Goal: Task Accomplishment & Management: Manage account settings

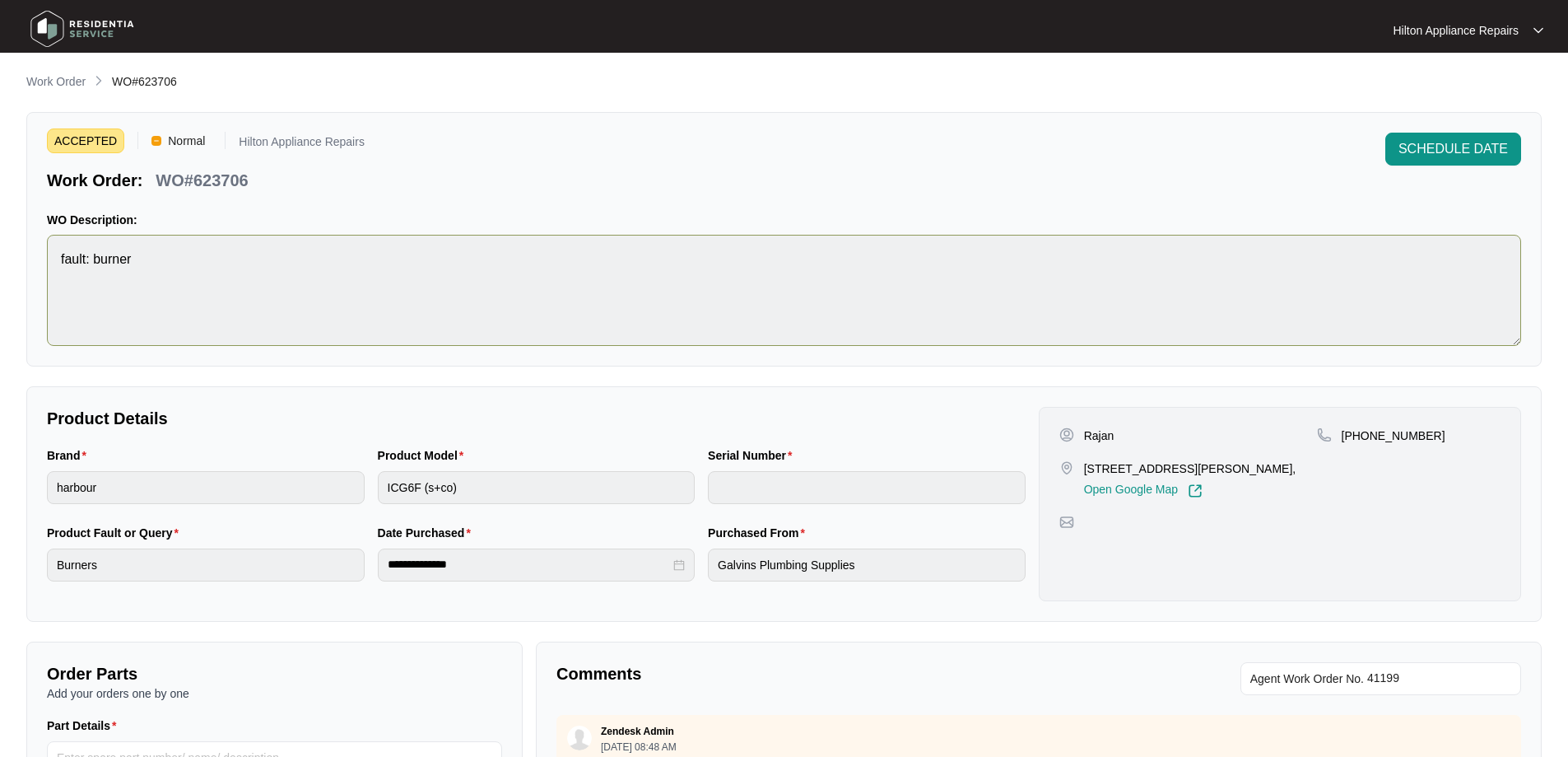
scroll to position [199, 0]
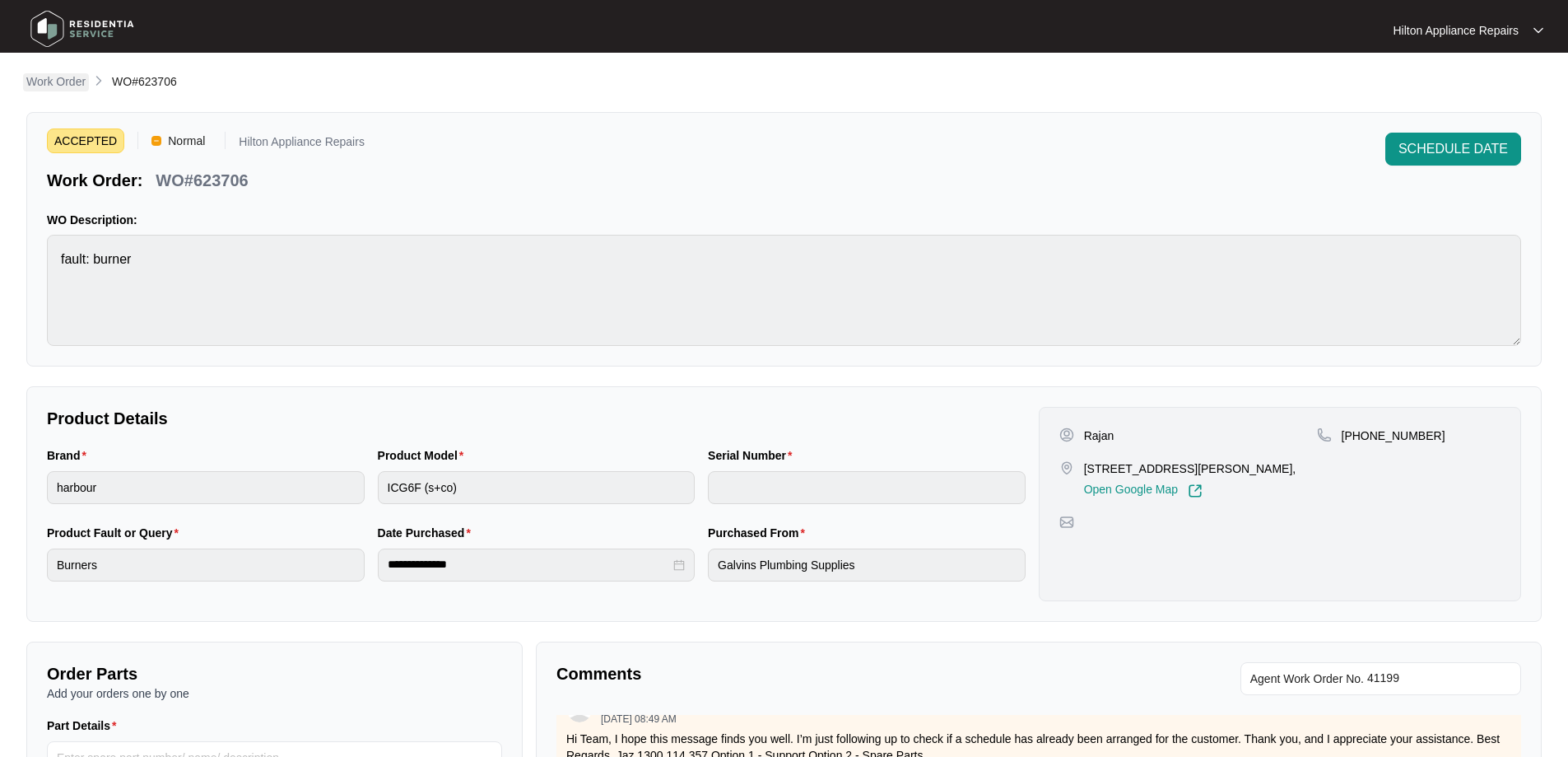
click at [49, 82] on p "Work Order" at bounding box center [56, 81] width 60 height 16
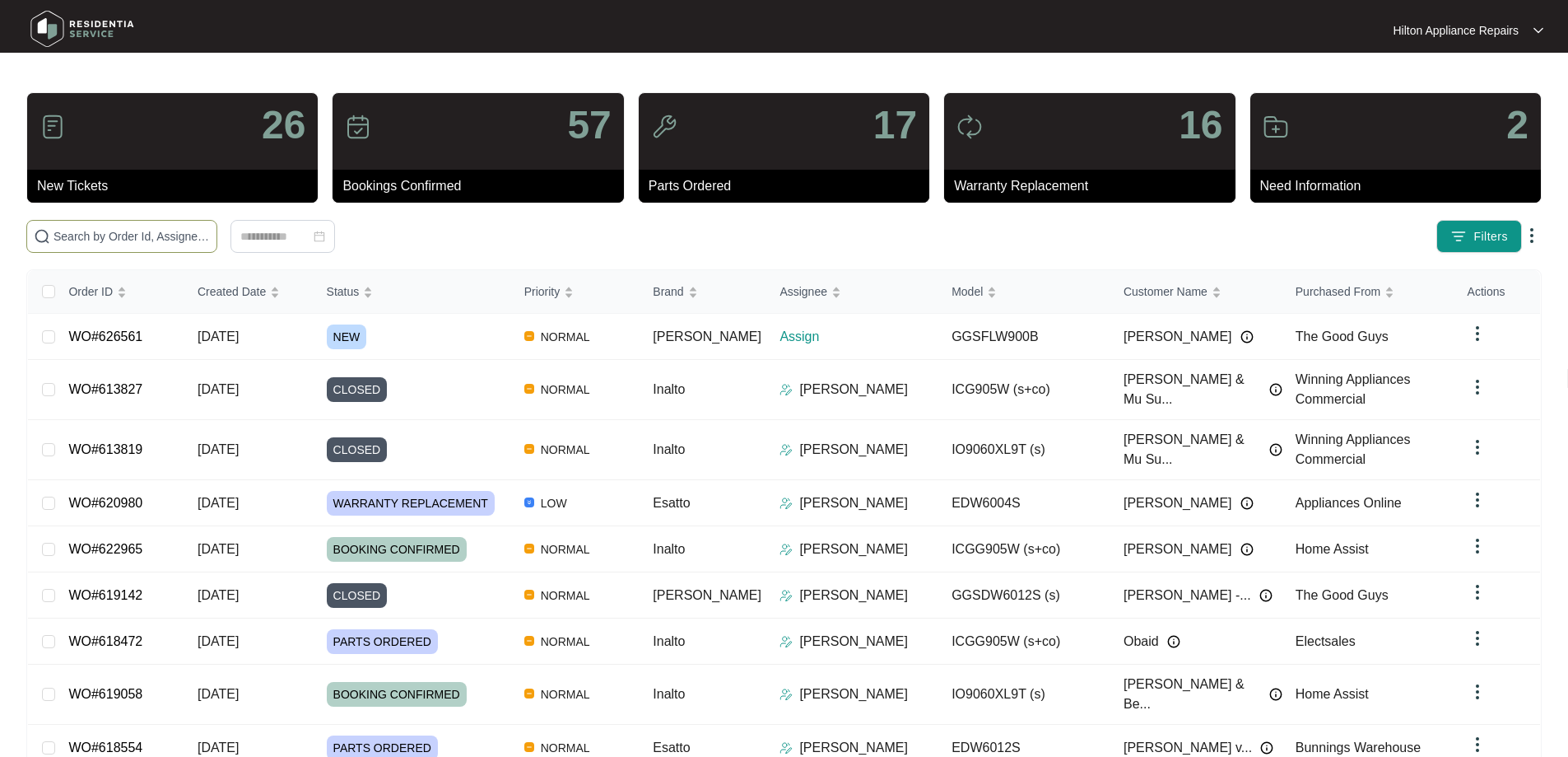
click at [172, 231] on input "text" at bounding box center [132, 236] width 157 height 18
drag, startPoint x: 164, startPoint y: 238, endPoint x: 286, endPoint y: 248, distance: 122.4
click at [164, 238] on input "text" at bounding box center [132, 236] width 157 height 18
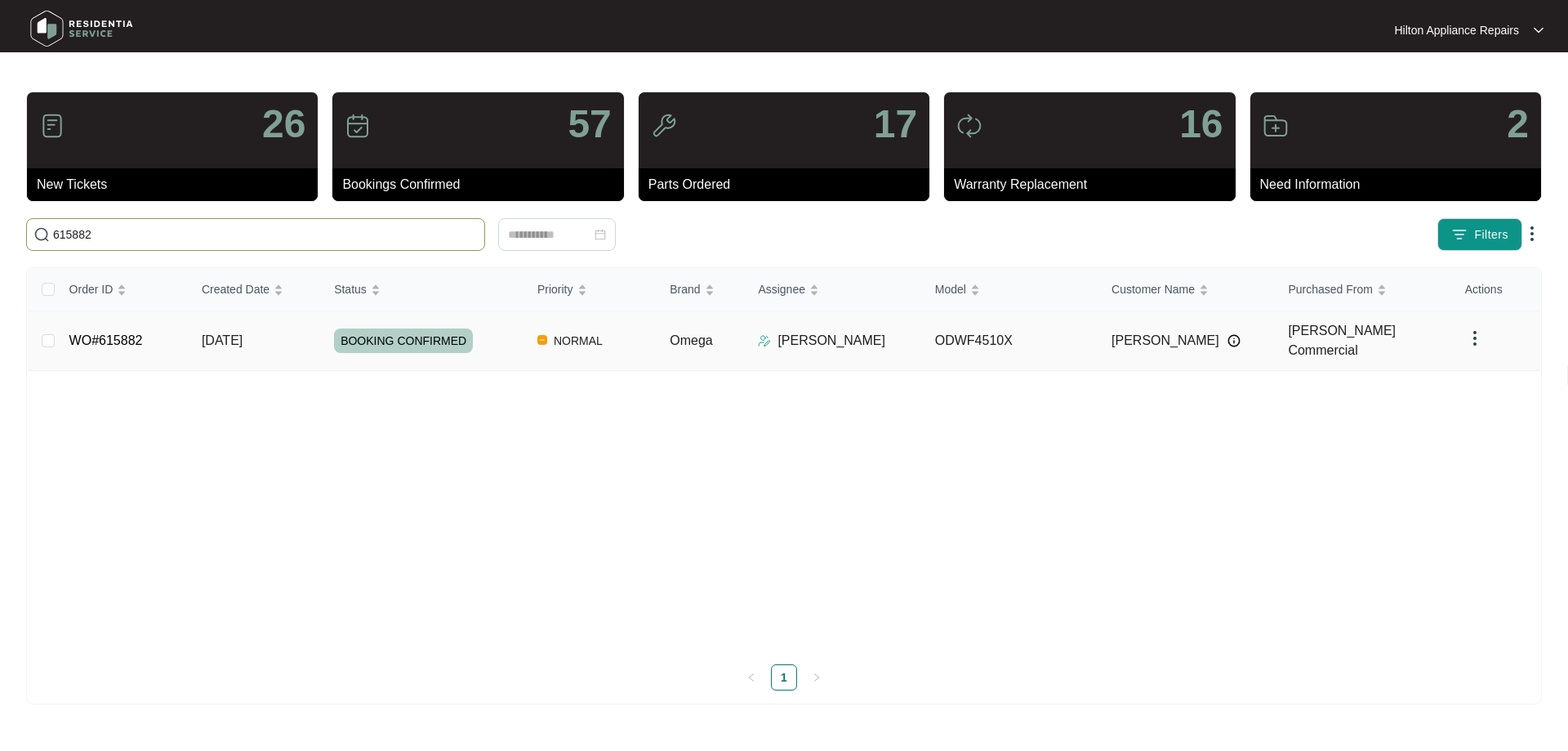
type input "615882"
click at [505, 328] on div "BOOKING CONFIRMED" at bounding box center [428, 341] width 190 height 25
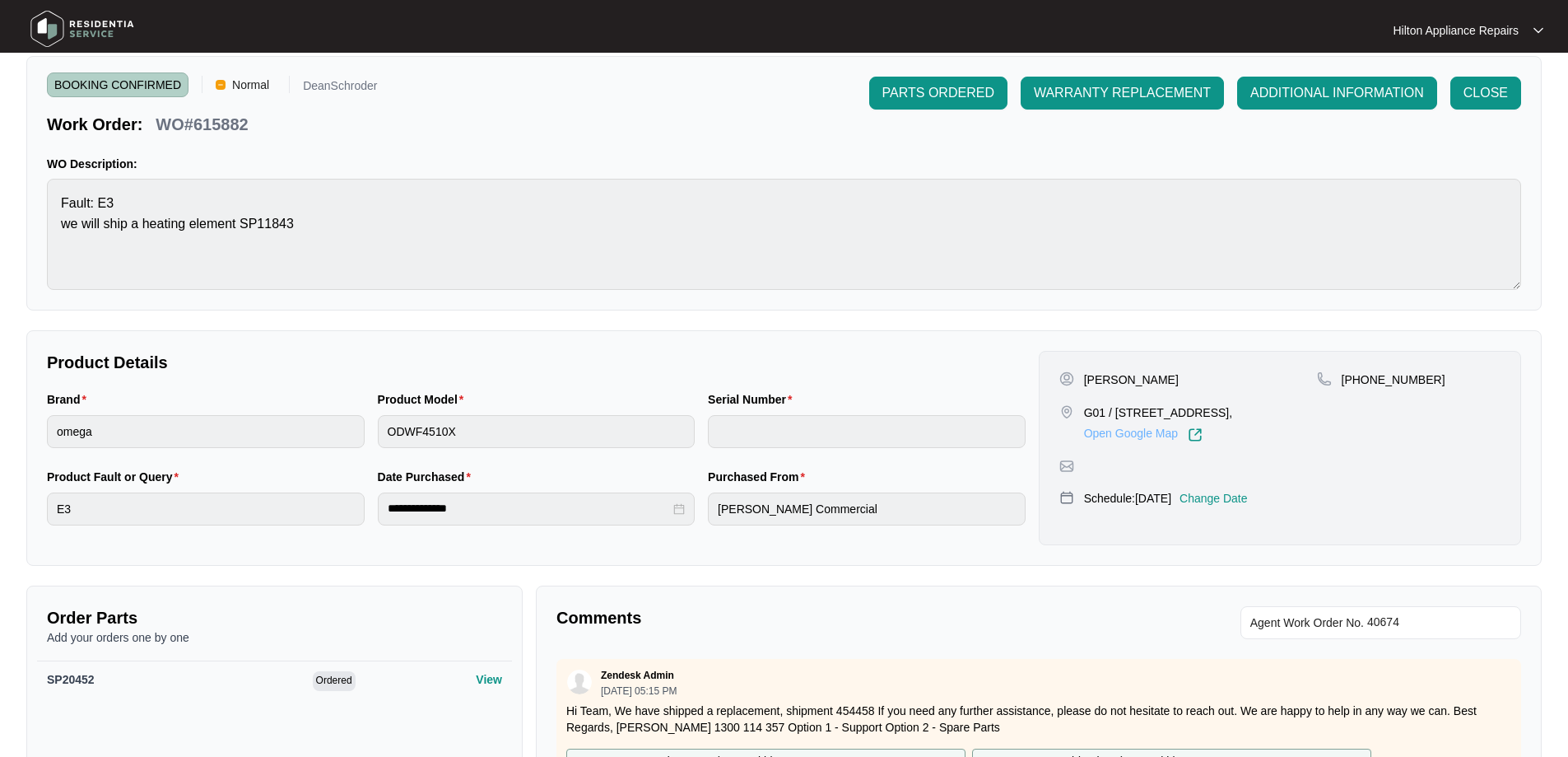
scroll to position [83, 0]
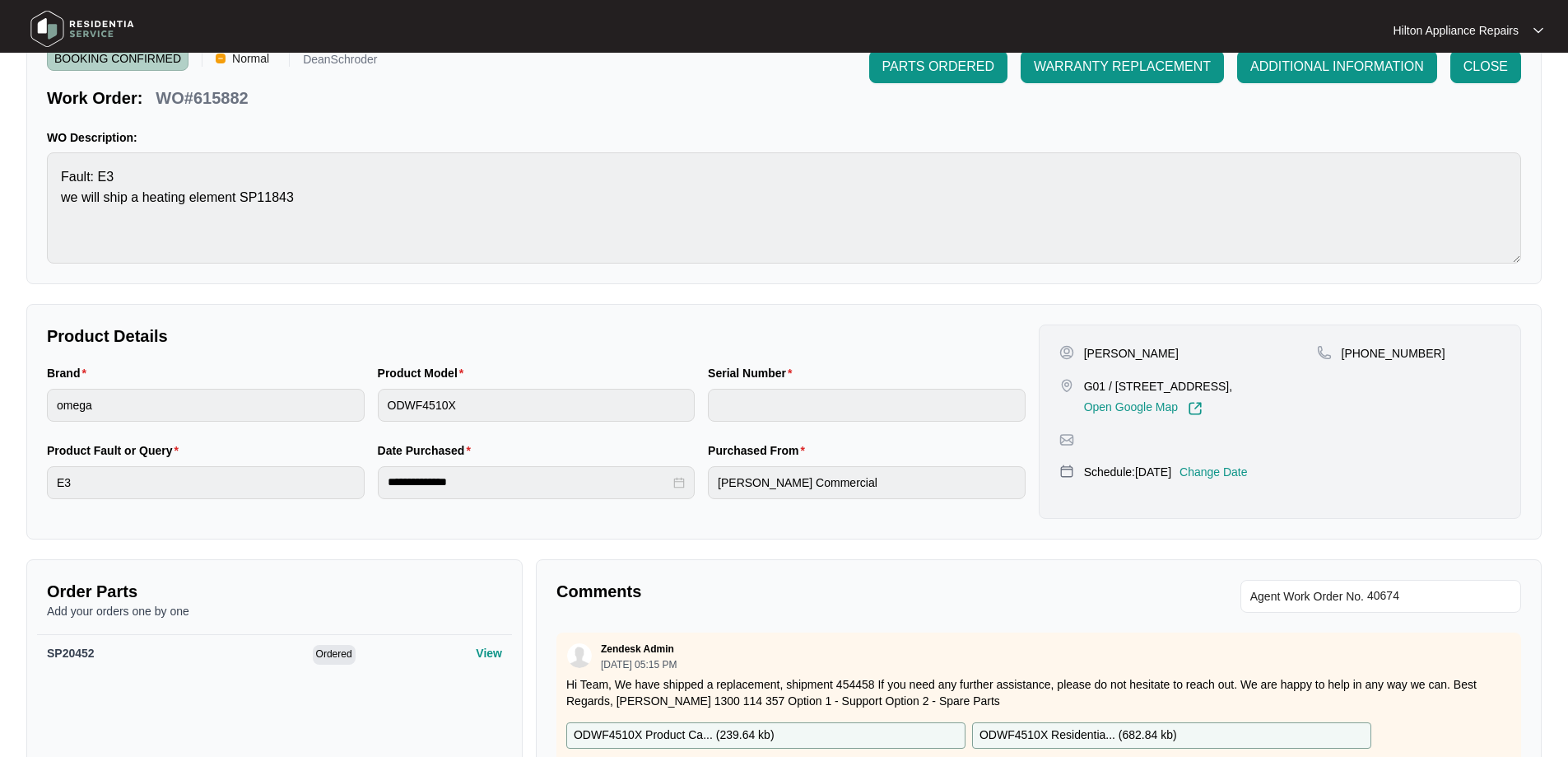
click at [1245, 469] on p "Change Date" at bounding box center [1213, 471] width 68 height 16
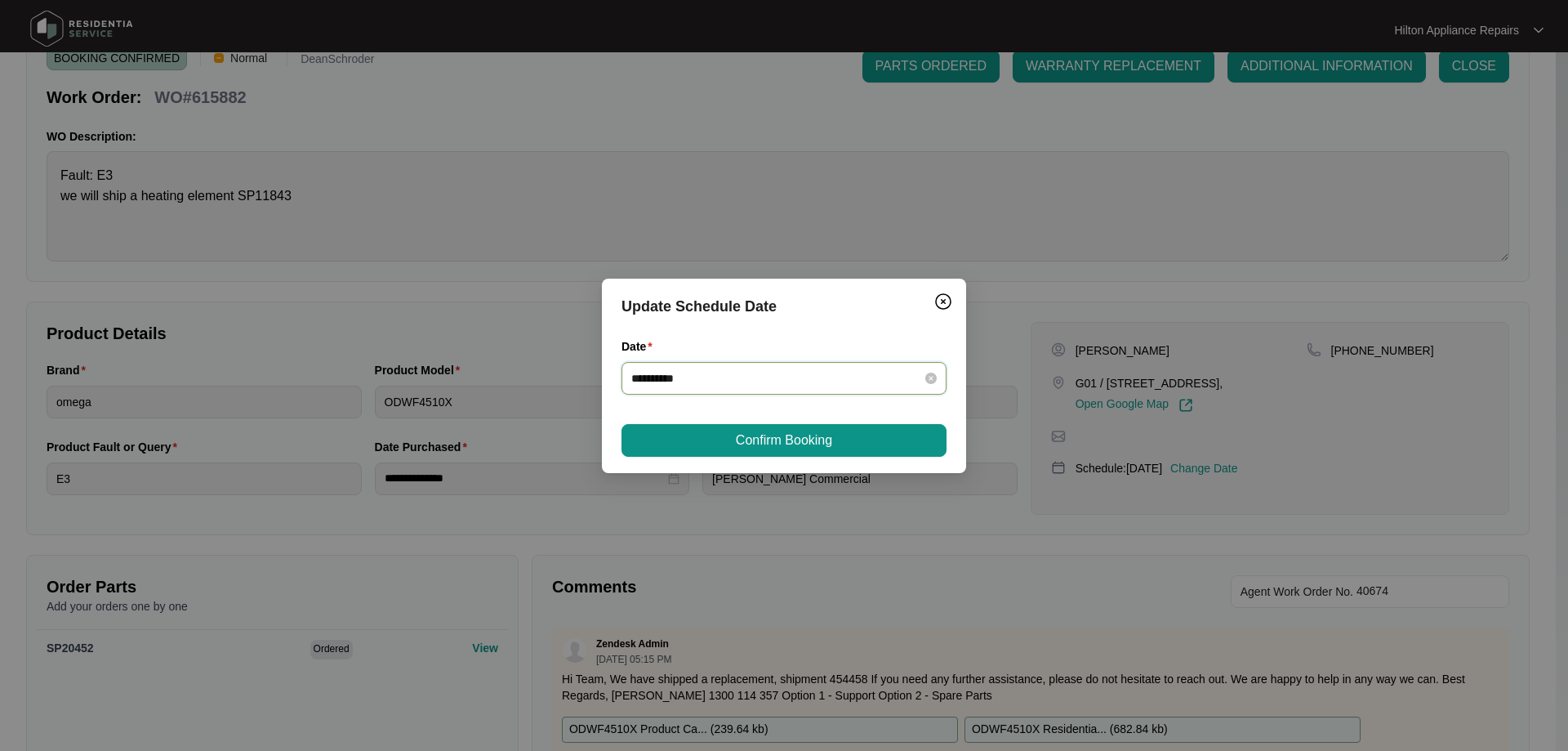
click at [707, 372] on input "**********" at bounding box center [774, 378] width 286 height 18
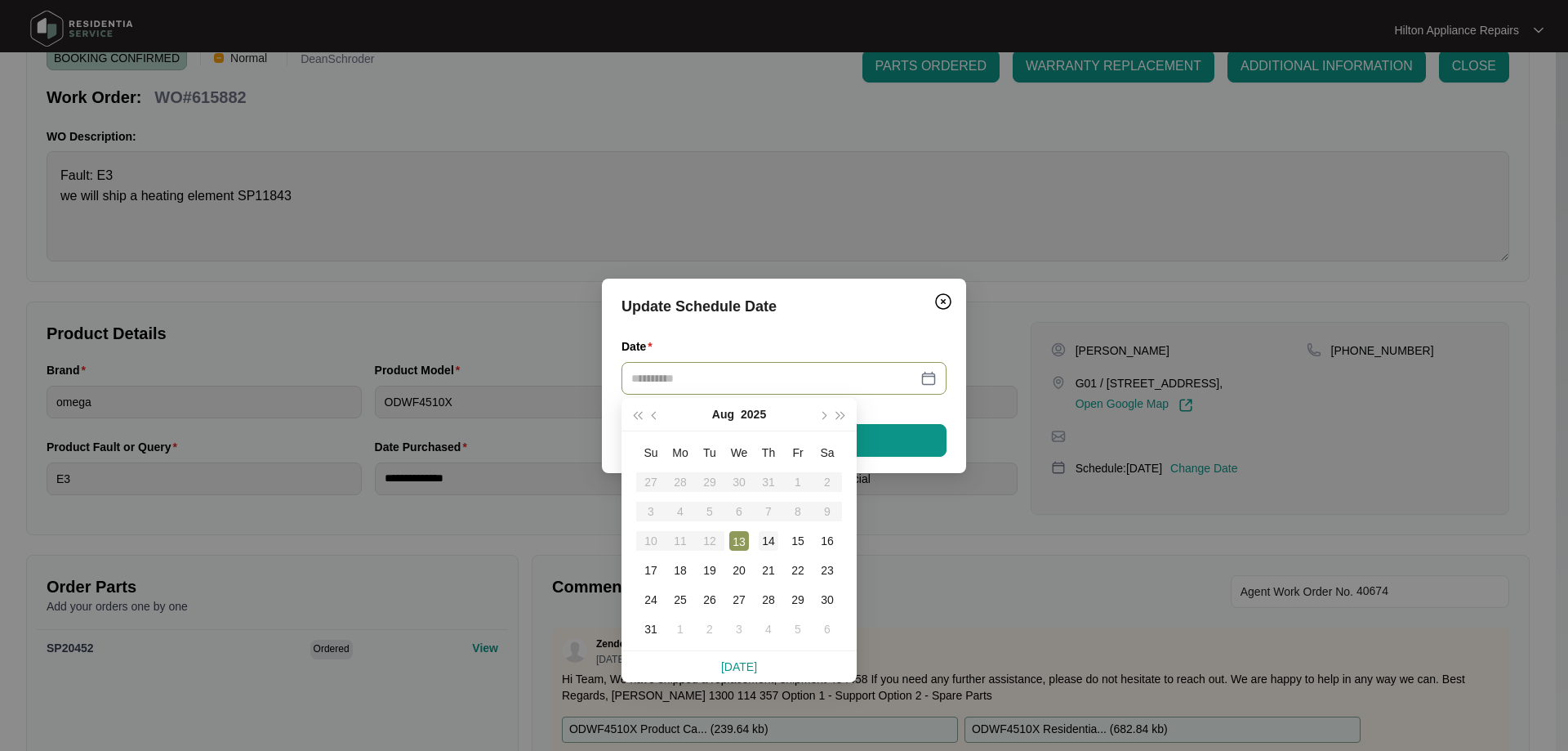
type input "**********"
click at [769, 543] on div "14" at bounding box center [768, 541] width 20 height 20
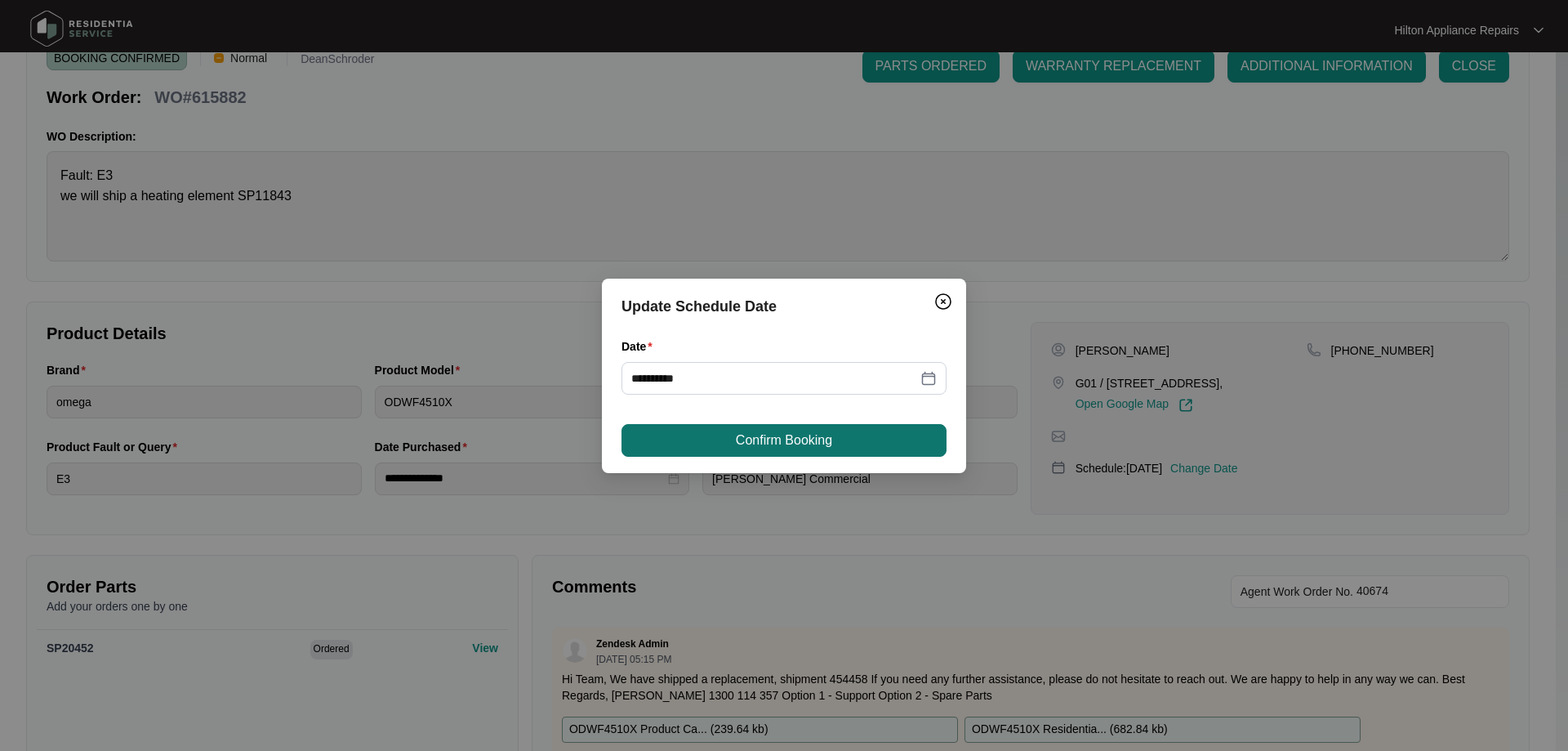
click at [794, 440] on span "Confirm Booking" at bounding box center [783, 440] width 96 height 20
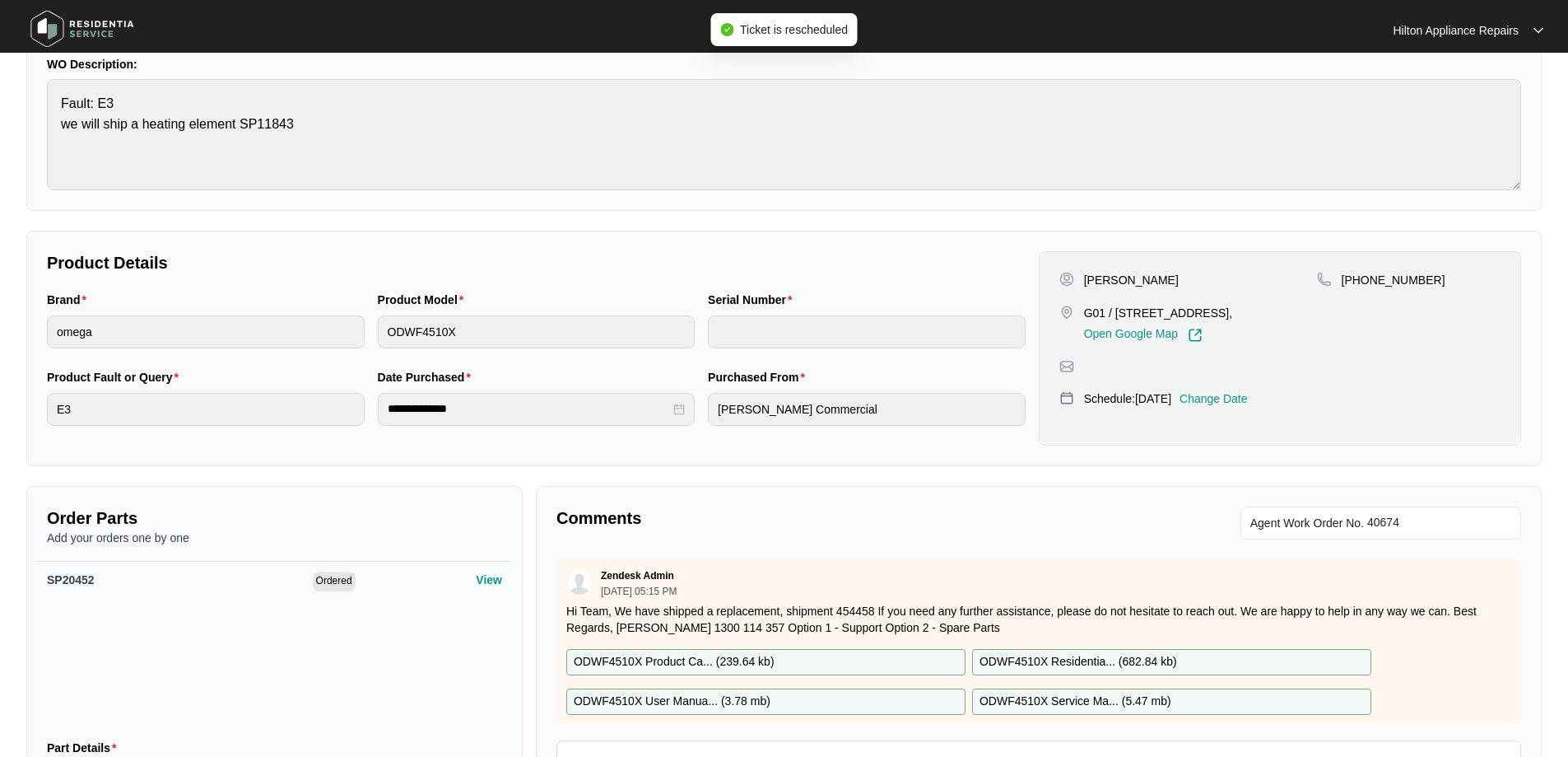
scroll to position [340, 0]
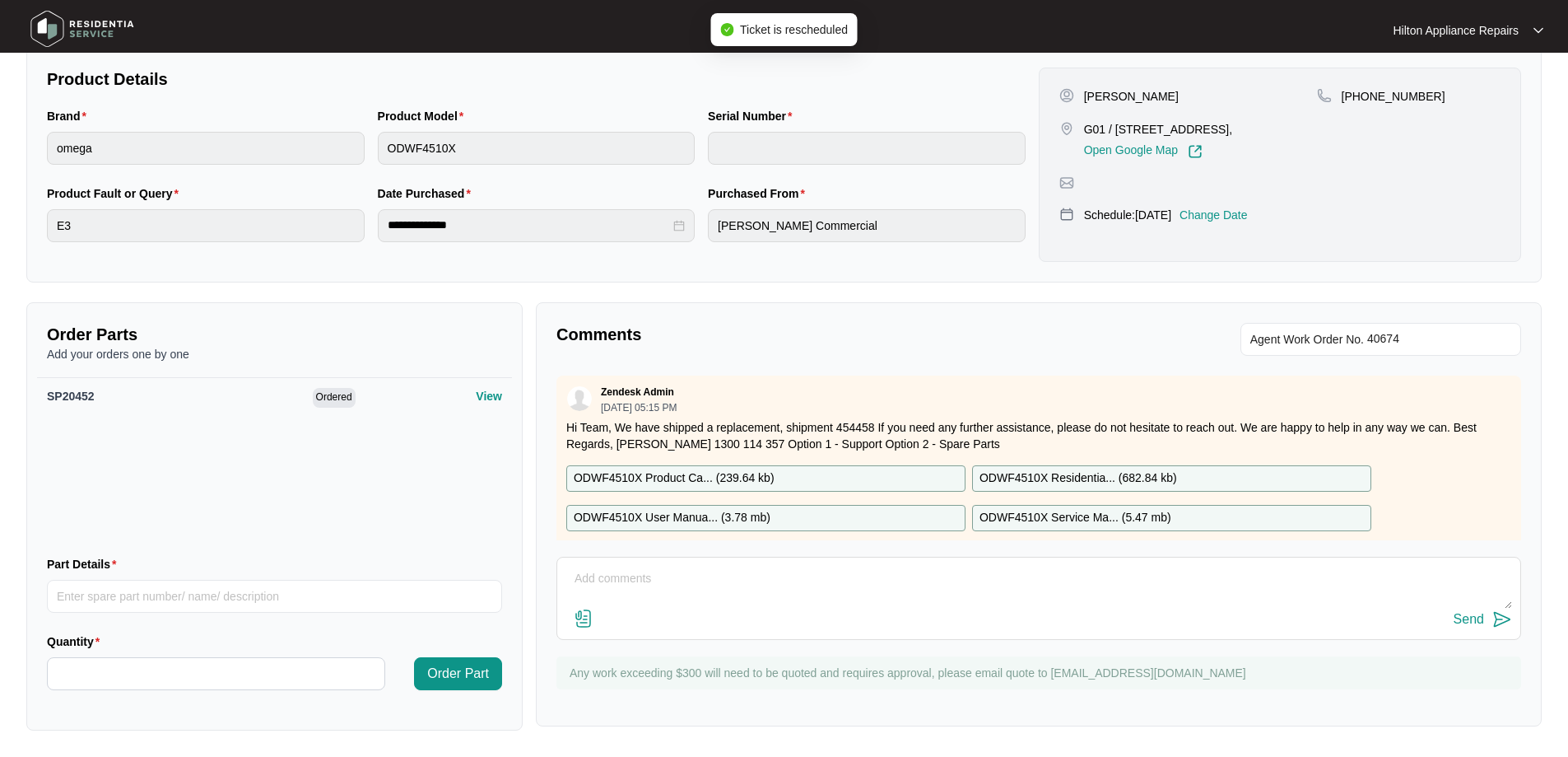
click at [795, 593] on textarea at bounding box center [1038, 587] width 947 height 43
type textarea "Rescheduled as Technician has part on board has called in sick"
click at [1474, 624] on div "Send" at bounding box center [1469, 618] width 31 height 14
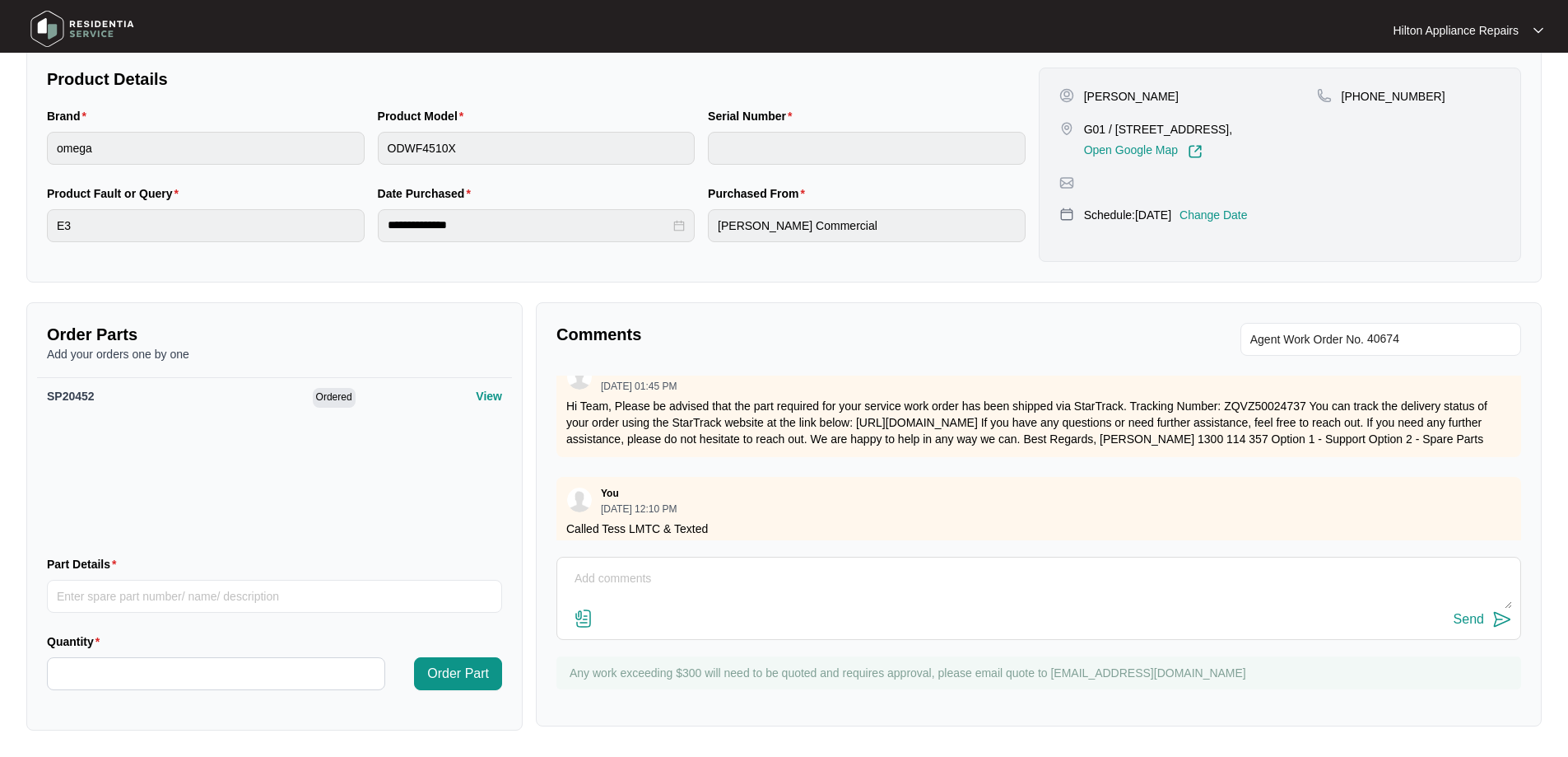
scroll to position [949, 0]
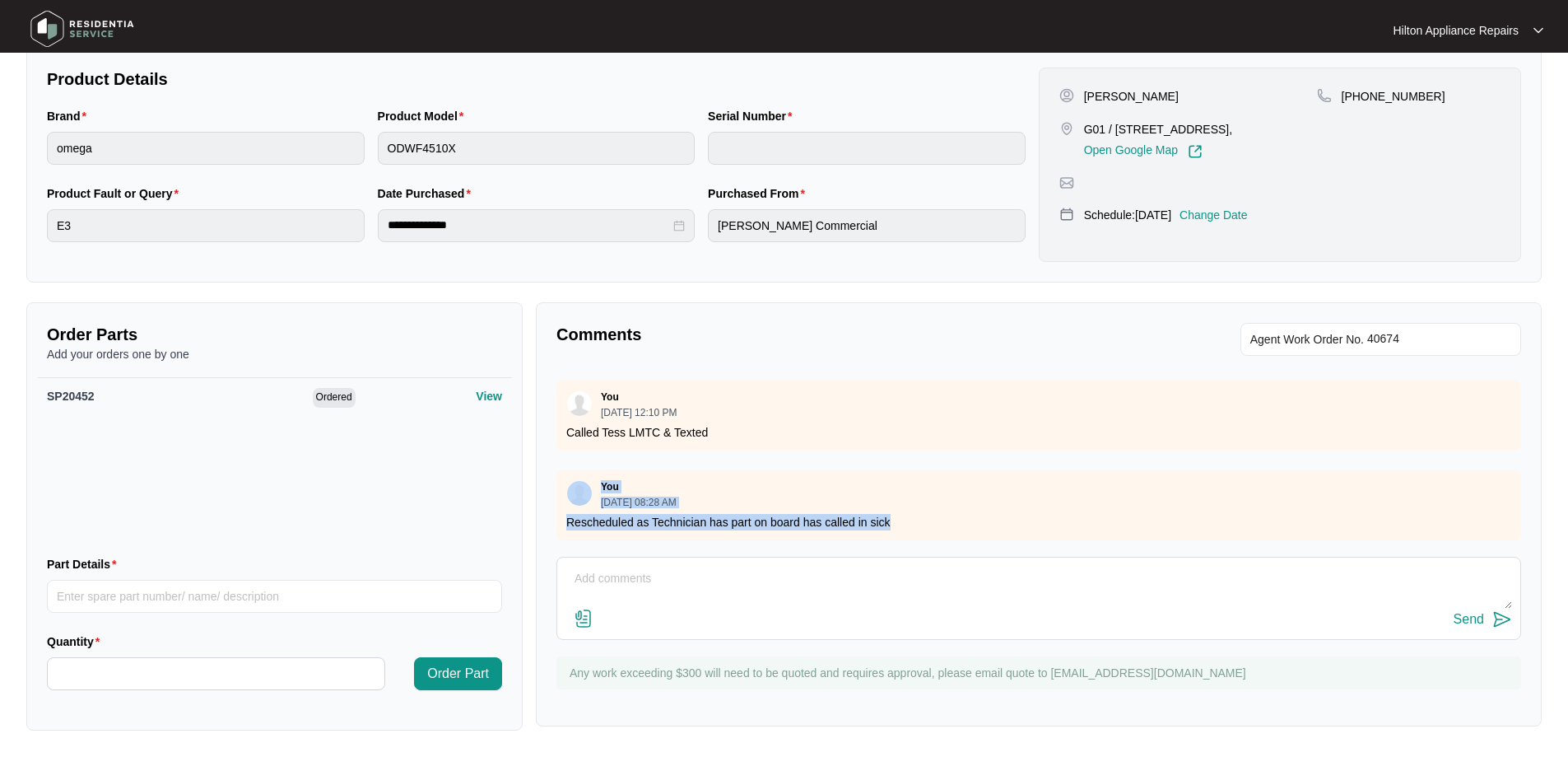
drag, startPoint x: 896, startPoint y: 510, endPoint x: 568, endPoint y: 467, distance: 330.8
click at [568, 470] on div "You 08/13/2025 at 08:28 AM Rescheduled as Technician has part on board has call…" at bounding box center [1038, 505] width 964 height 70
copy div "You 08/13/2025 at 08:28 AM Rescheduled as Technician has part on board has call…"
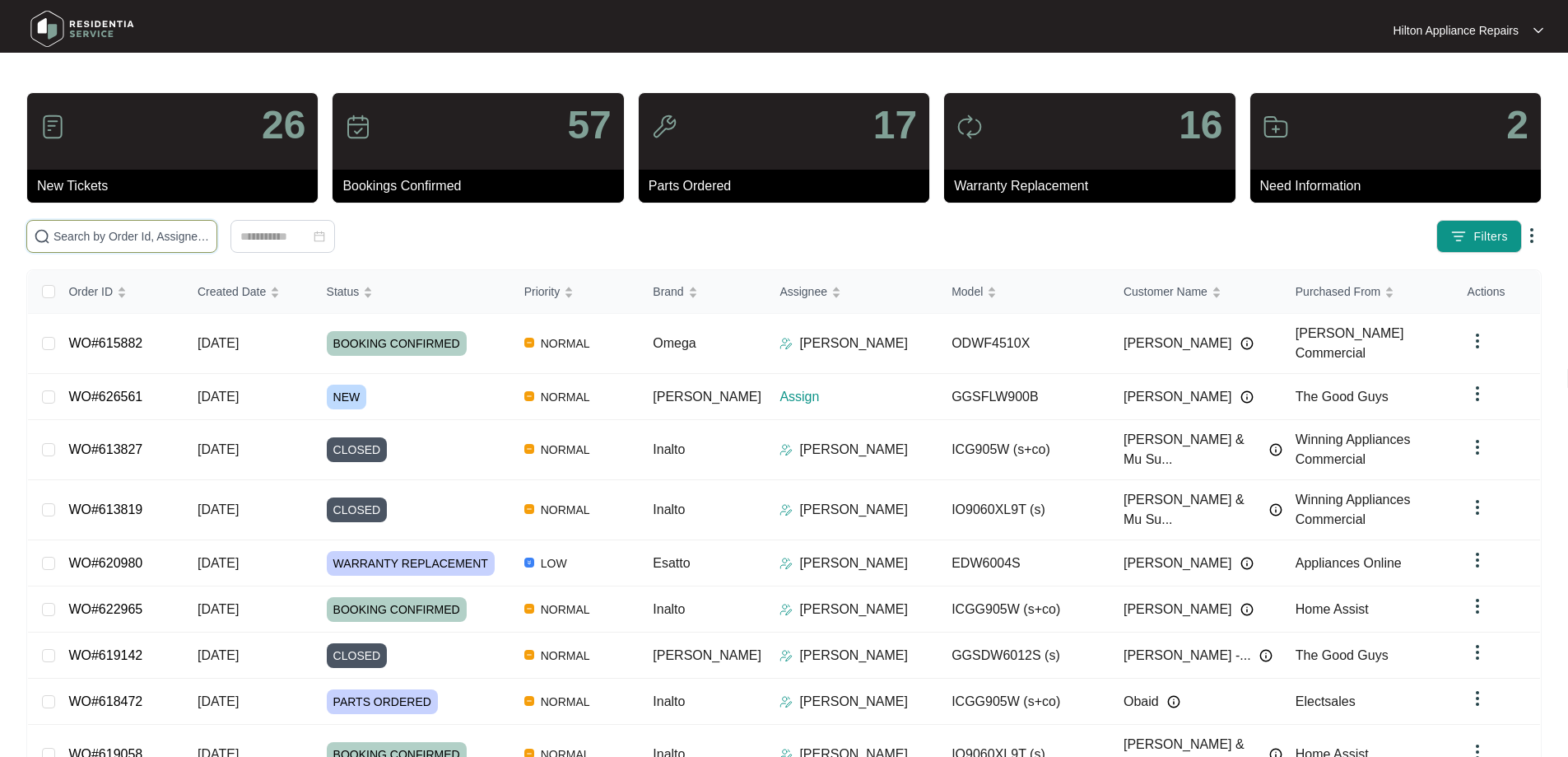
click at [210, 230] on input "text" at bounding box center [132, 236] width 157 height 18
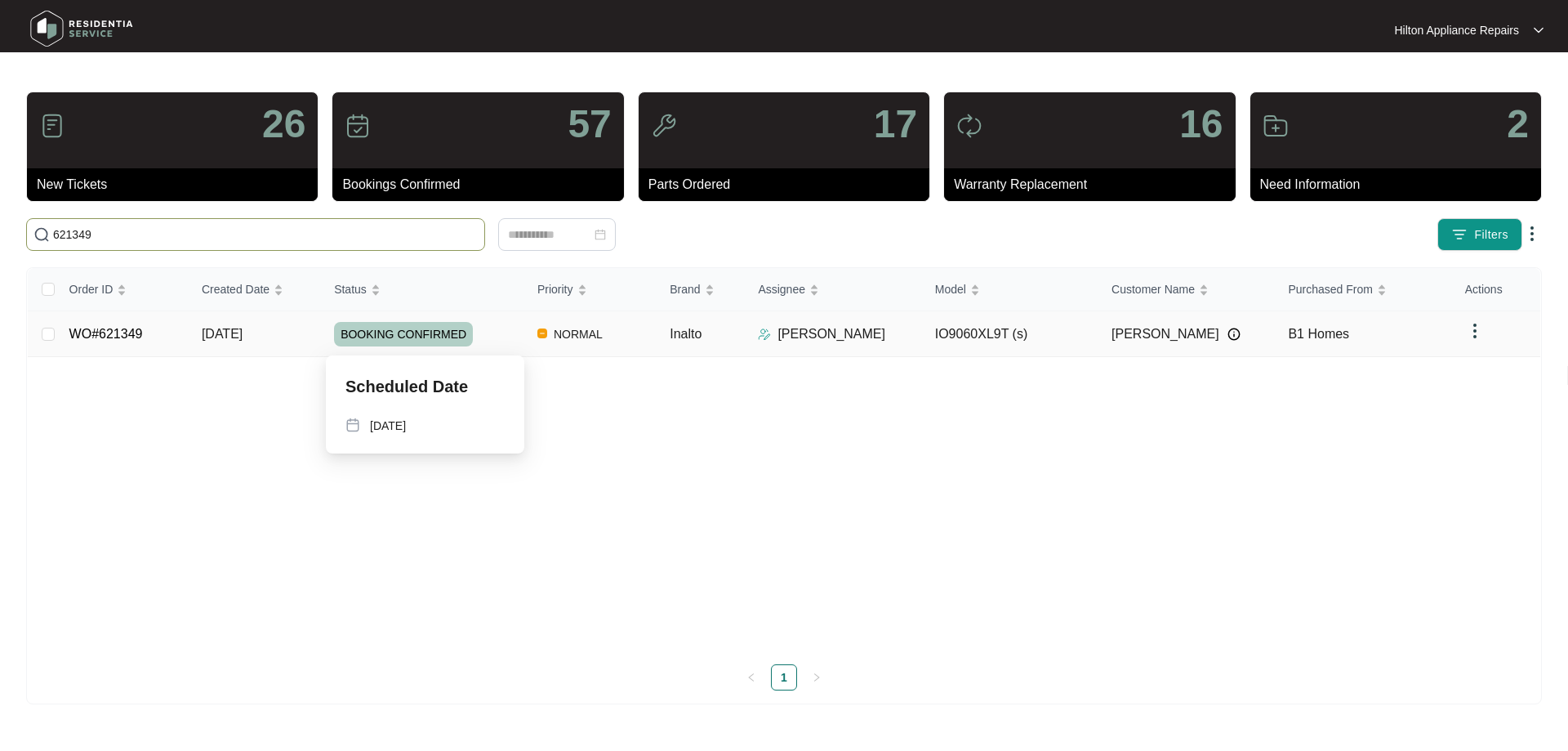
type input "621349"
click at [511, 329] on div "BOOKING CONFIRMED" at bounding box center [428, 334] width 190 height 25
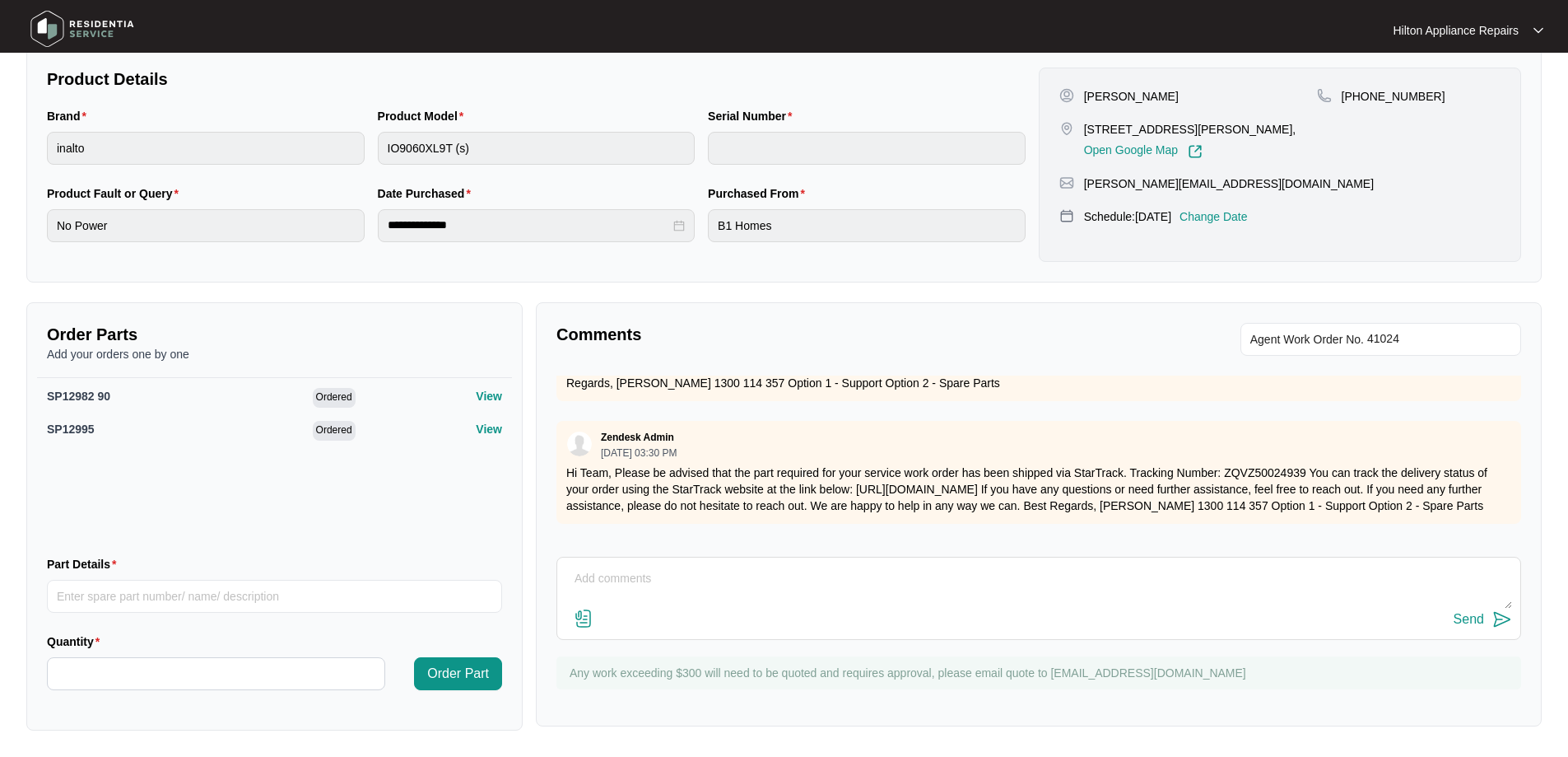
scroll to position [465, 0]
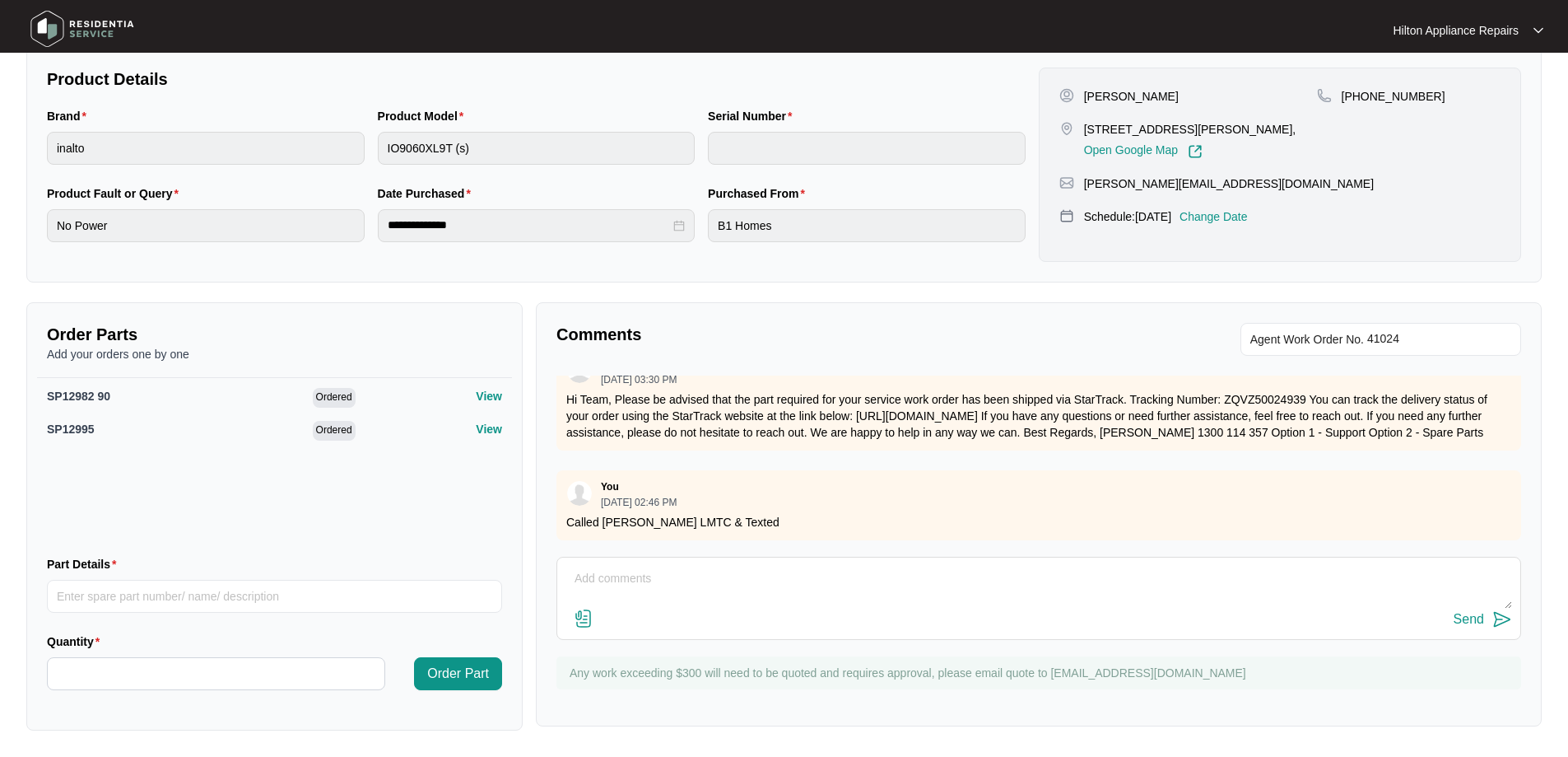
click at [1248, 221] on p "Change Date" at bounding box center [1213, 216] width 68 height 16
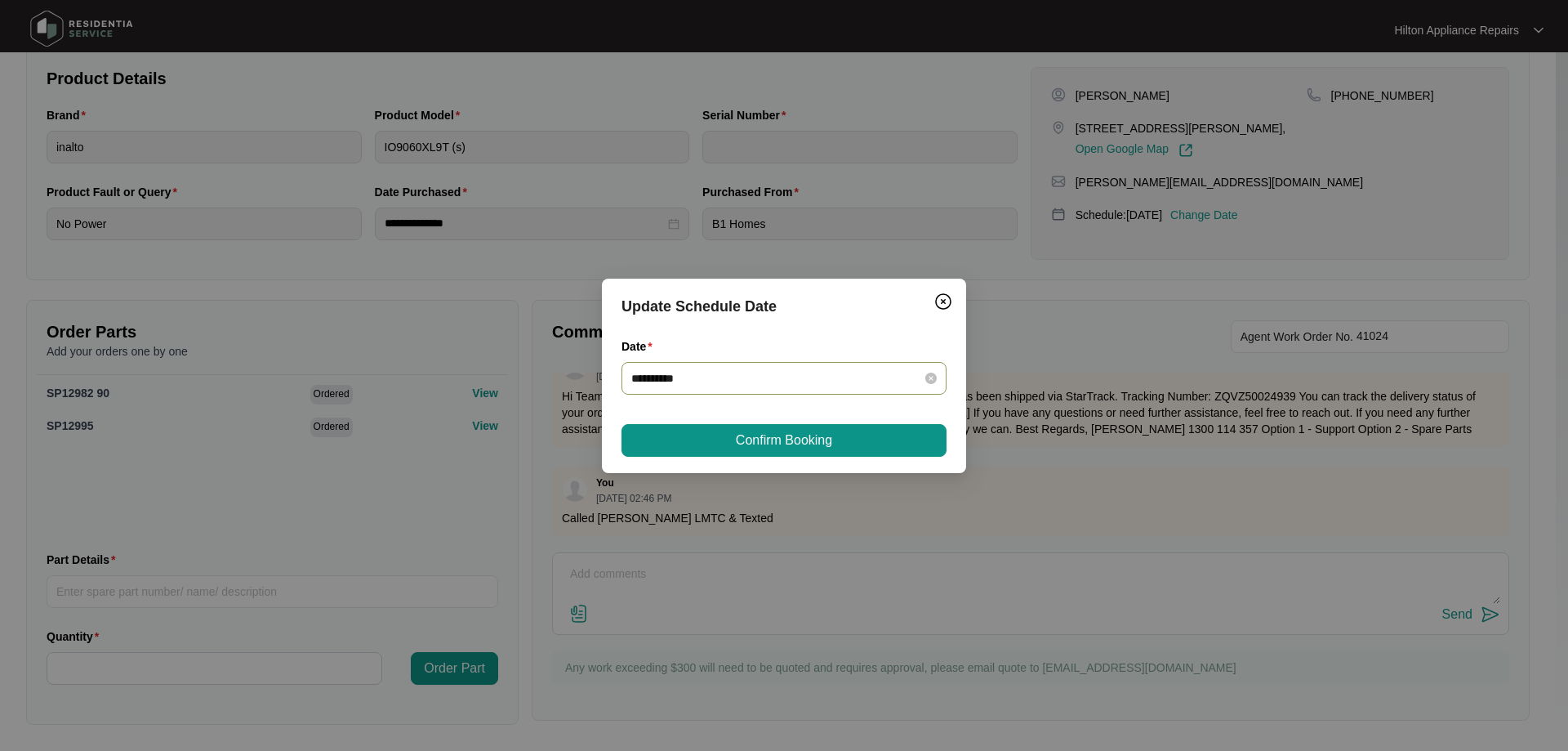
click at [906, 372] on input "**********" at bounding box center [774, 378] width 286 height 18
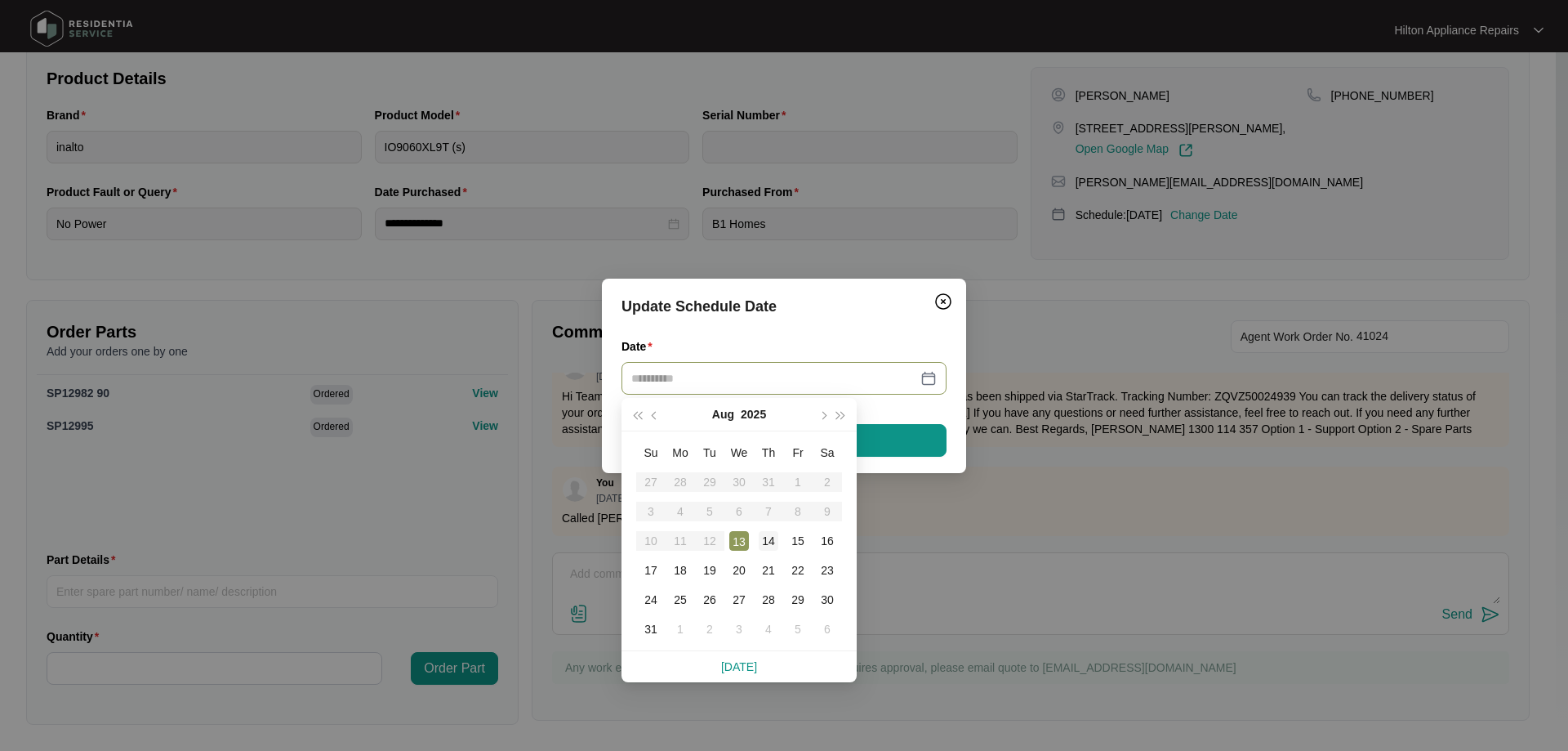
click at [767, 539] on div "14" at bounding box center [768, 541] width 20 height 20
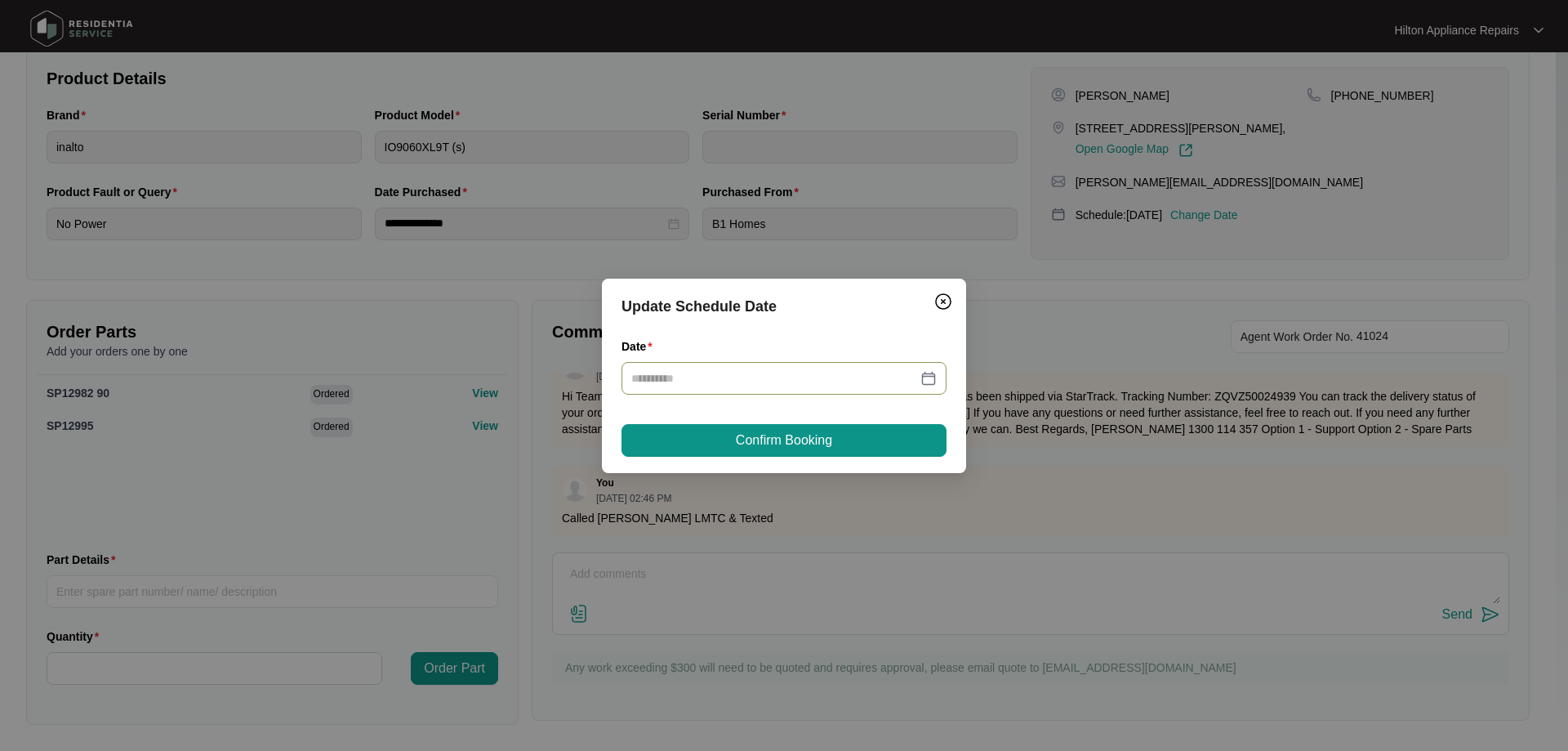
type input "**********"
click at [798, 444] on span "Confirm Booking" at bounding box center [783, 440] width 96 height 20
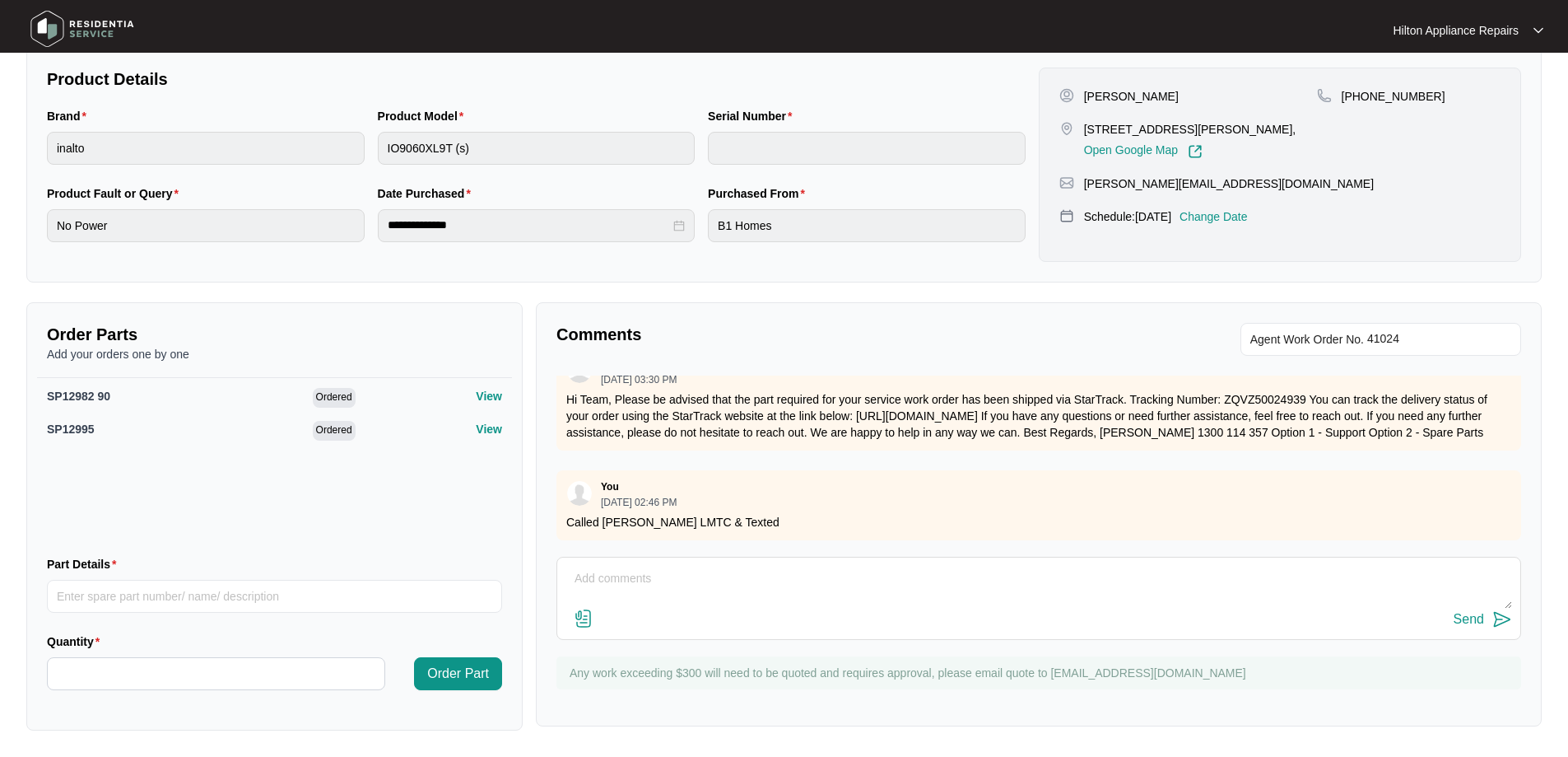
click at [749, 565] on div "Send" at bounding box center [1038, 598] width 964 height 83
click at [745, 573] on textarea at bounding box center [1038, 587] width 947 height 43
type textarea "Rescheduled"
click at [1229, 220] on p "Change Date" at bounding box center [1213, 216] width 68 height 16
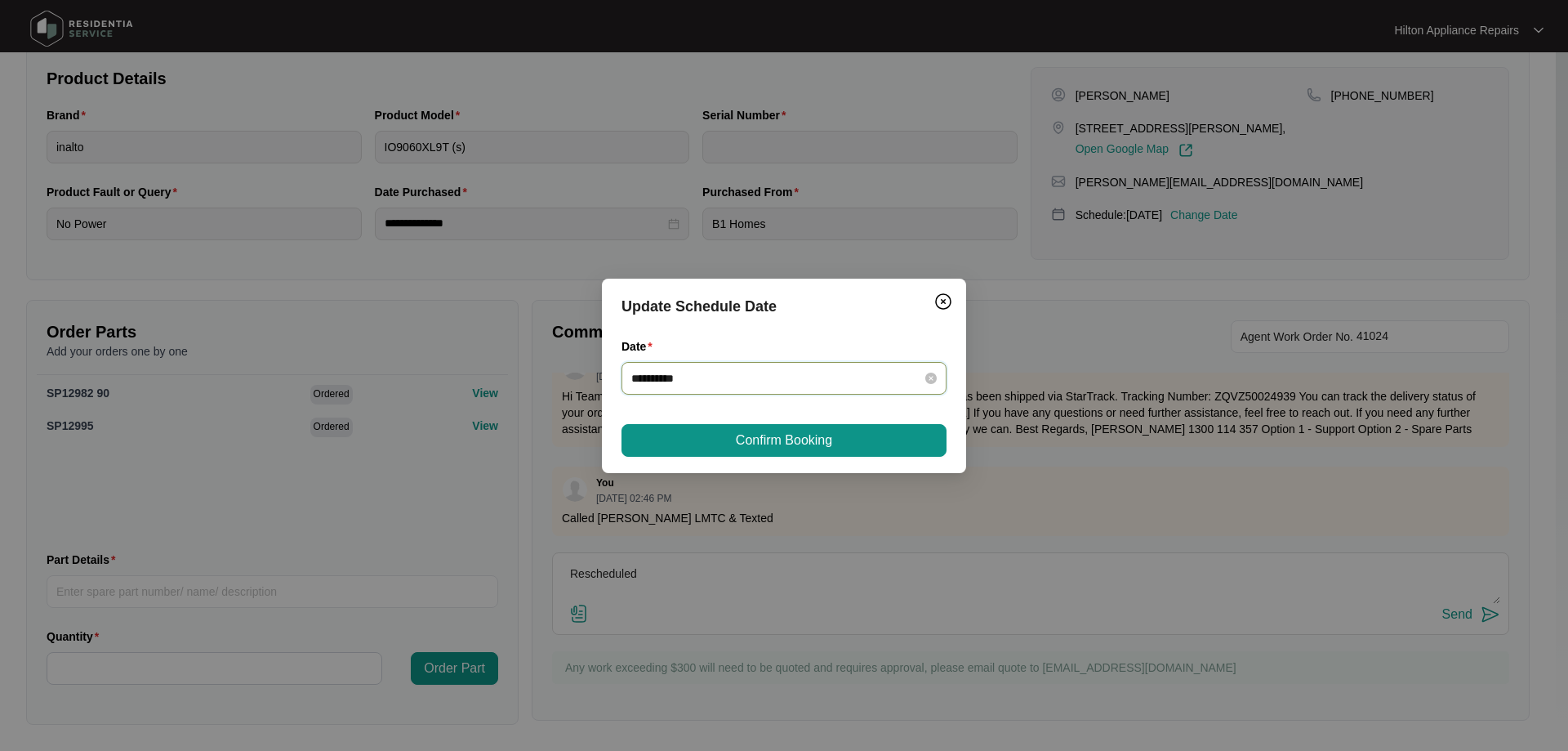
click at [900, 372] on input "**********" at bounding box center [774, 378] width 286 height 18
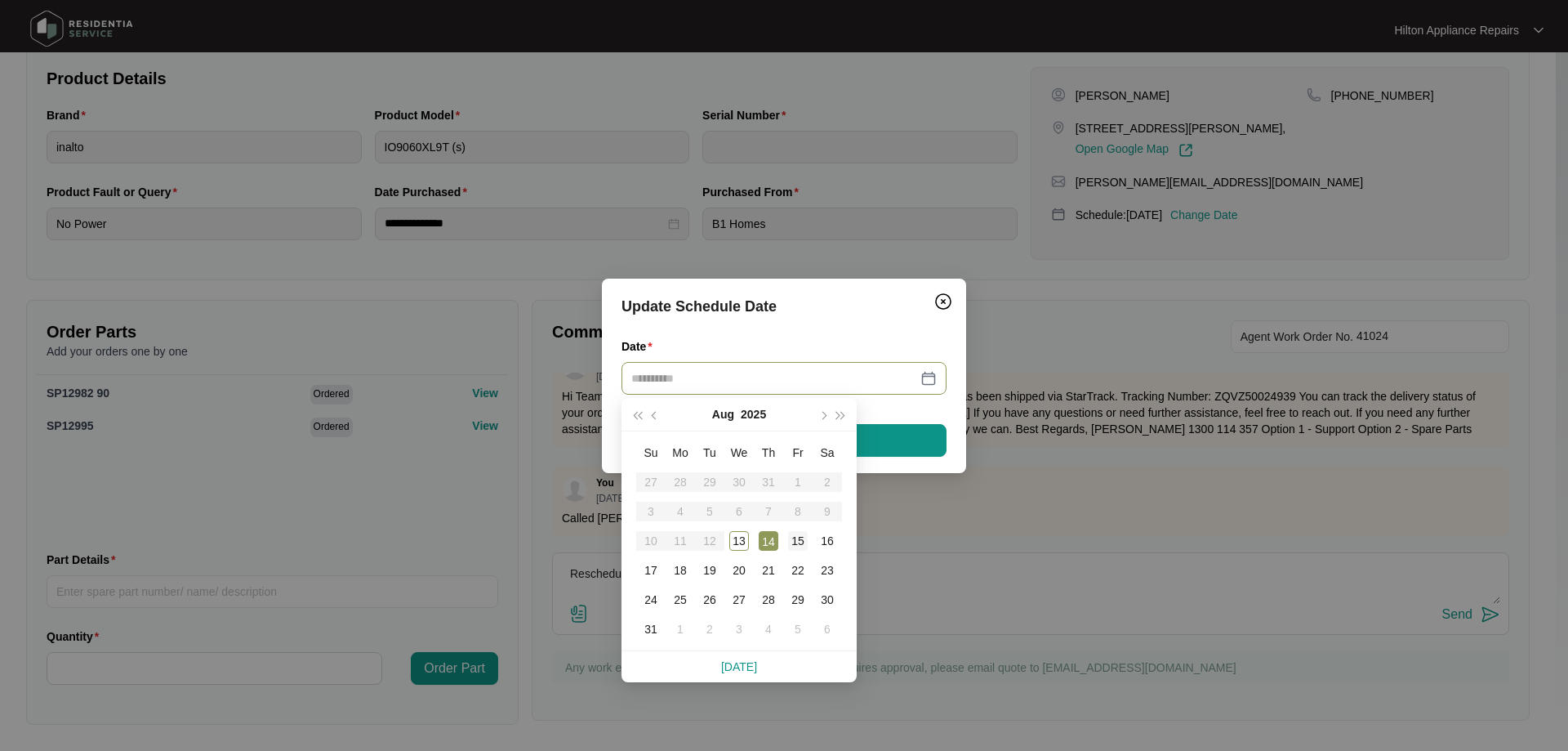
click at [793, 538] on div "15" at bounding box center [797, 541] width 20 height 20
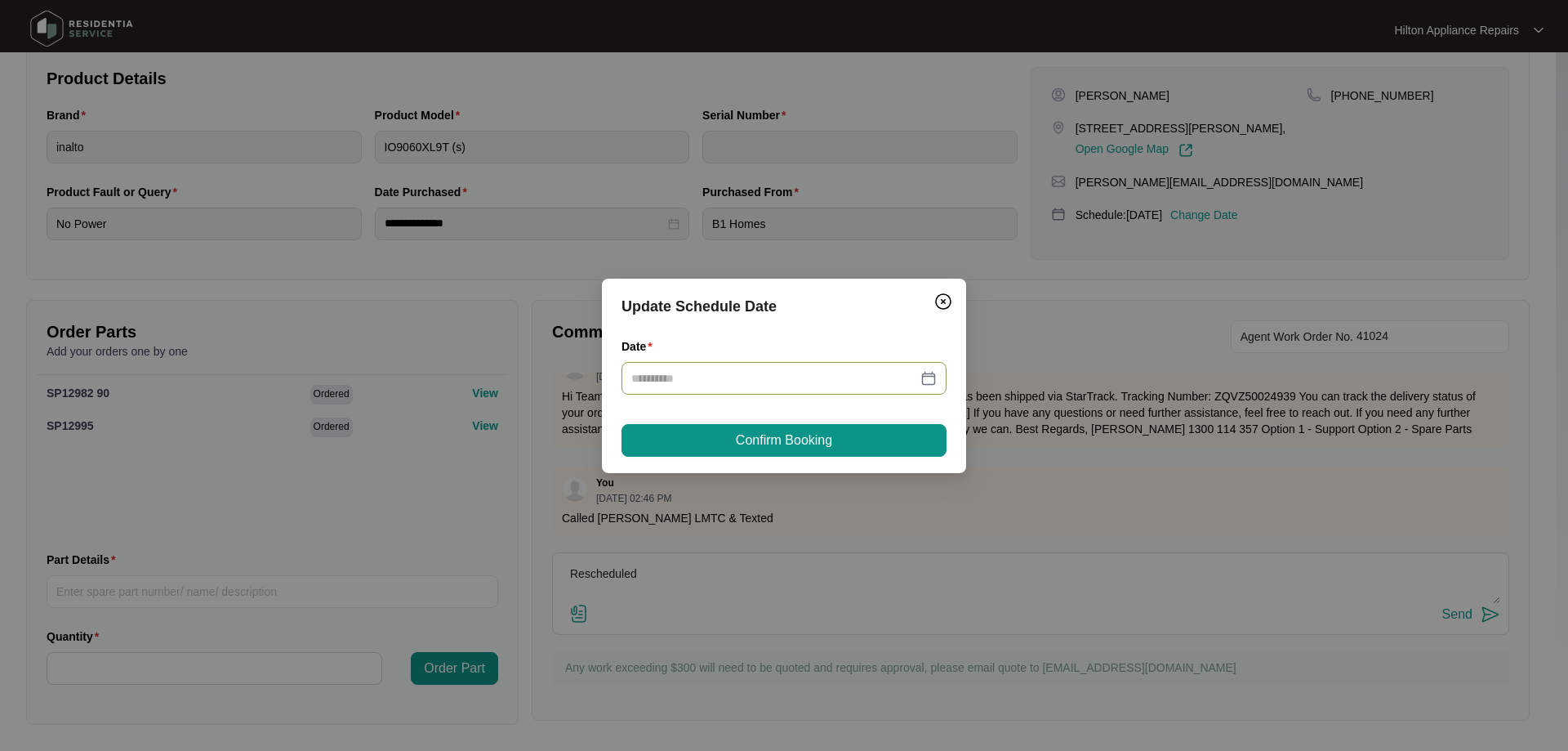
type input "**********"
click at [849, 435] on button "Confirm Booking" at bounding box center [784, 440] width 325 height 32
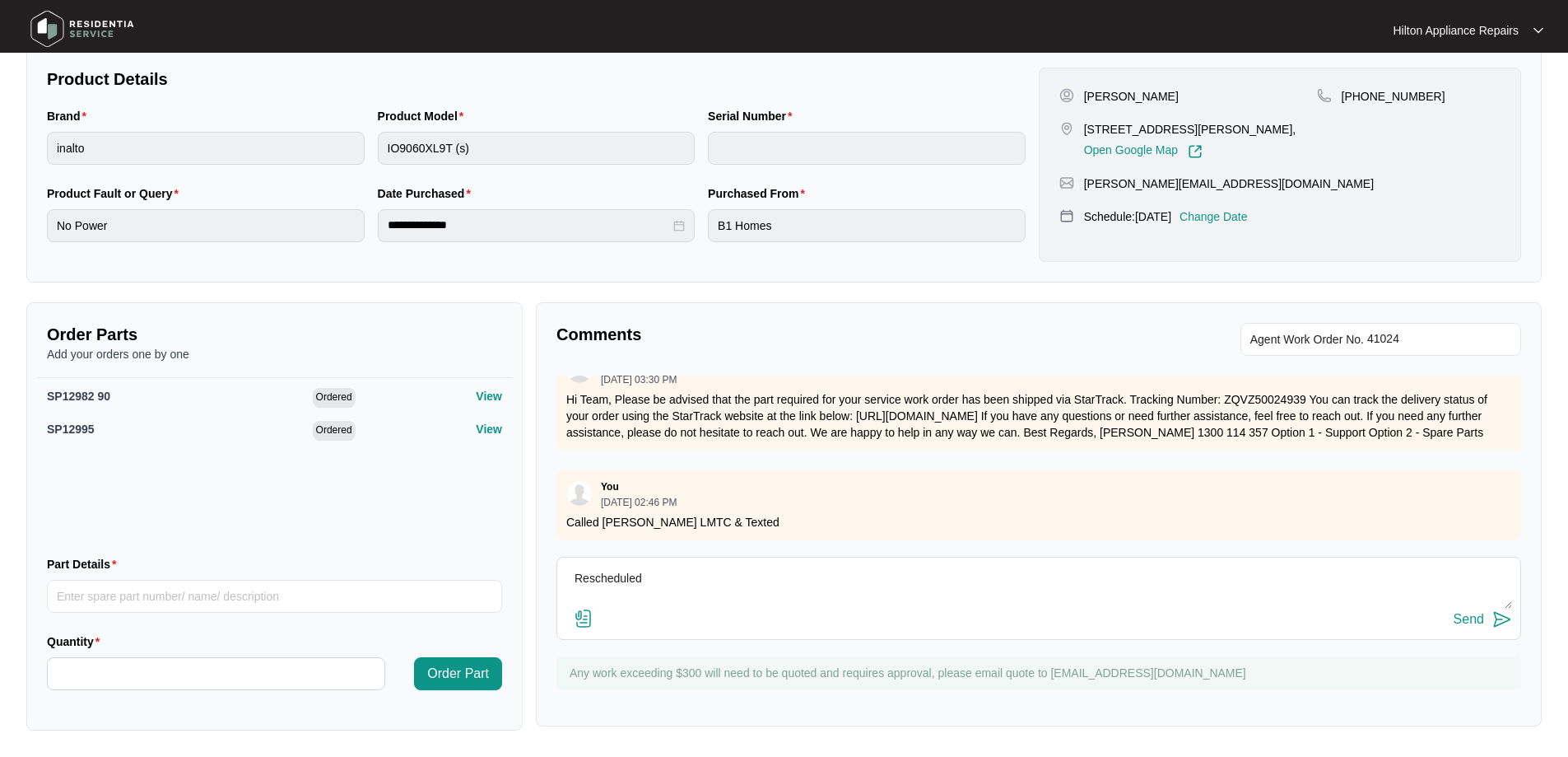
click at [710, 577] on textarea "Rescheduled" at bounding box center [1038, 587] width 947 height 43
type textarea "Rescheduled due to staff sickness"
click at [1480, 620] on div "Send" at bounding box center [1469, 618] width 31 height 14
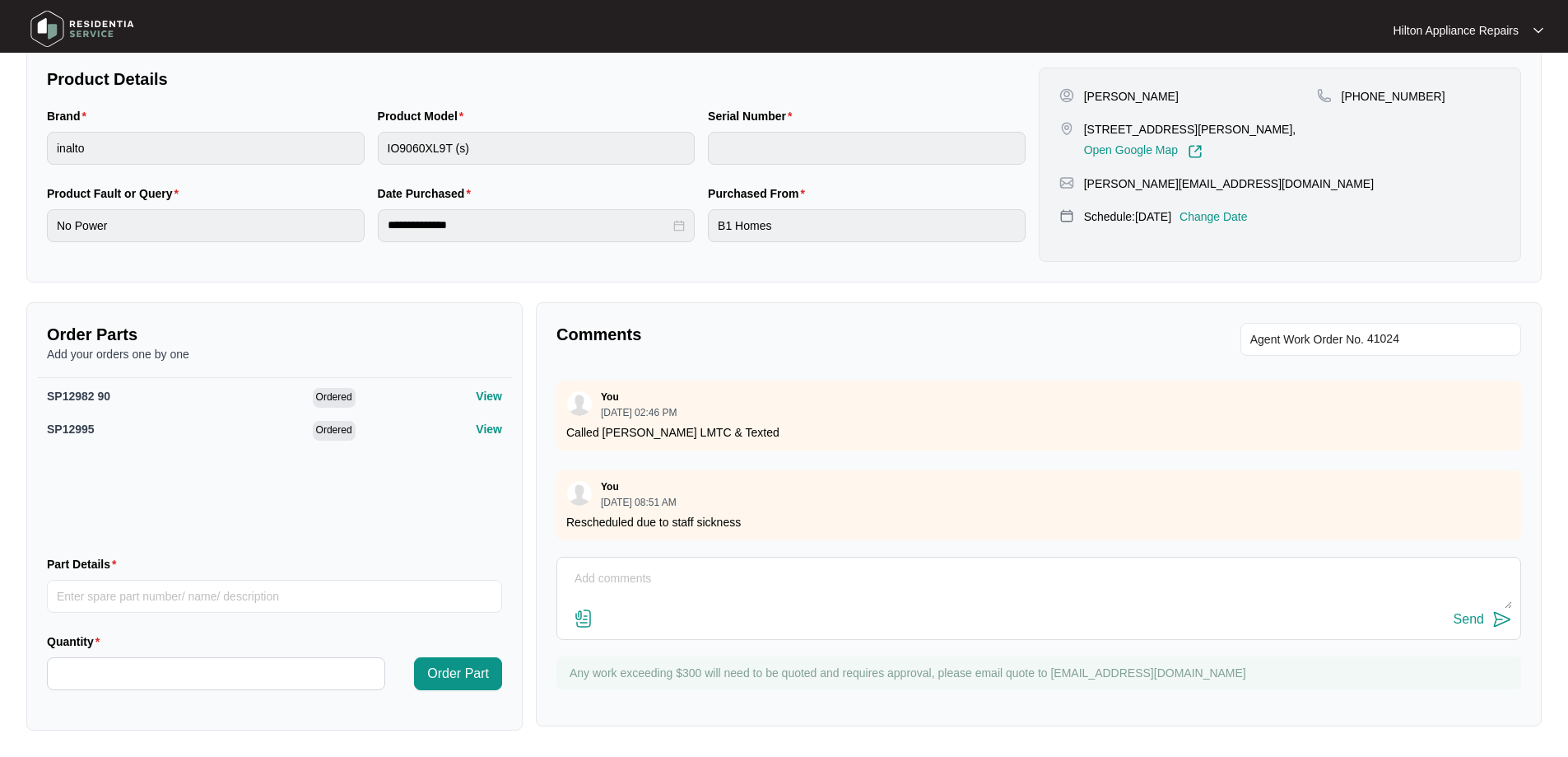
scroll to position [554, 0]
drag, startPoint x: 757, startPoint y: 513, endPoint x: 550, endPoint y: 478, distance: 209.9
click at [550, 478] on div "Comments Agent Work Order No. Zendesk Admin 07/31/2025 at 01:01 PM please see a…" at bounding box center [1038, 514] width 1006 height 424
copy div "You 08/13/2025 at 08:51 AM Rescheduled due to staff sickness"
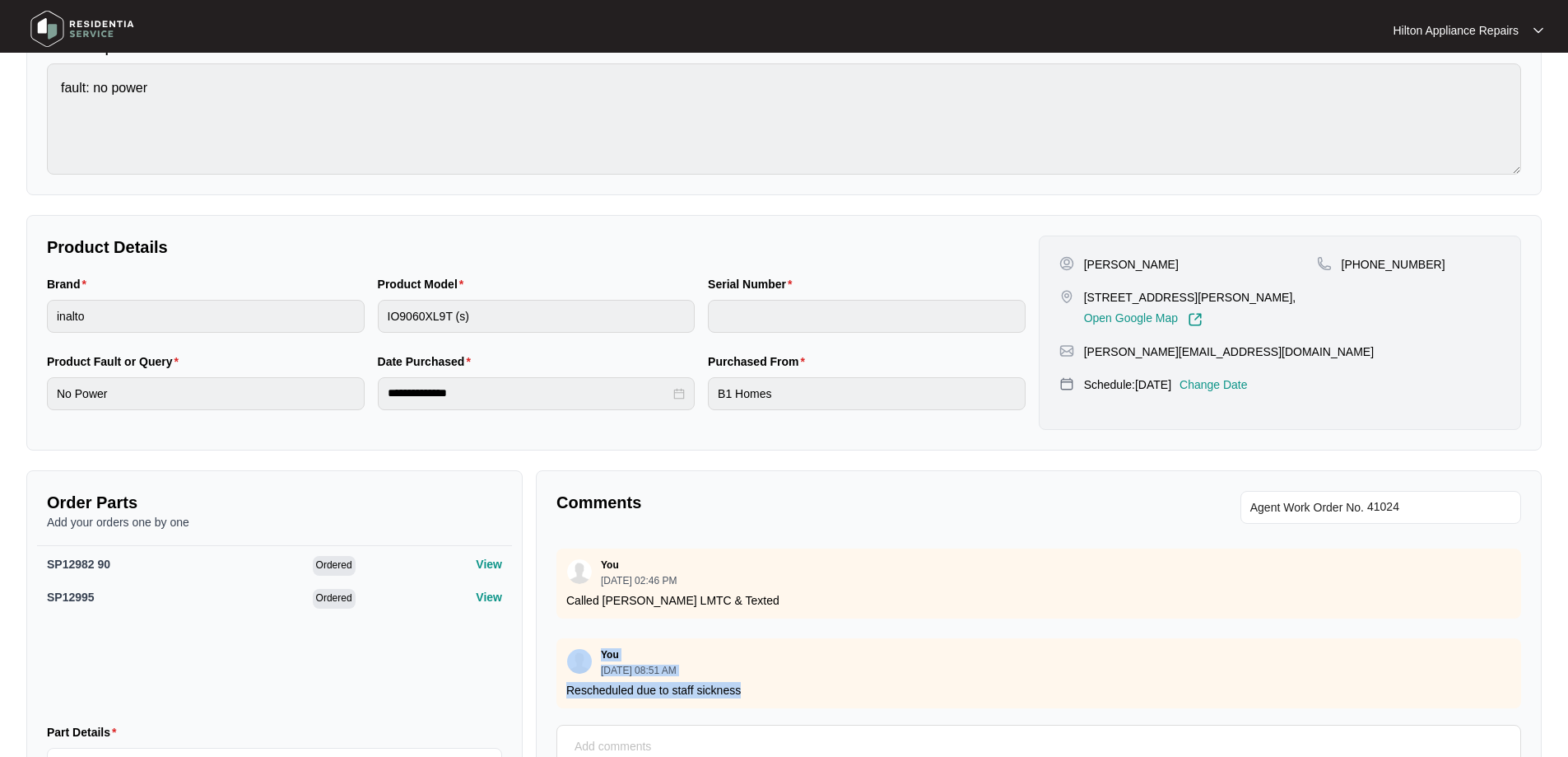
scroll to position [0, 0]
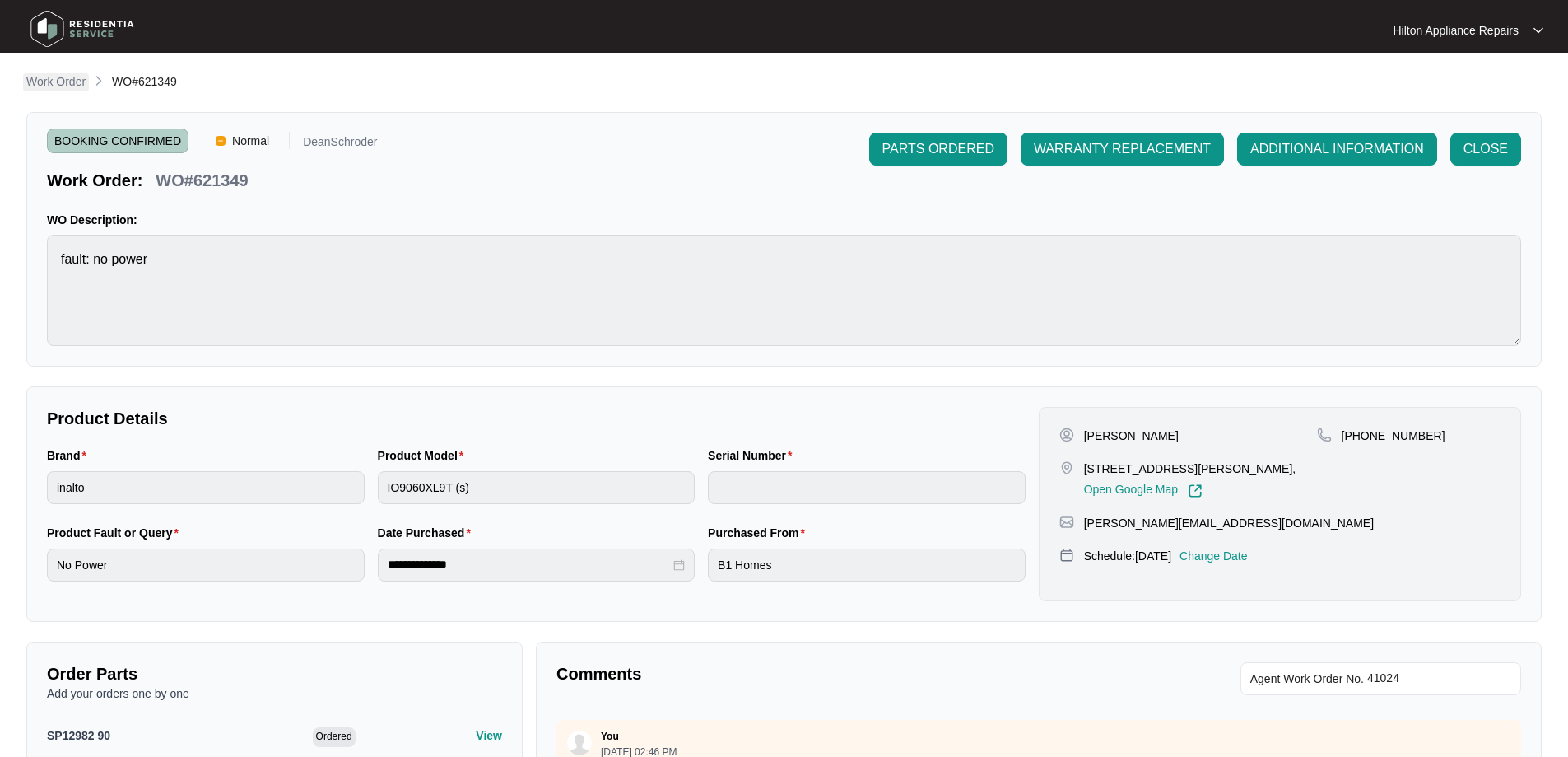
click at [55, 78] on p "Work Order" at bounding box center [56, 81] width 60 height 16
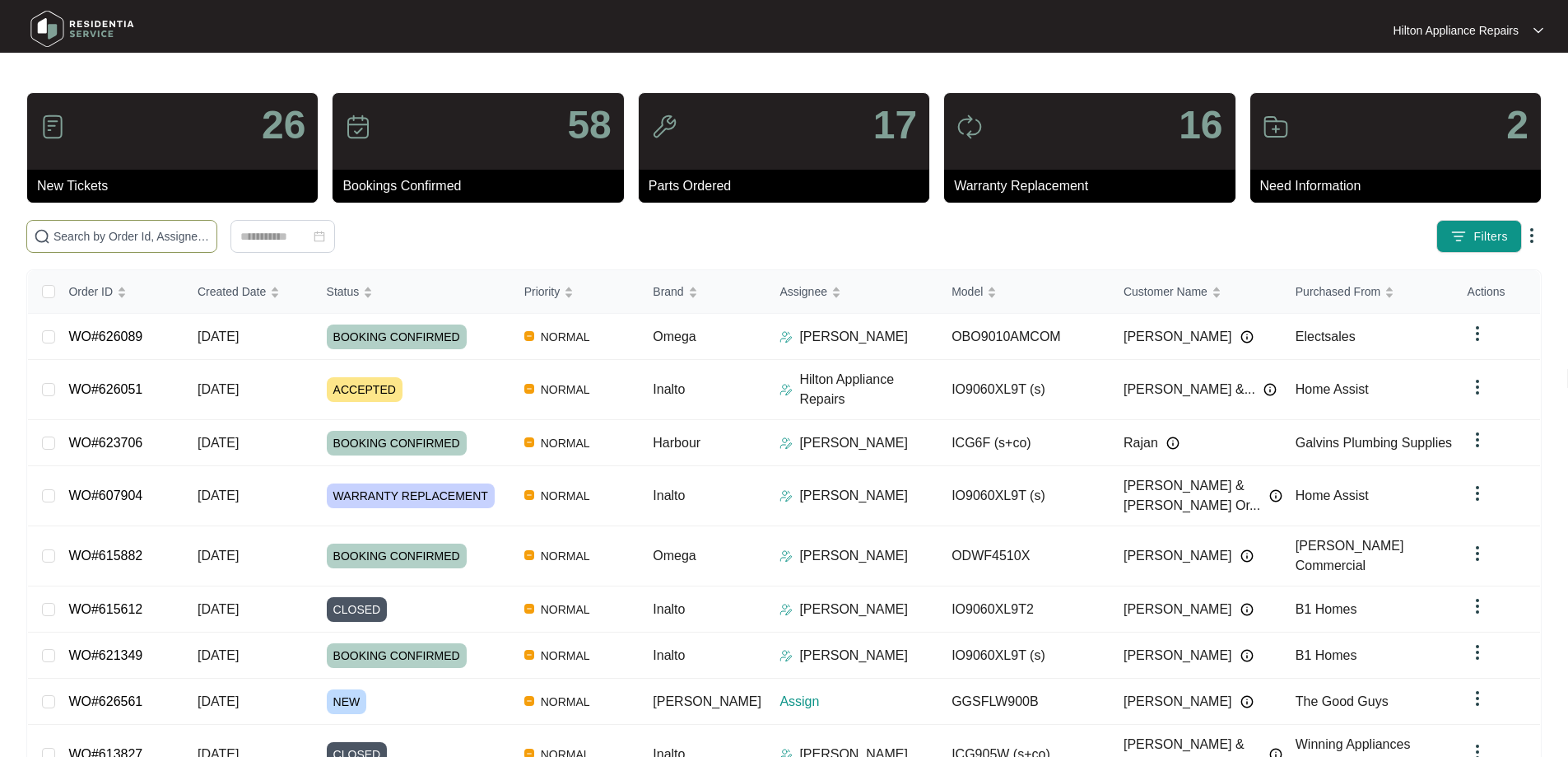
click at [173, 230] on input "text" at bounding box center [132, 236] width 157 height 18
click at [130, 235] on input "text" at bounding box center [132, 236] width 157 height 18
click at [107, 235] on input "text" at bounding box center [132, 236] width 157 height 18
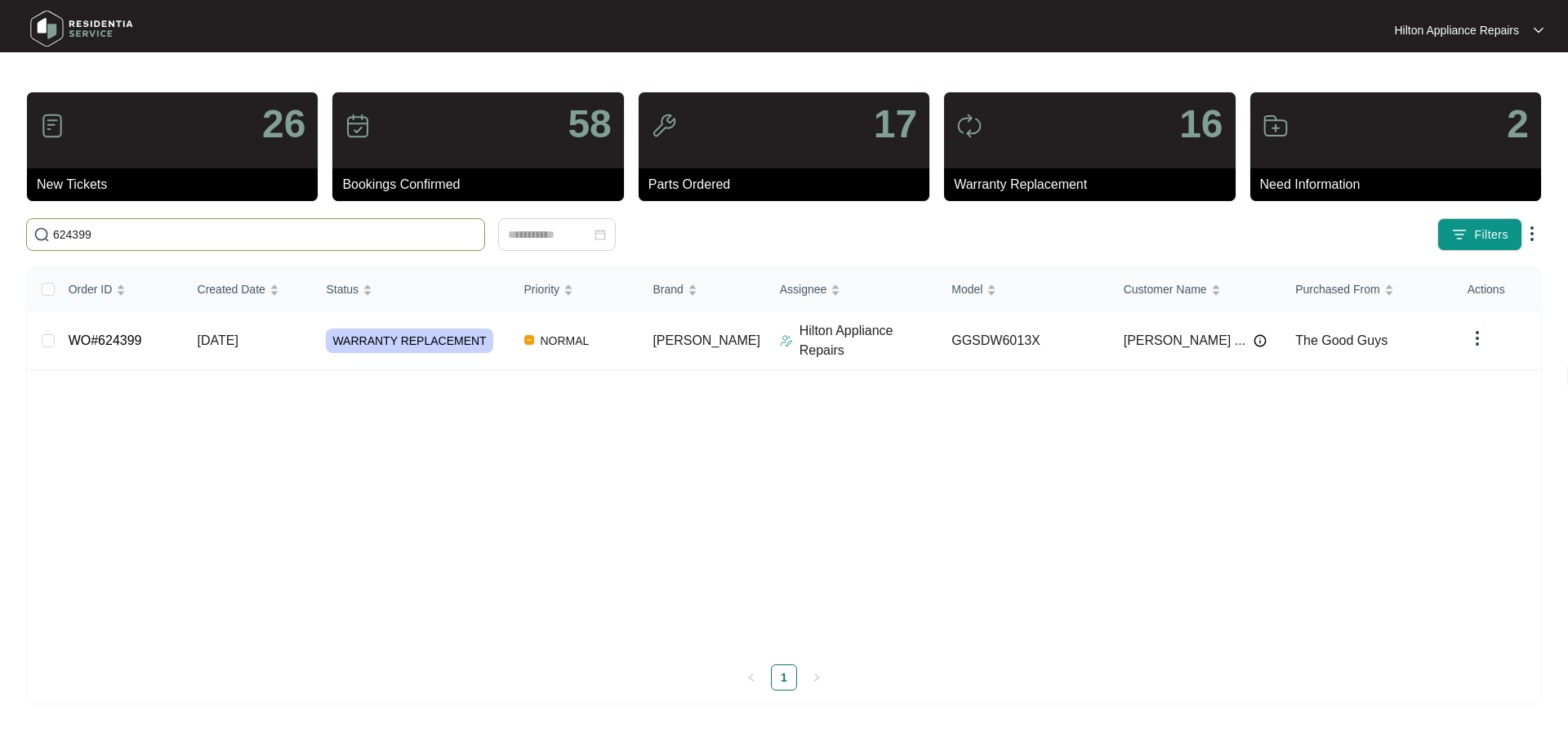
type input "624399"
click at [640, 340] on td "NORMAL" at bounding box center [575, 341] width 129 height 60
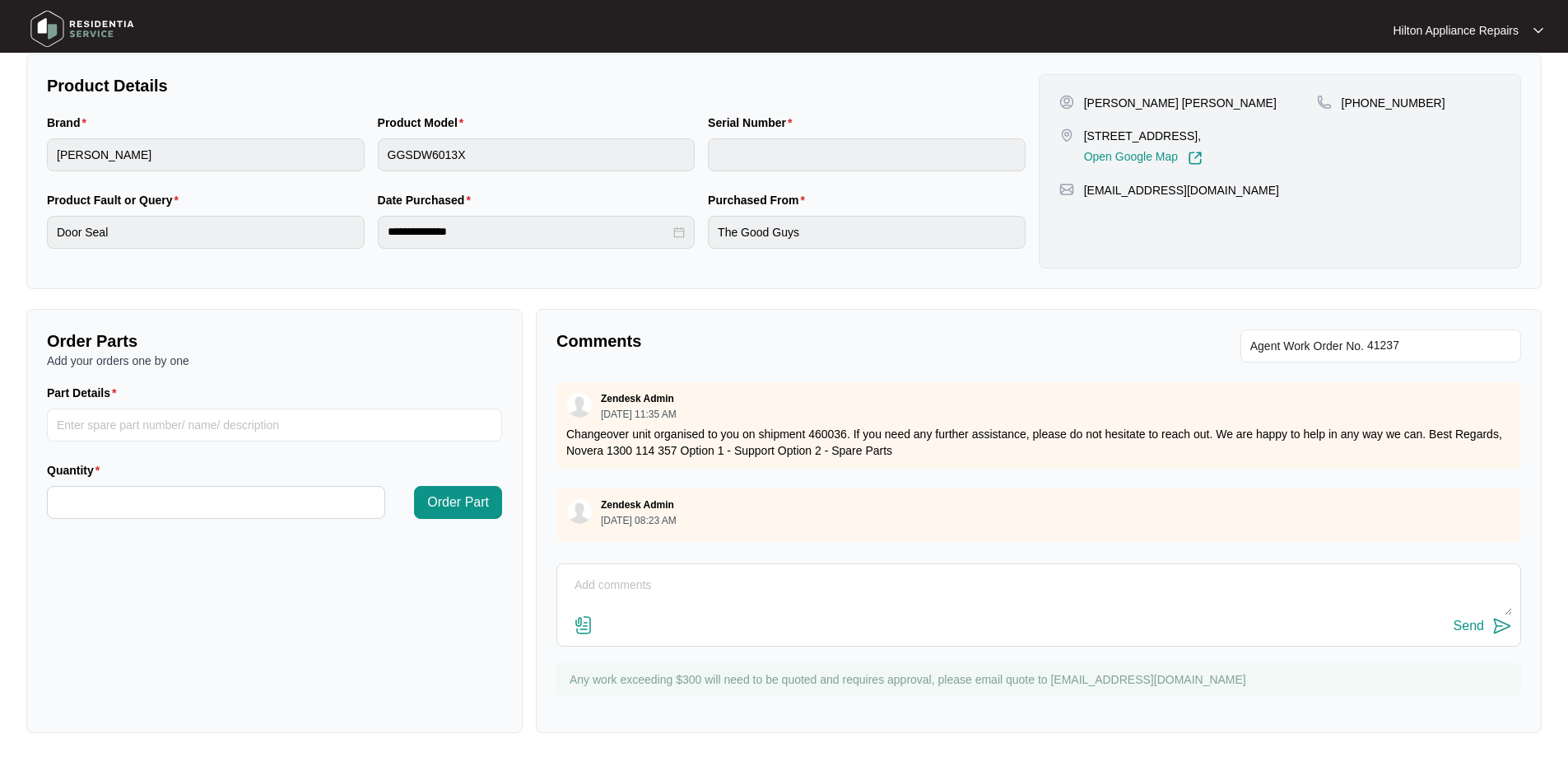
scroll to position [336, 0]
click at [701, 580] on textarea at bounding box center [1038, 591] width 947 height 43
paste textarea "Hi Pervez, We have attempted to make contact to schedule your appliance repair …"
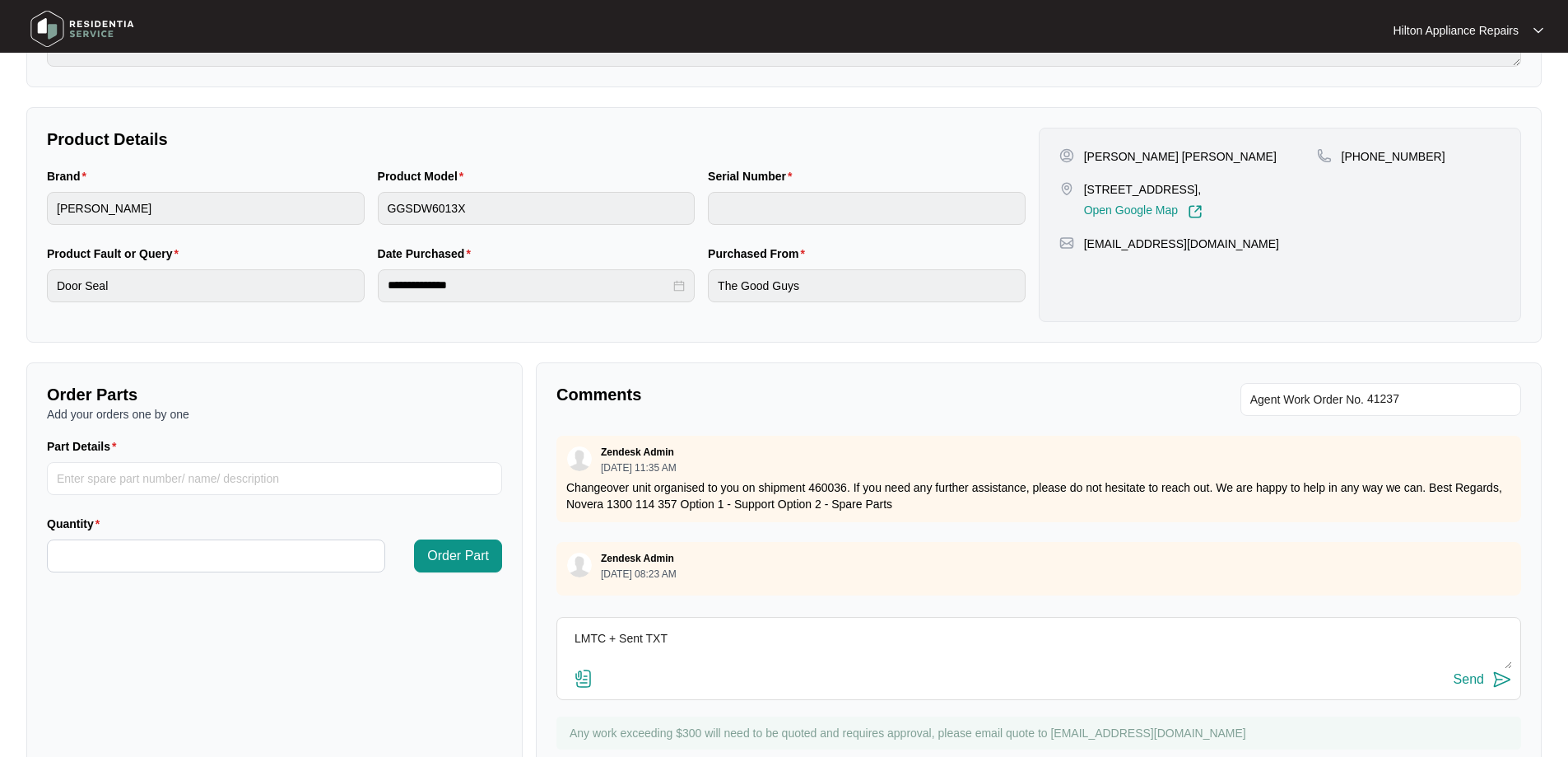
scroll to position [254, 0]
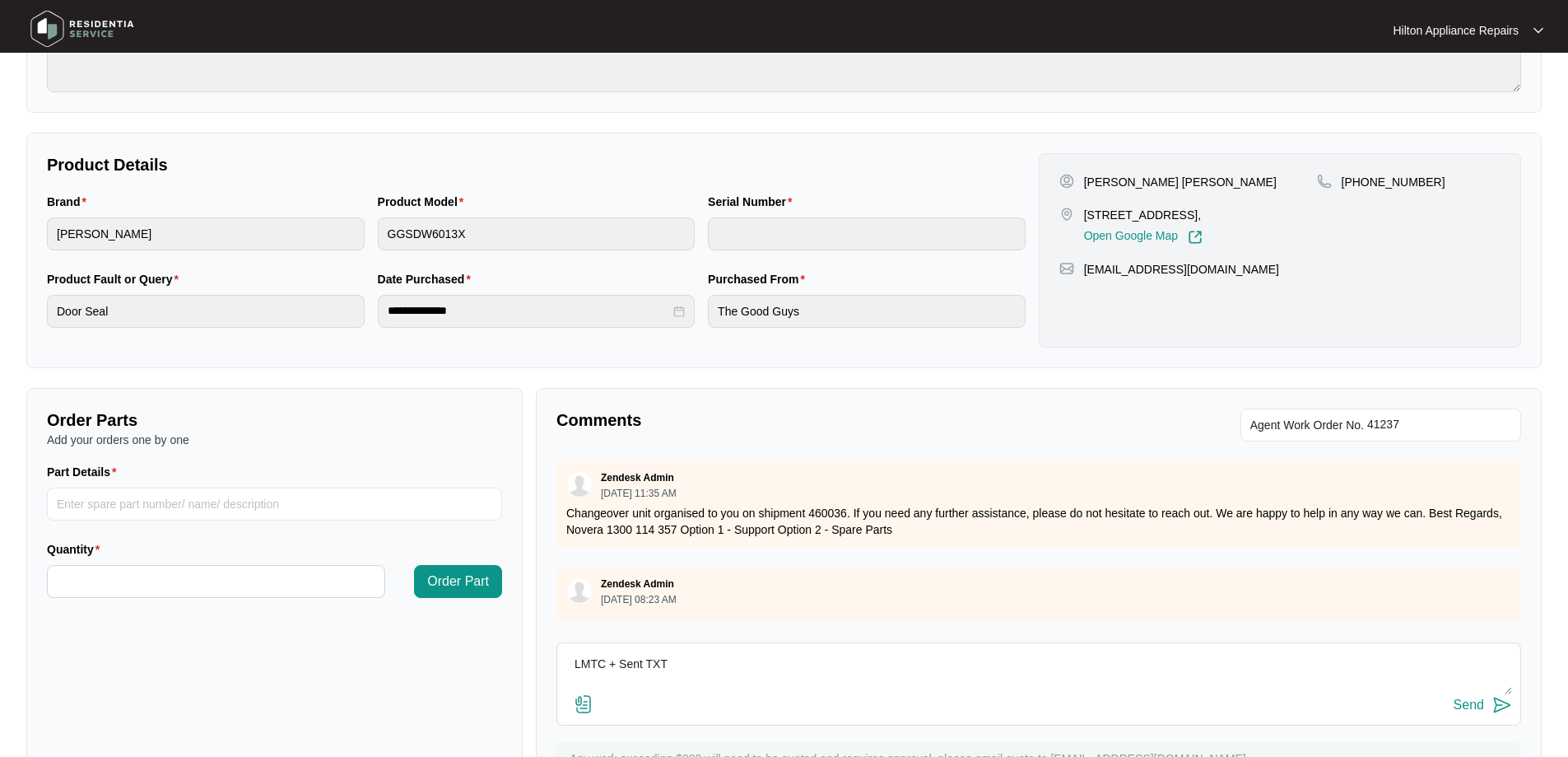
type textarea "LMTC + Sent TXT Hi Pervez, We have attempted to make contact to schedule your a…"
click at [1480, 705] on div "Send" at bounding box center [1469, 704] width 31 height 14
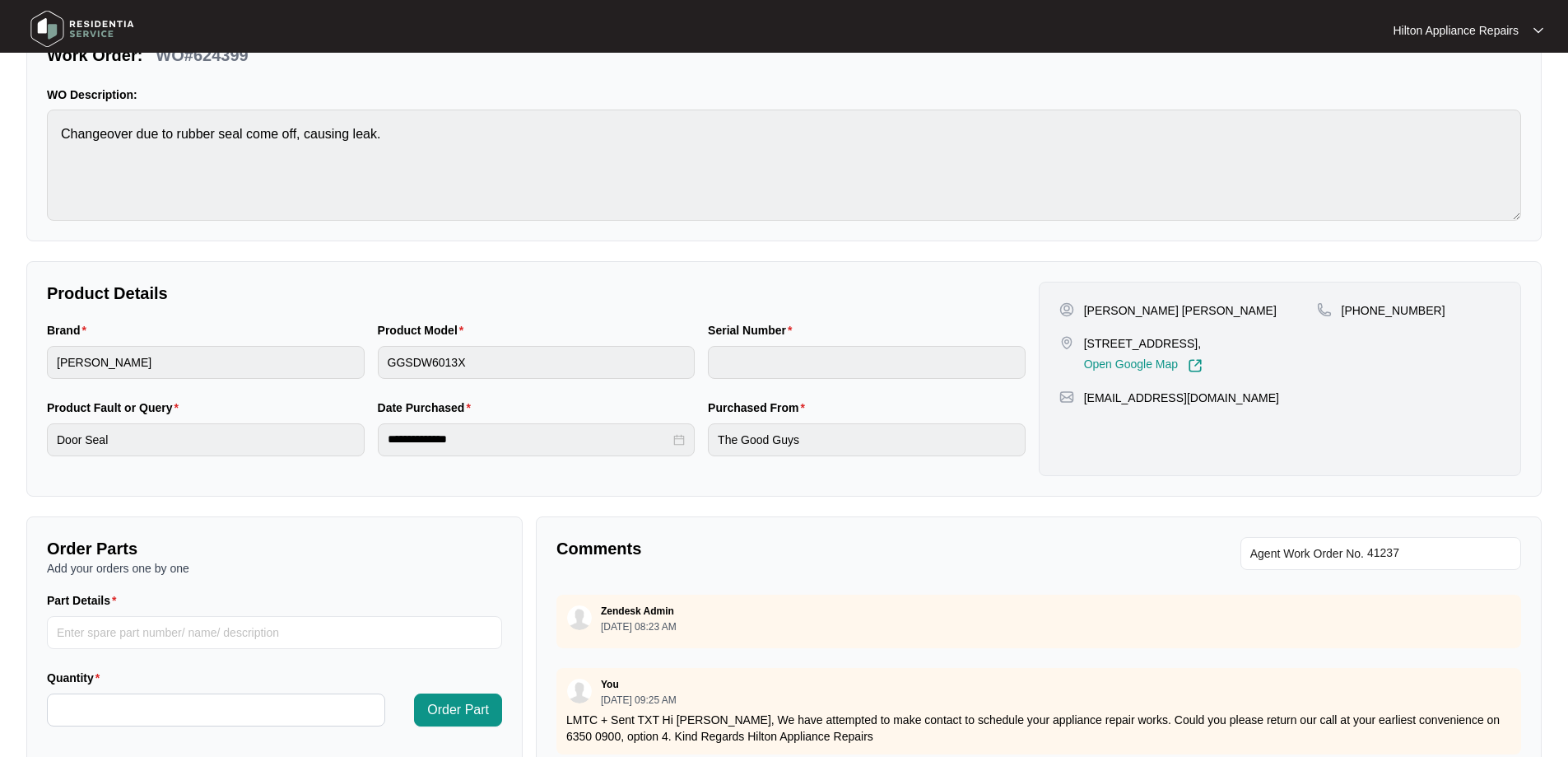
scroll to position [0, 0]
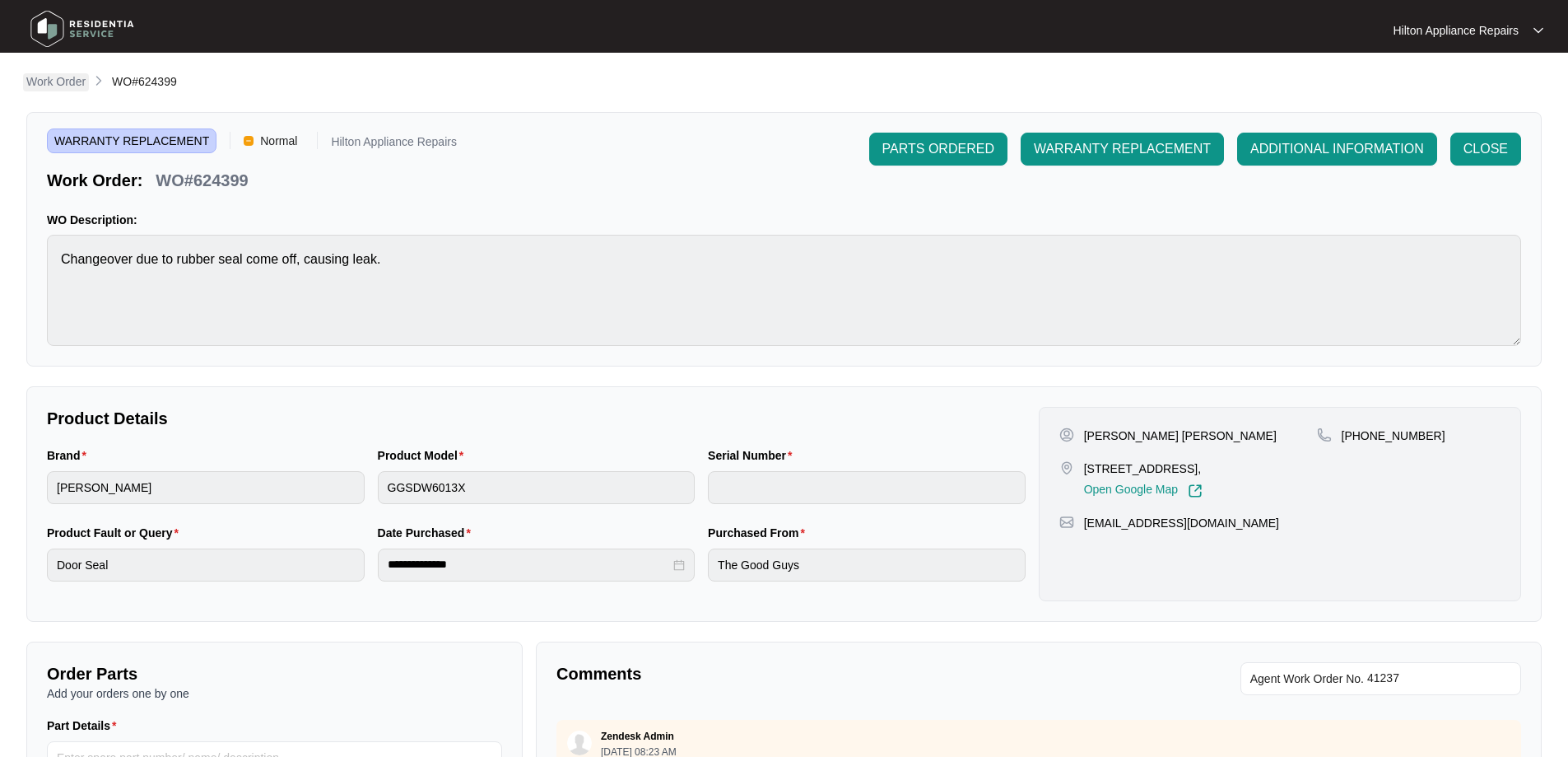
click at [50, 82] on p "Work Order" at bounding box center [56, 81] width 60 height 16
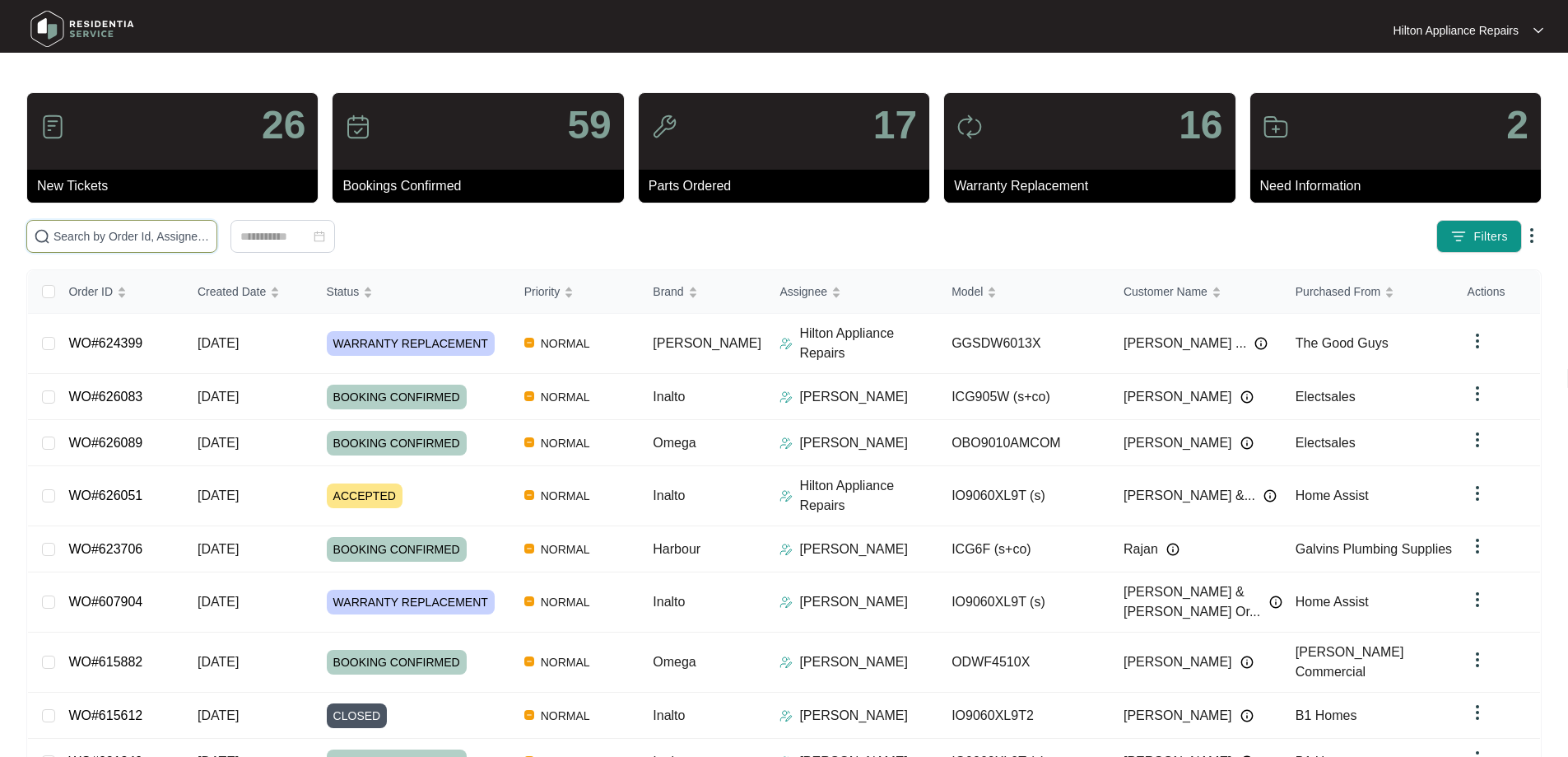
click at [210, 237] on input "text" at bounding box center [132, 236] width 157 height 18
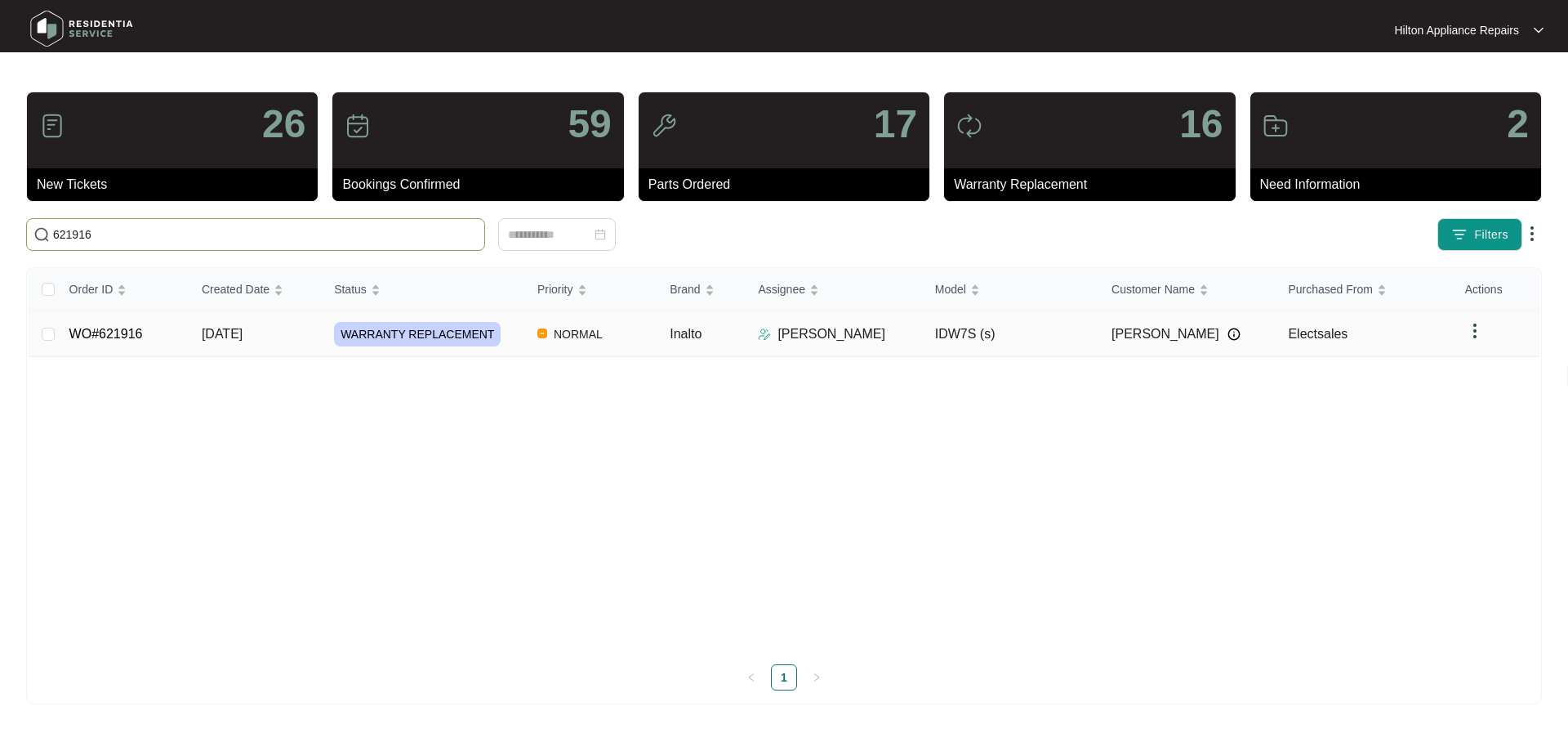
type input "621916"
click at [650, 336] on td "NORMAL" at bounding box center [590, 334] width 133 height 46
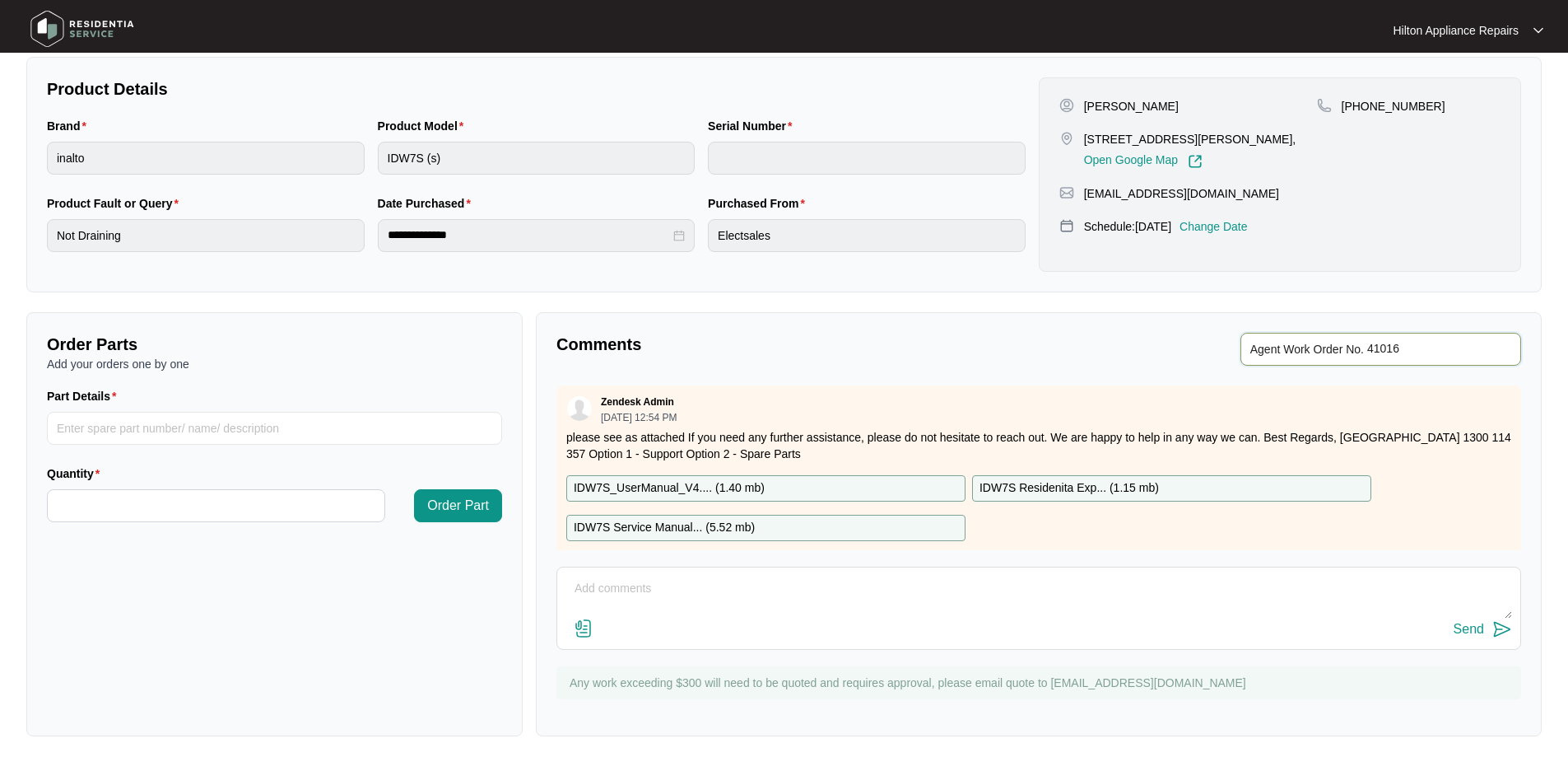
click at [1419, 351] on input "string" at bounding box center [1439, 349] width 144 height 20
type input "41080"
click at [1390, 303] on div "**********" at bounding box center [784, 240] width 1515 height 994
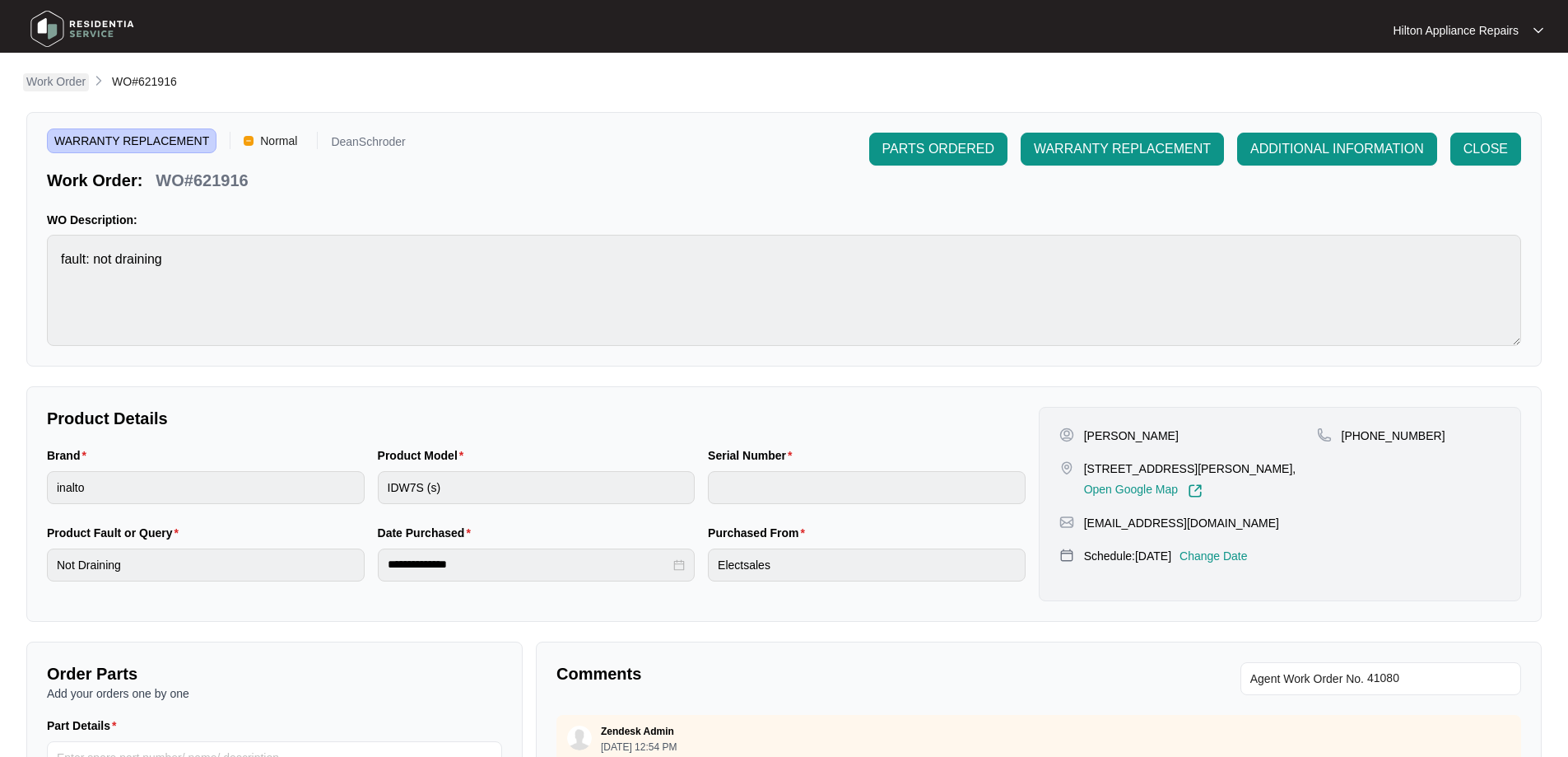
click at [63, 80] on p "Work Order" at bounding box center [56, 81] width 60 height 16
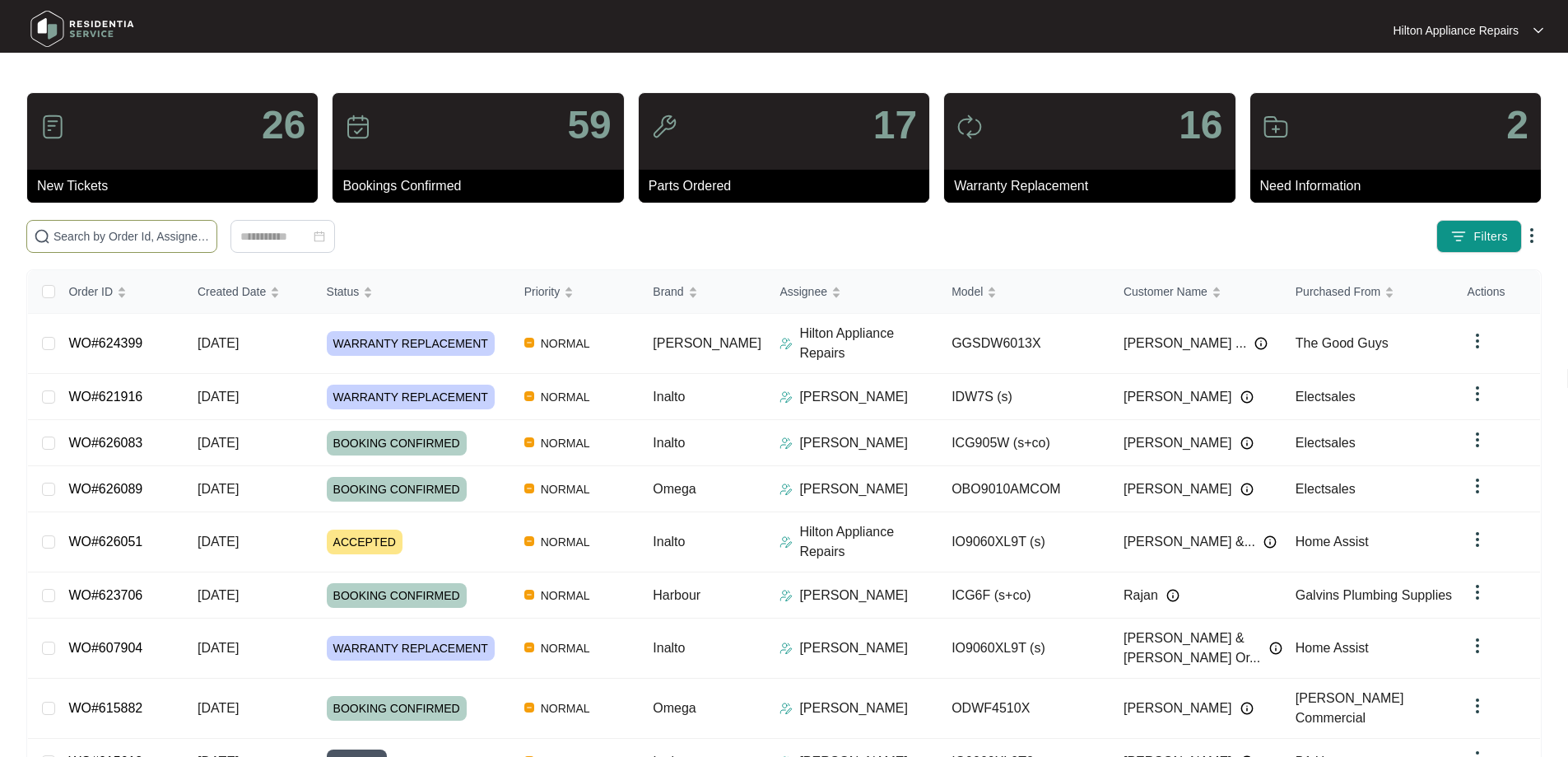
click at [167, 237] on input "text" at bounding box center [132, 236] width 157 height 18
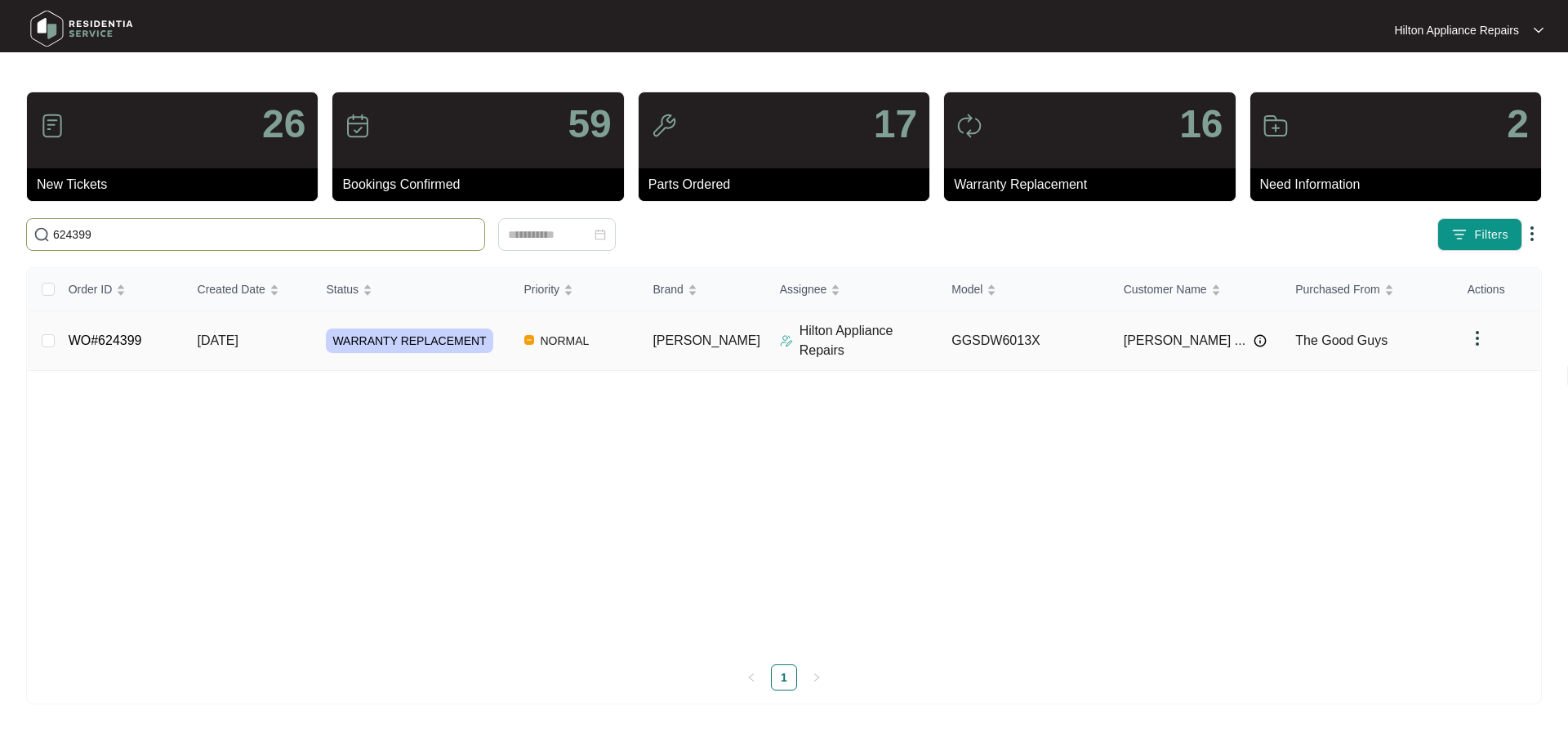
type input "624399"
click at [780, 334] on img at bounding box center [787, 341] width 13 height 13
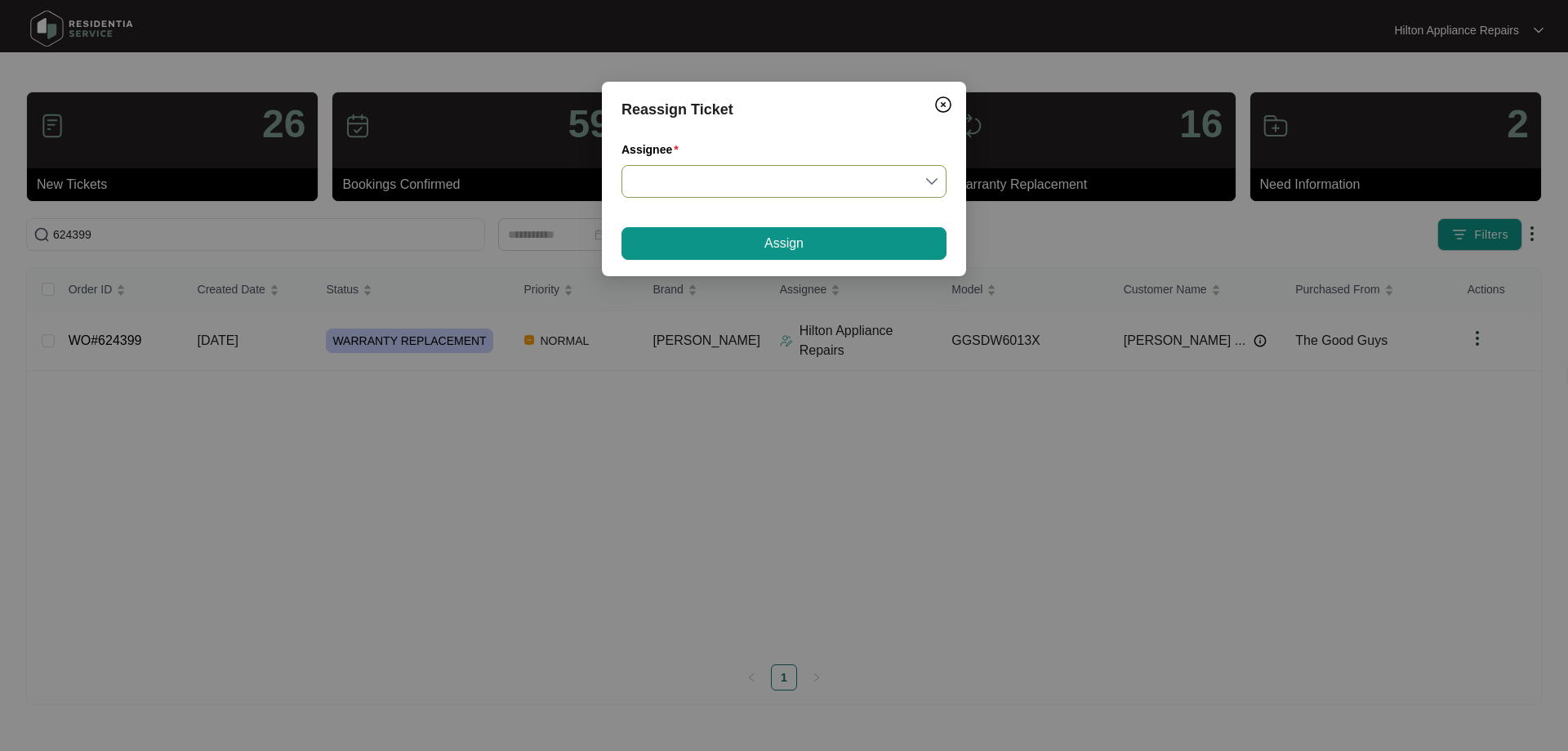
click at [706, 185] on input "Assignee" at bounding box center [784, 181] width 305 height 31
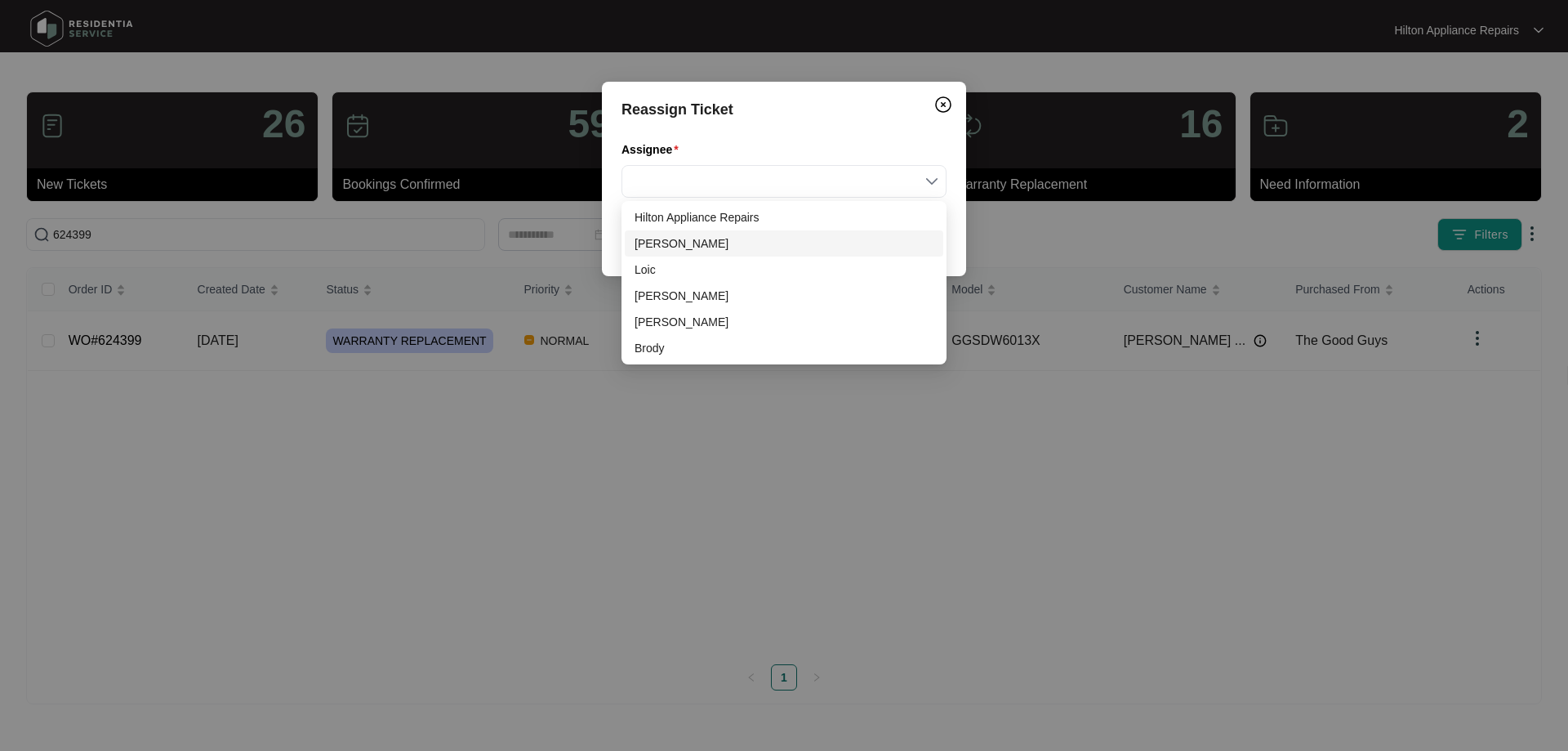
click at [657, 236] on div "Dean" at bounding box center [783, 243] width 299 height 18
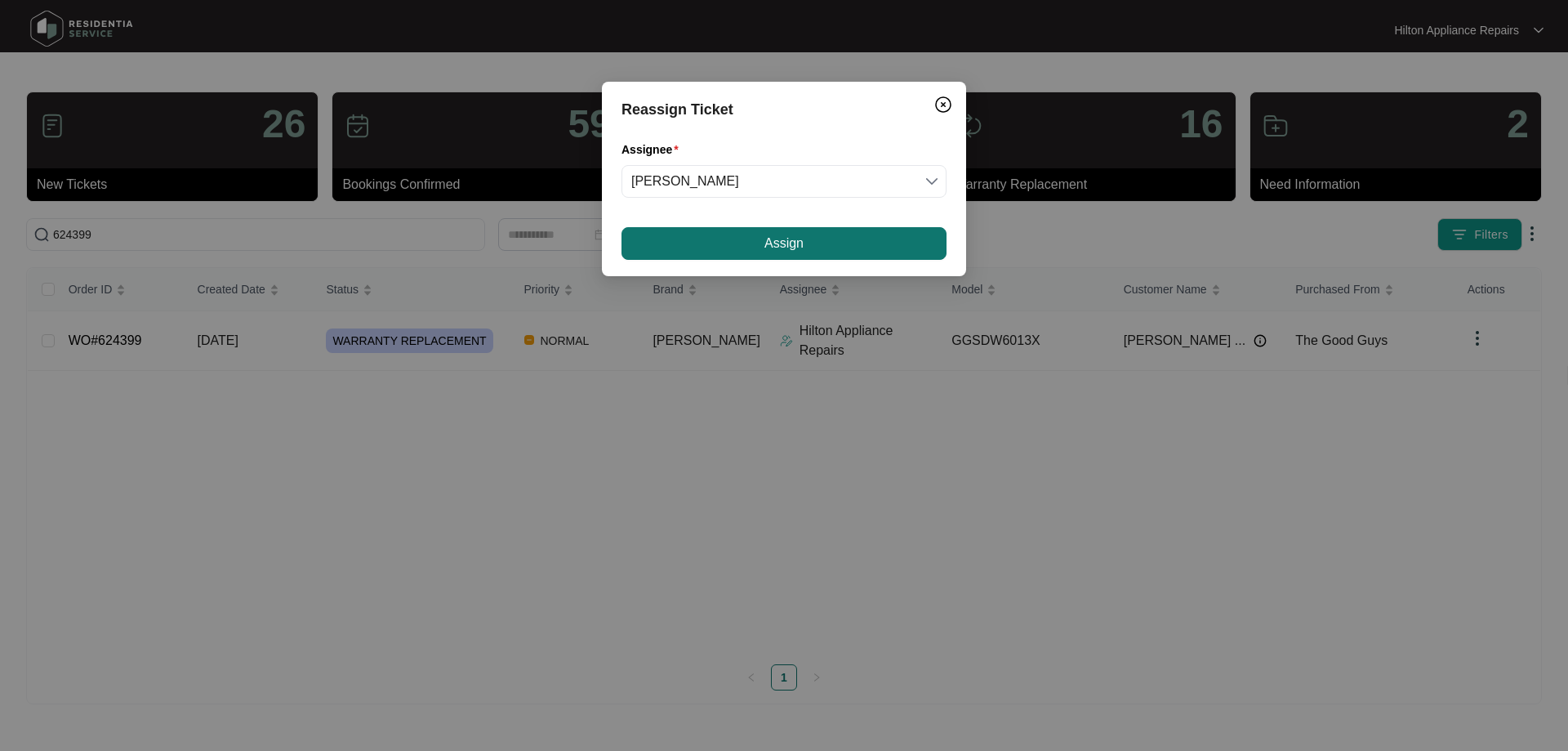
click at [734, 241] on button "Assign" at bounding box center [784, 243] width 325 height 32
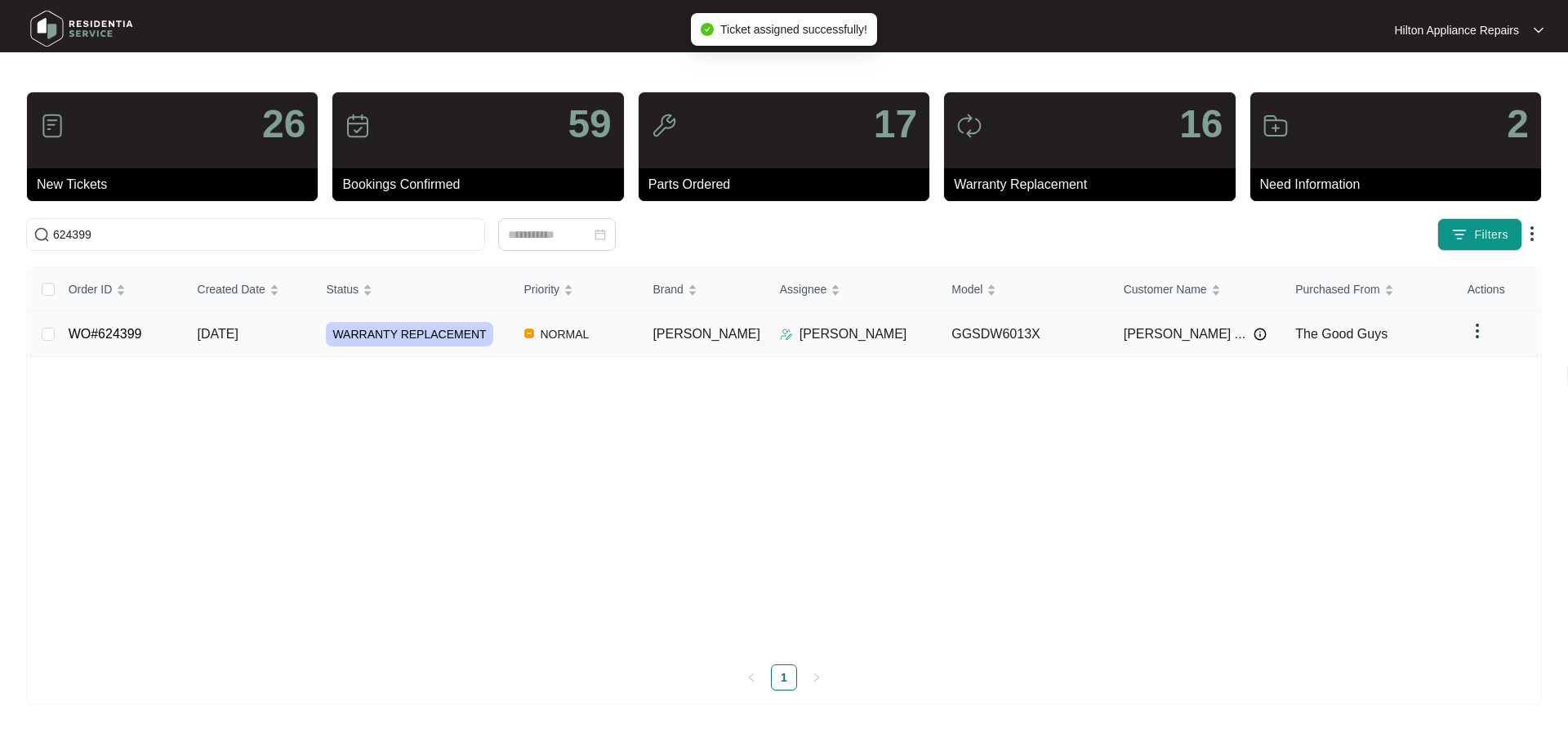
click at [728, 329] on td "[PERSON_NAME]" at bounding box center [702, 334] width 127 height 46
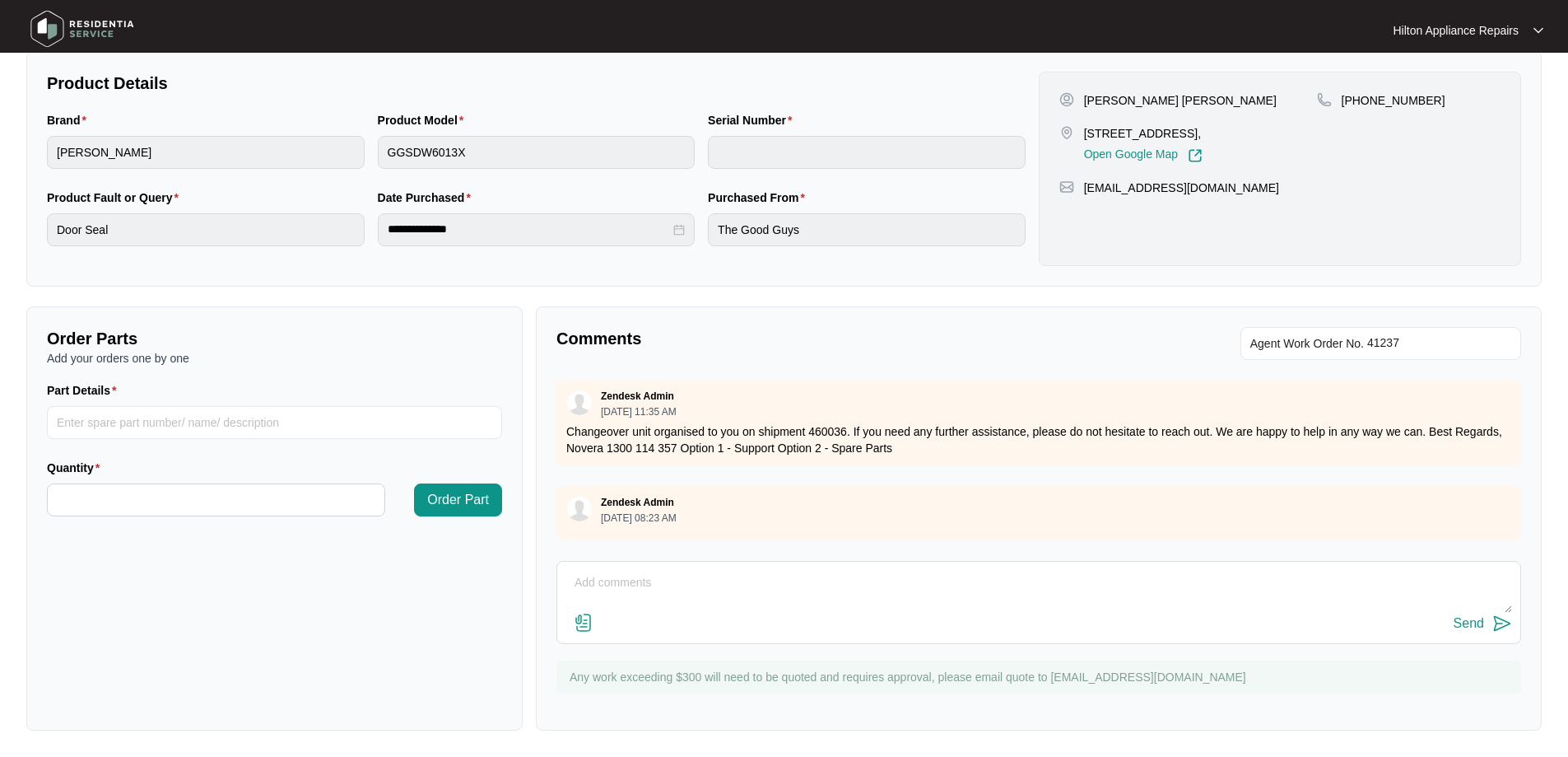
scroll to position [114, 0]
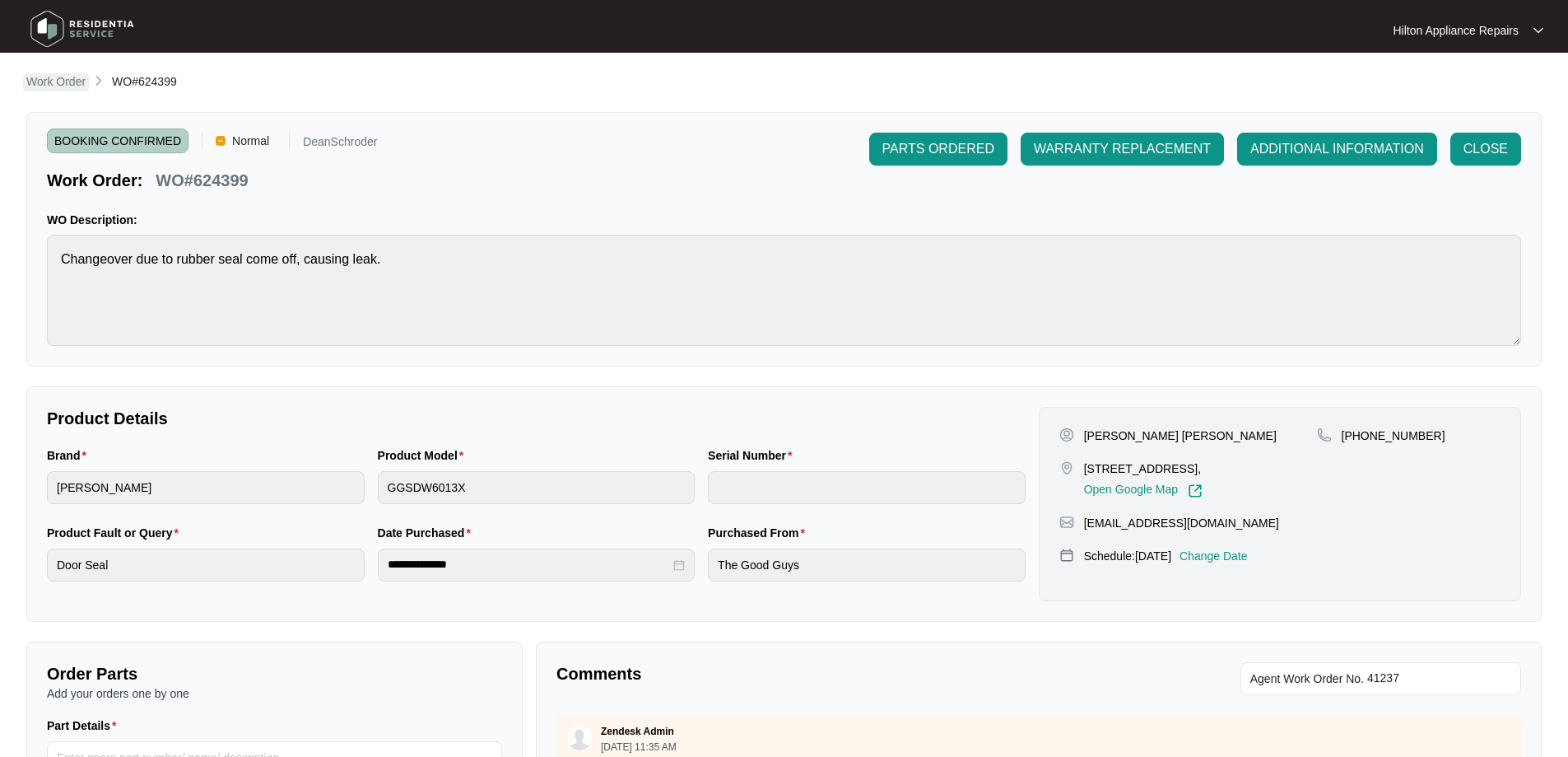
click at [61, 83] on p "Work Order" at bounding box center [56, 81] width 60 height 16
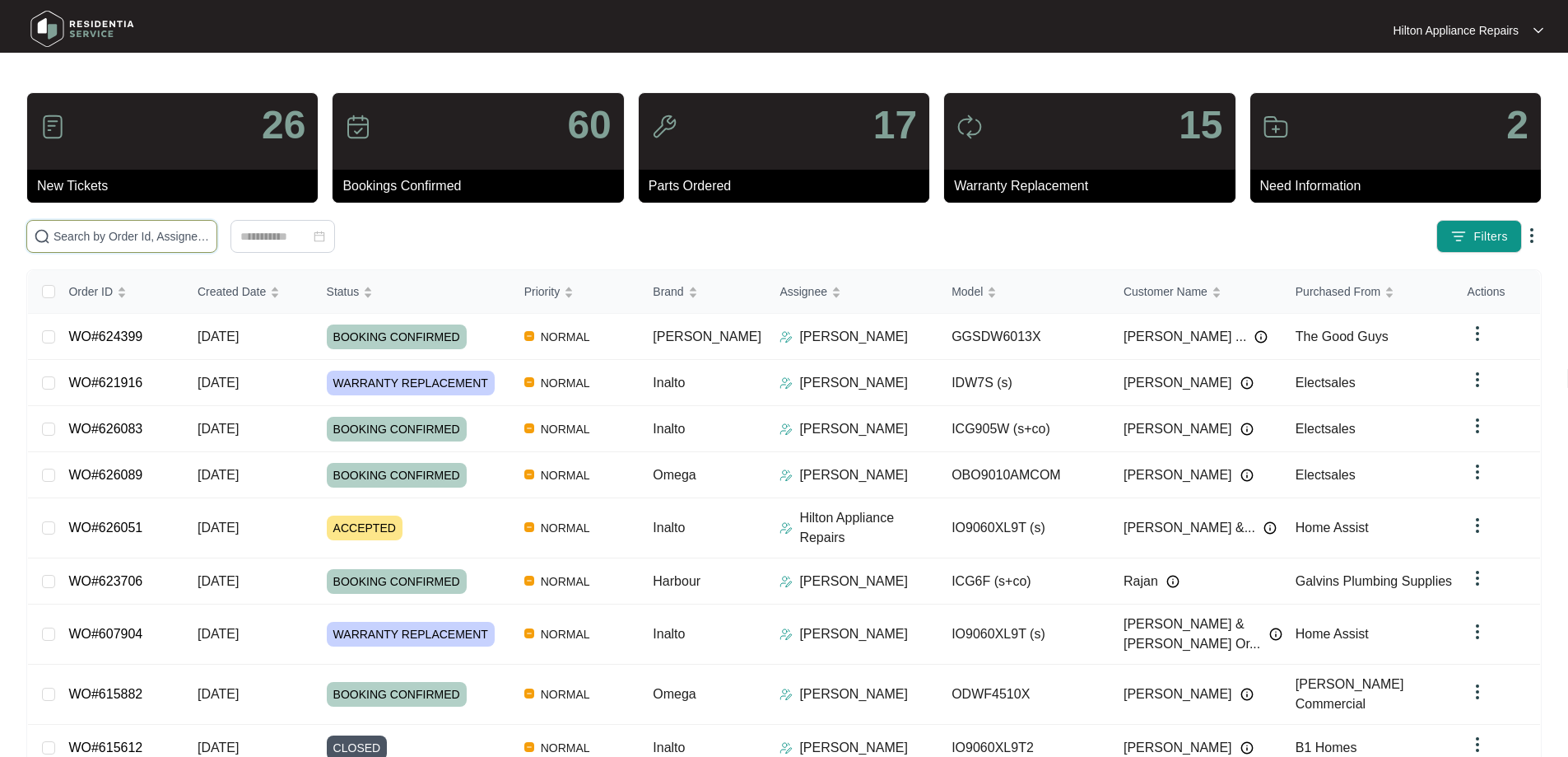
click at [210, 238] on input "text" at bounding box center [132, 236] width 157 height 18
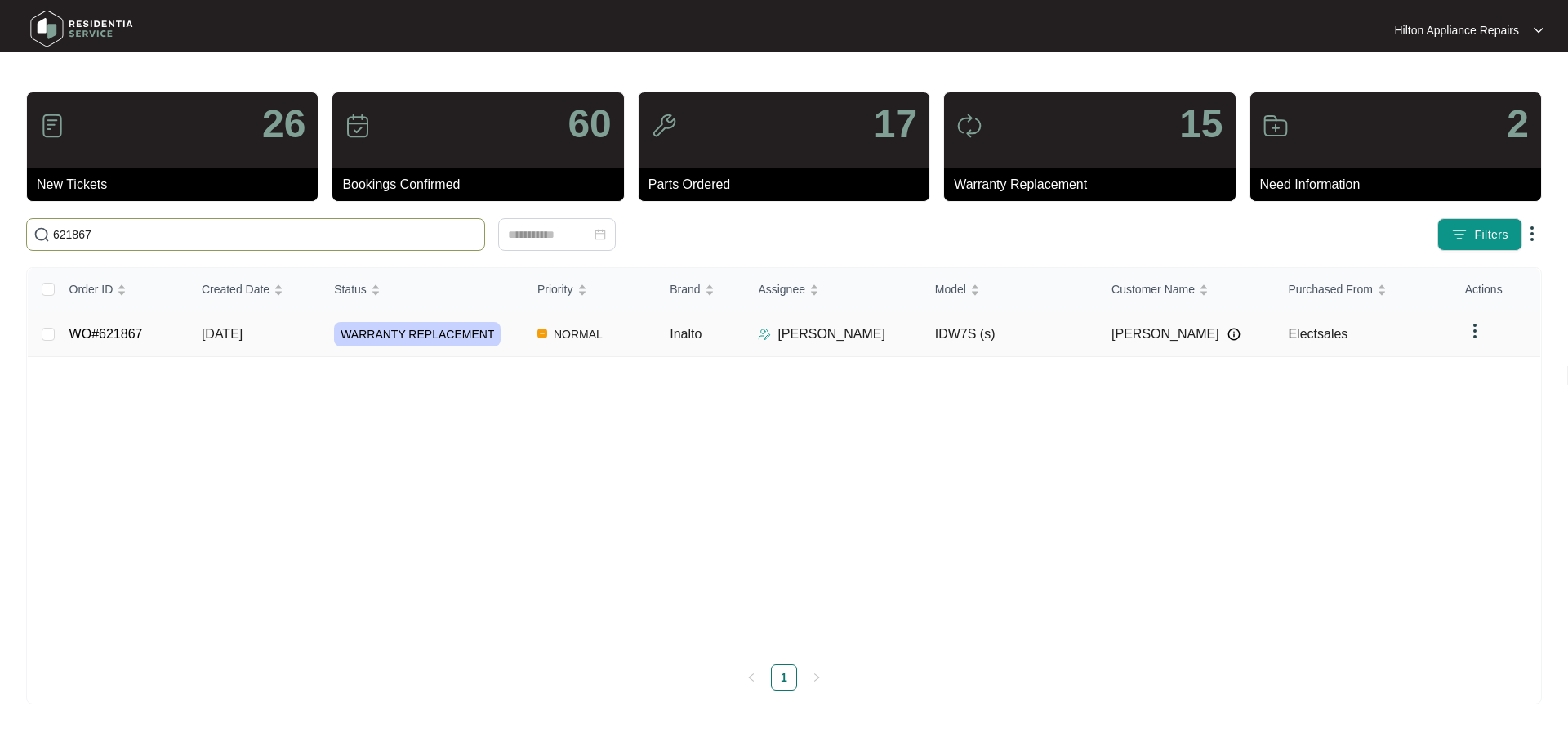
type input "621867"
click at [627, 338] on td "NORMAL" at bounding box center [590, 334] width 133 height 46
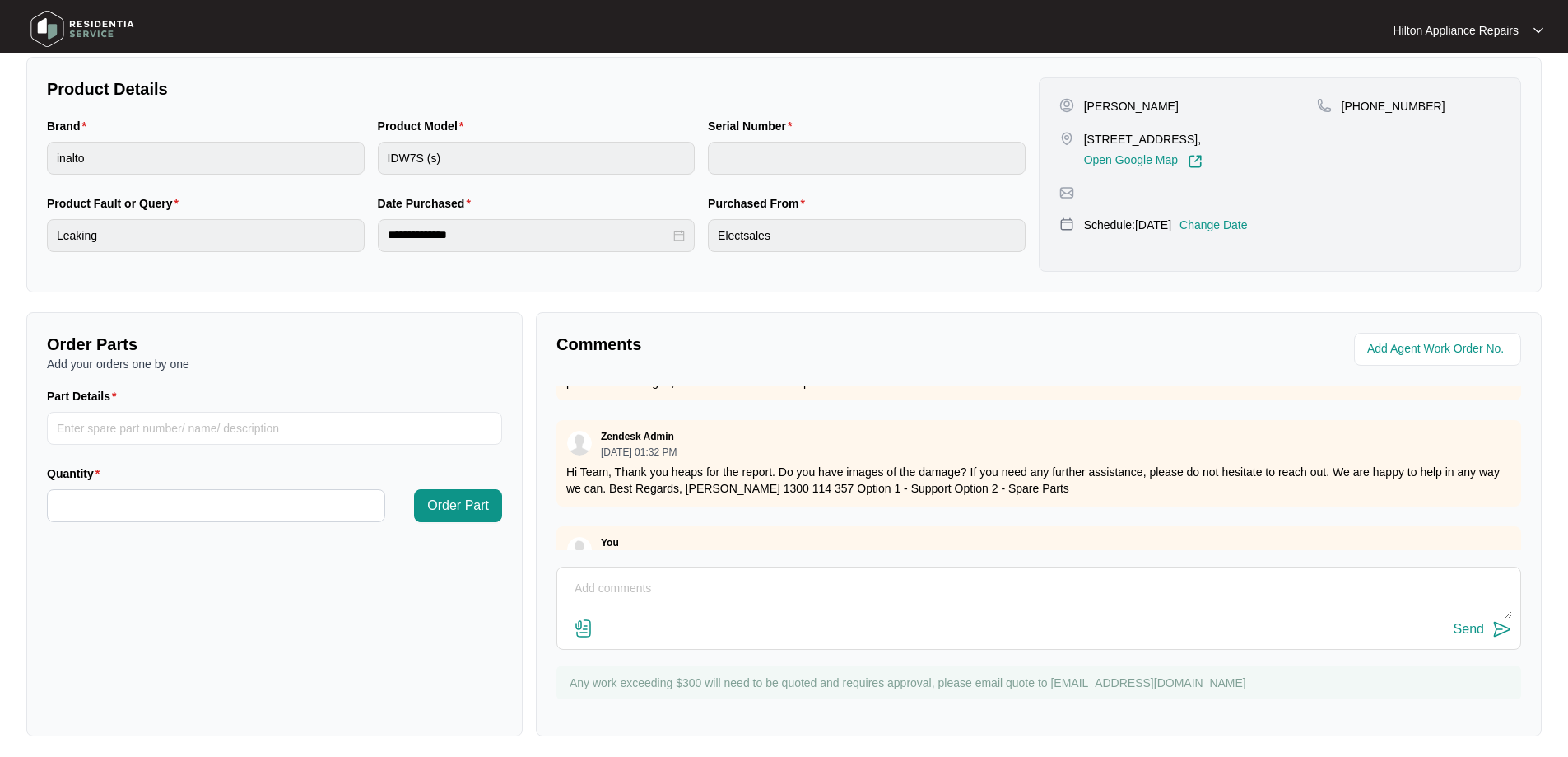
scroll to position [265, 0]
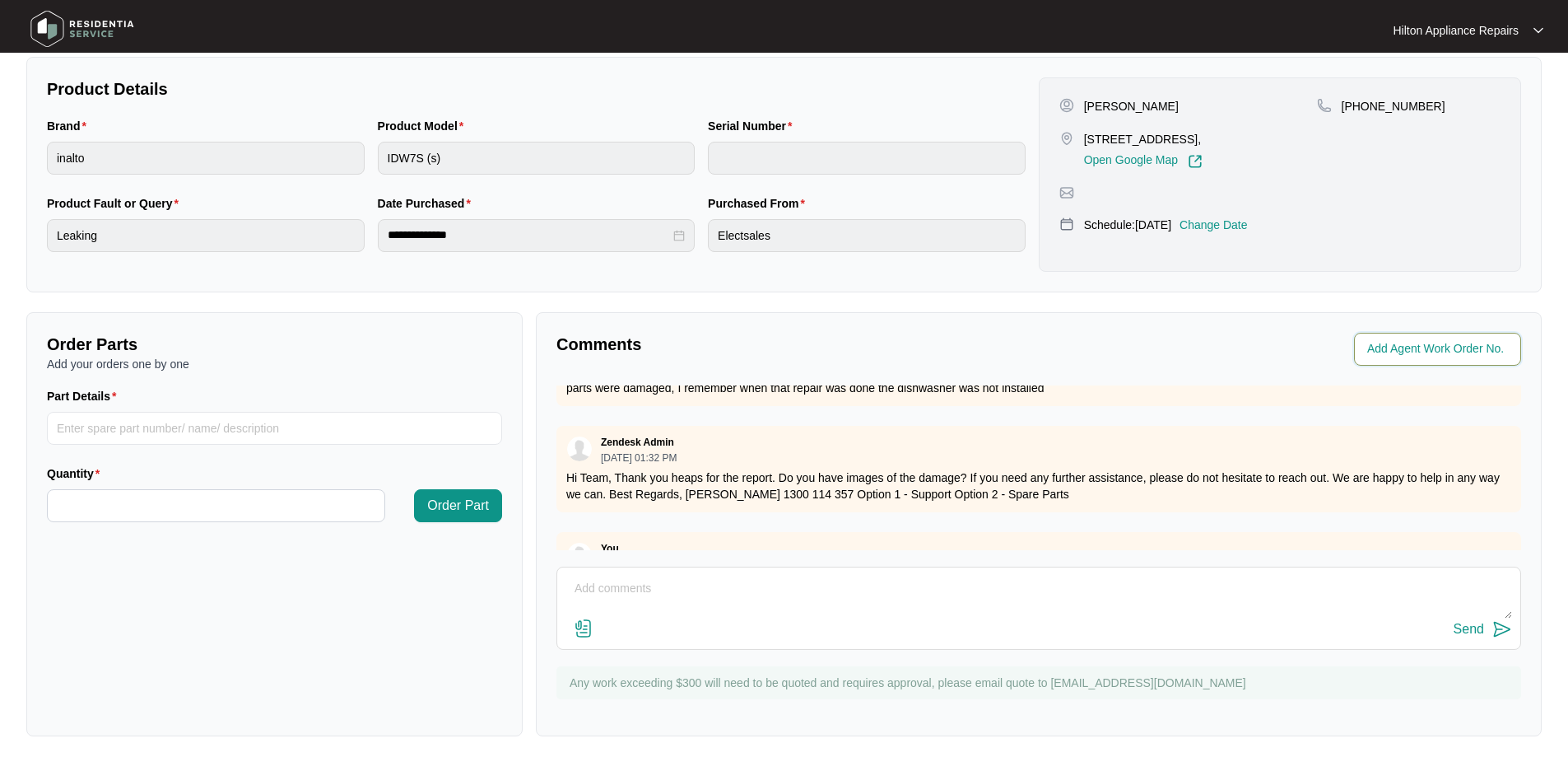
click at [1421, 350] on input "string" at bounding box center [1439, 349] width 144 height 20
type input "41079"
click at [1306, 295] on div "**********" at bounding box center [784, 240] width 1515 height 994
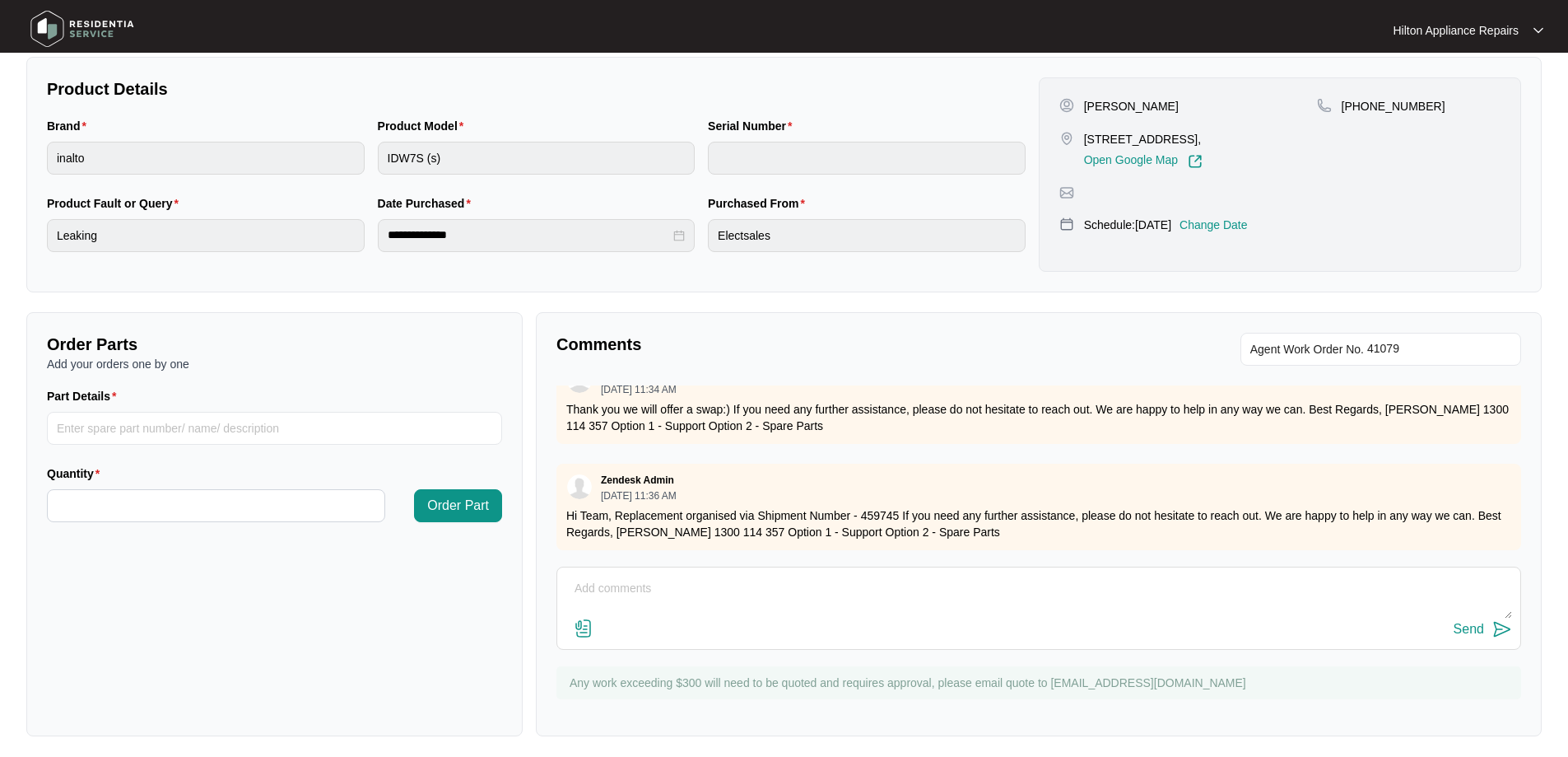
scroll to position [593, 0]
click at [1229, 222] on p "Change Date" at bounding box center [1213, 224] width 68 height 16
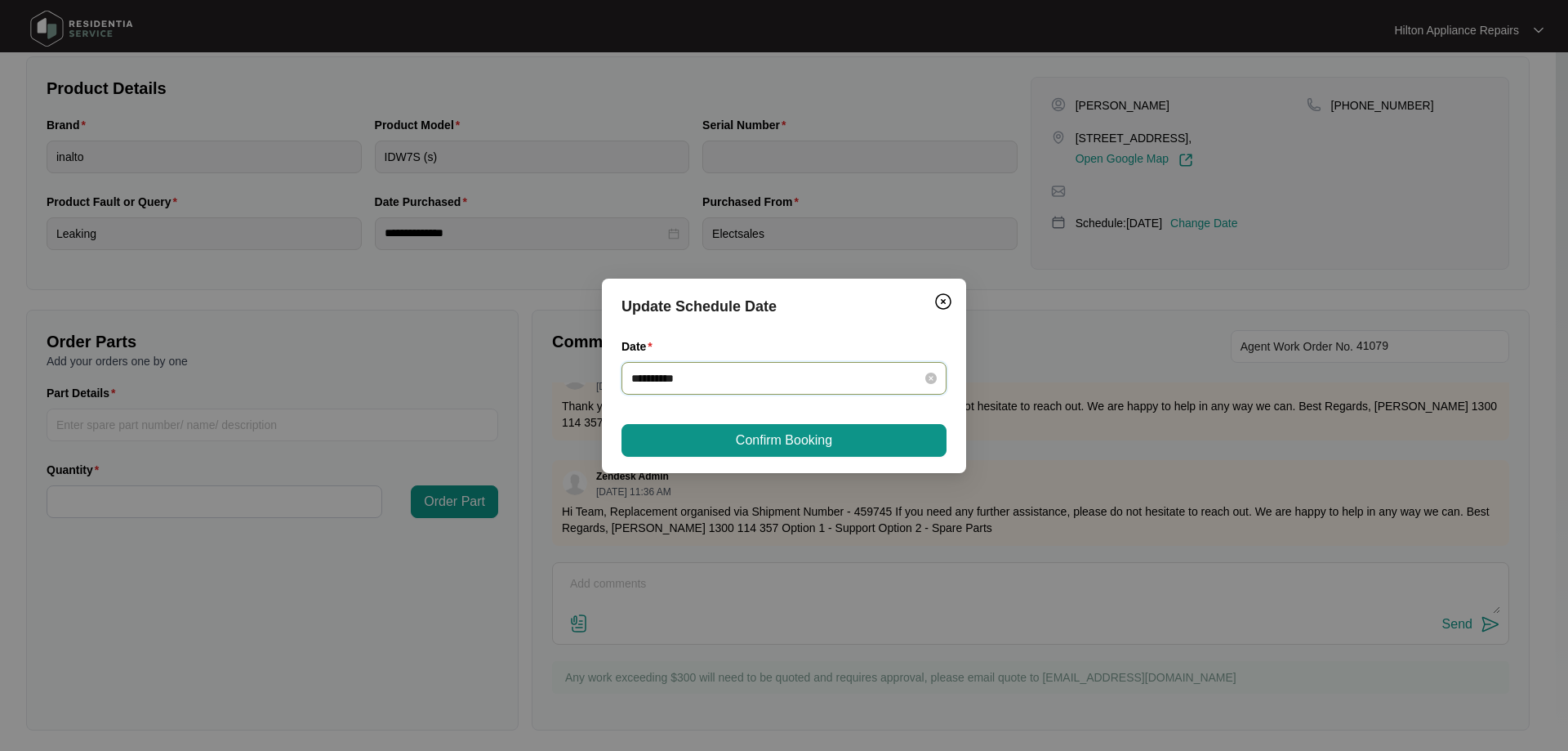
click at [877, 385] on input "**********" at bounding box center [774, 378] width 286 height 18
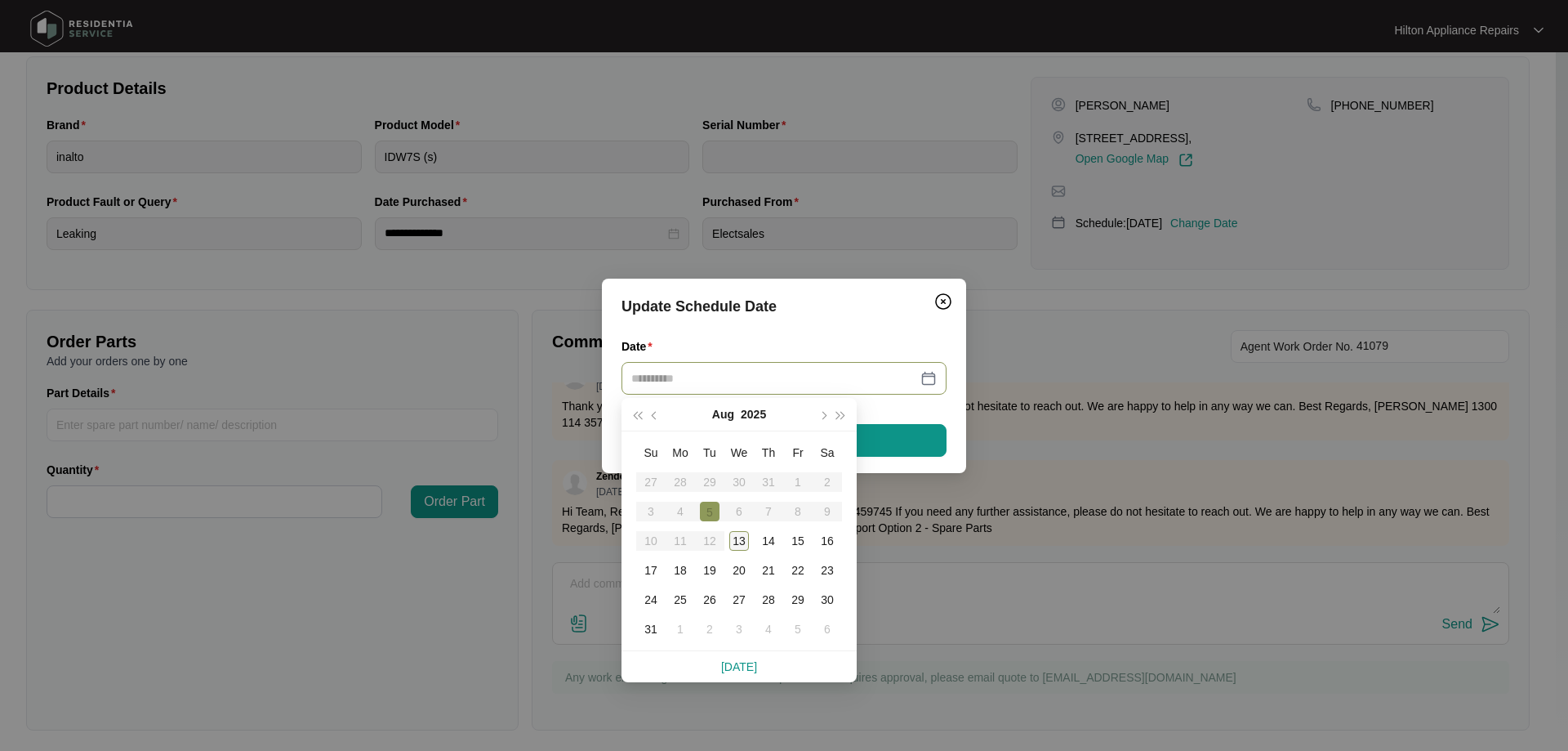
type input "**********"
click at [734, 541] on div "13" at bounding box center [739, 541] width 20 height 20
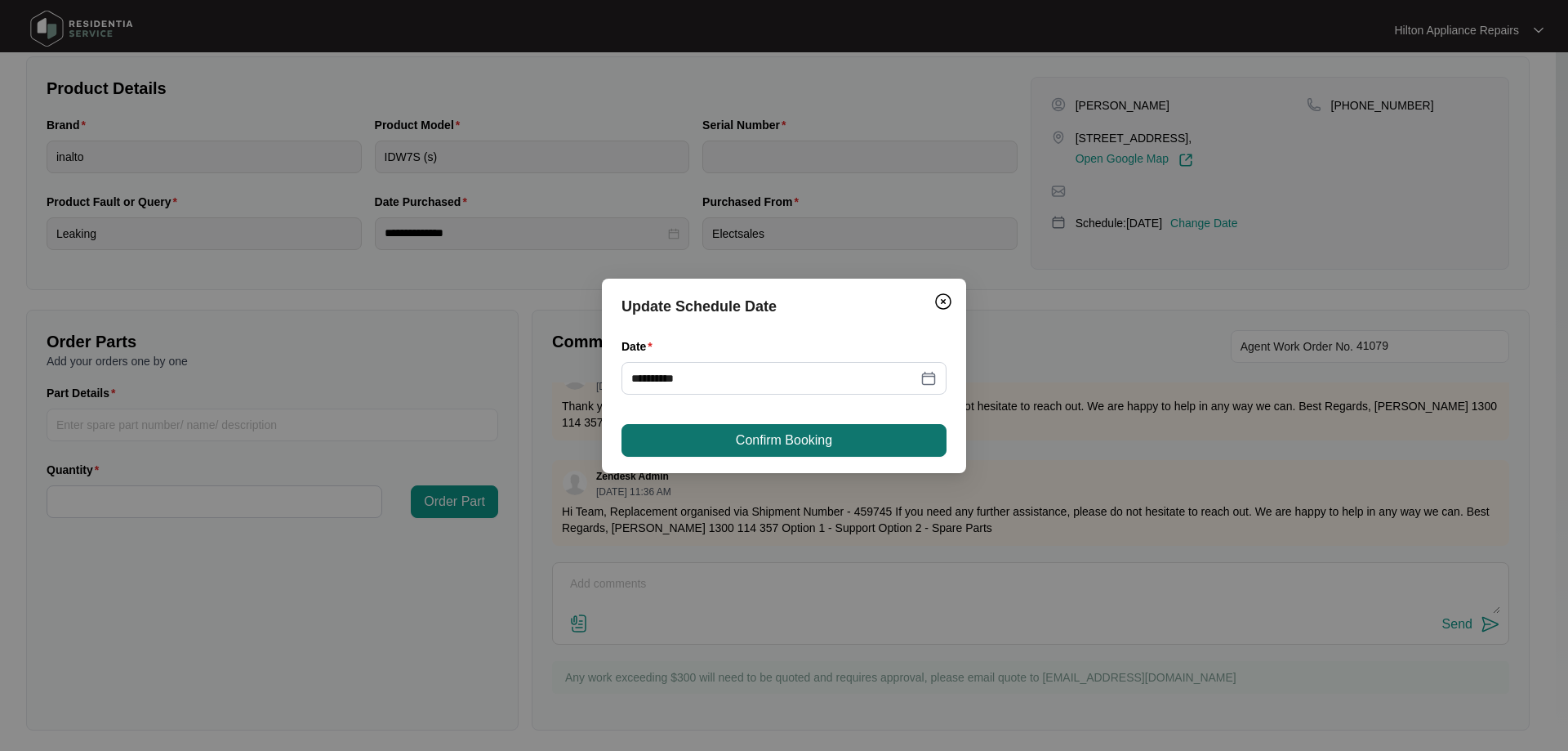
click at [792, 447] on span "Confirm Booking" at bounding box center [783, 440] width 96 height 20
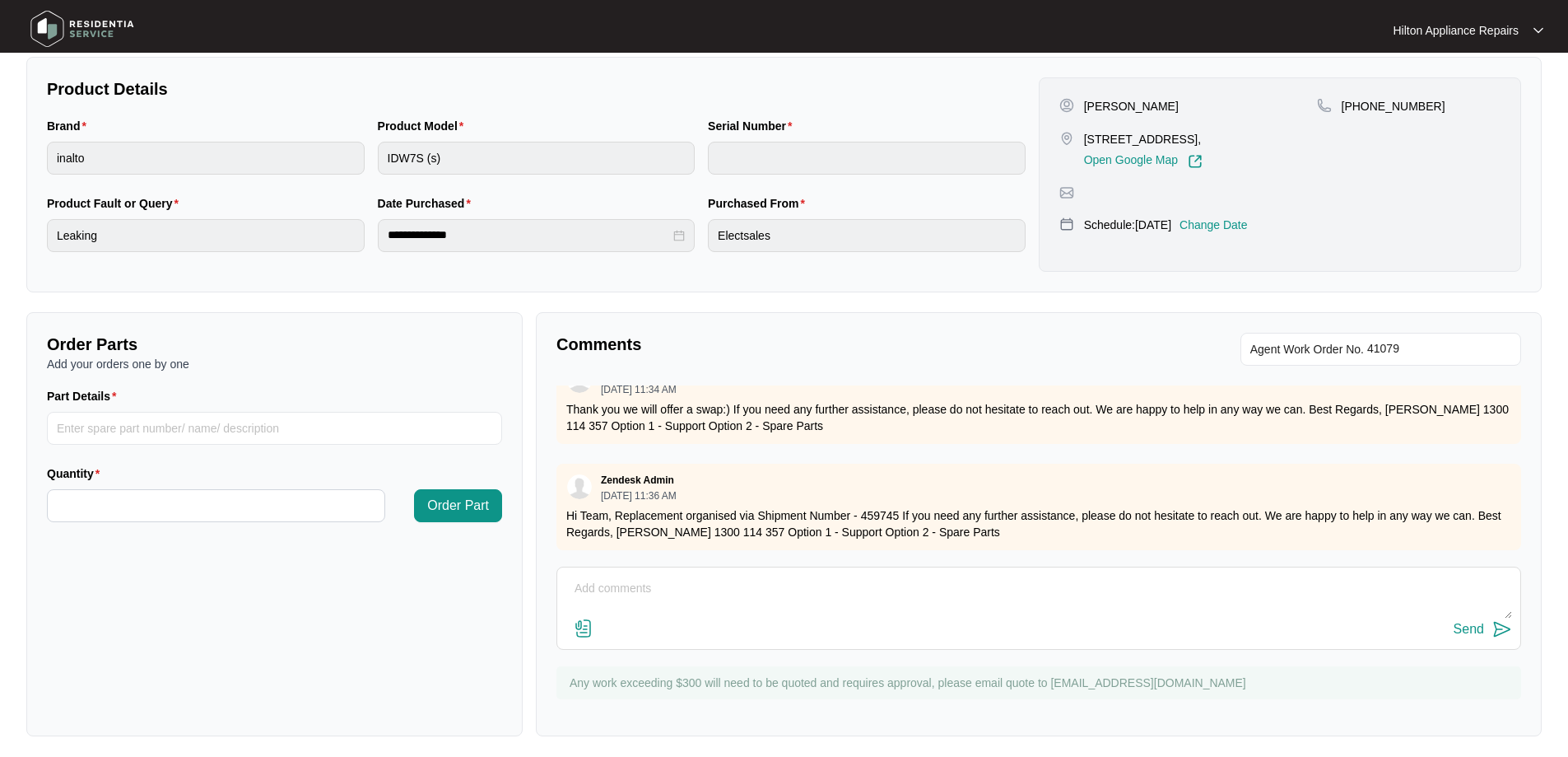
click at [1147, 301] on div "**********" at bounding box center [784, 240] width 1515 height 994
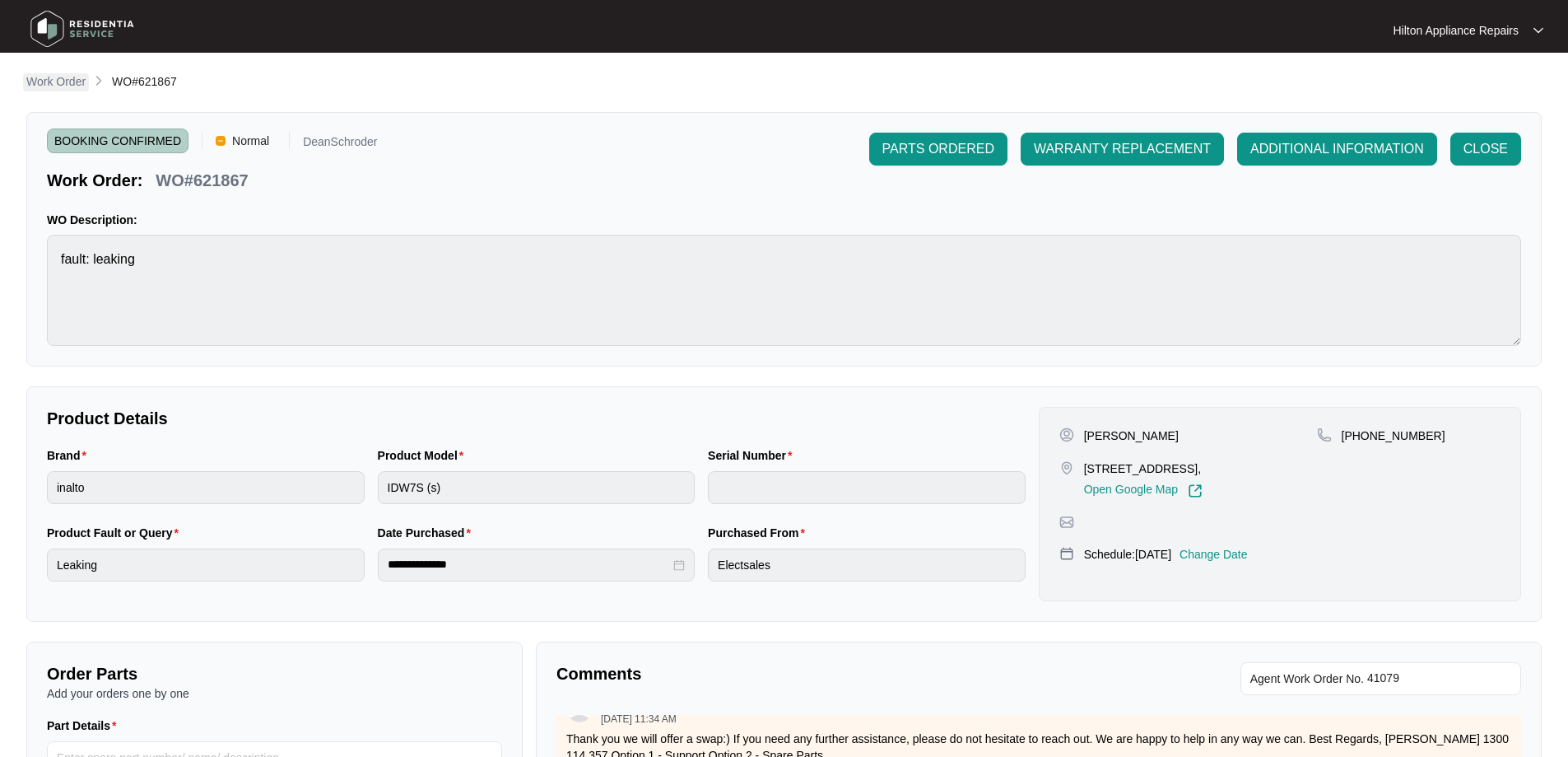
click at [77, 88] on p "Work Order" at bounding box center [56, 81] width 60 height 16
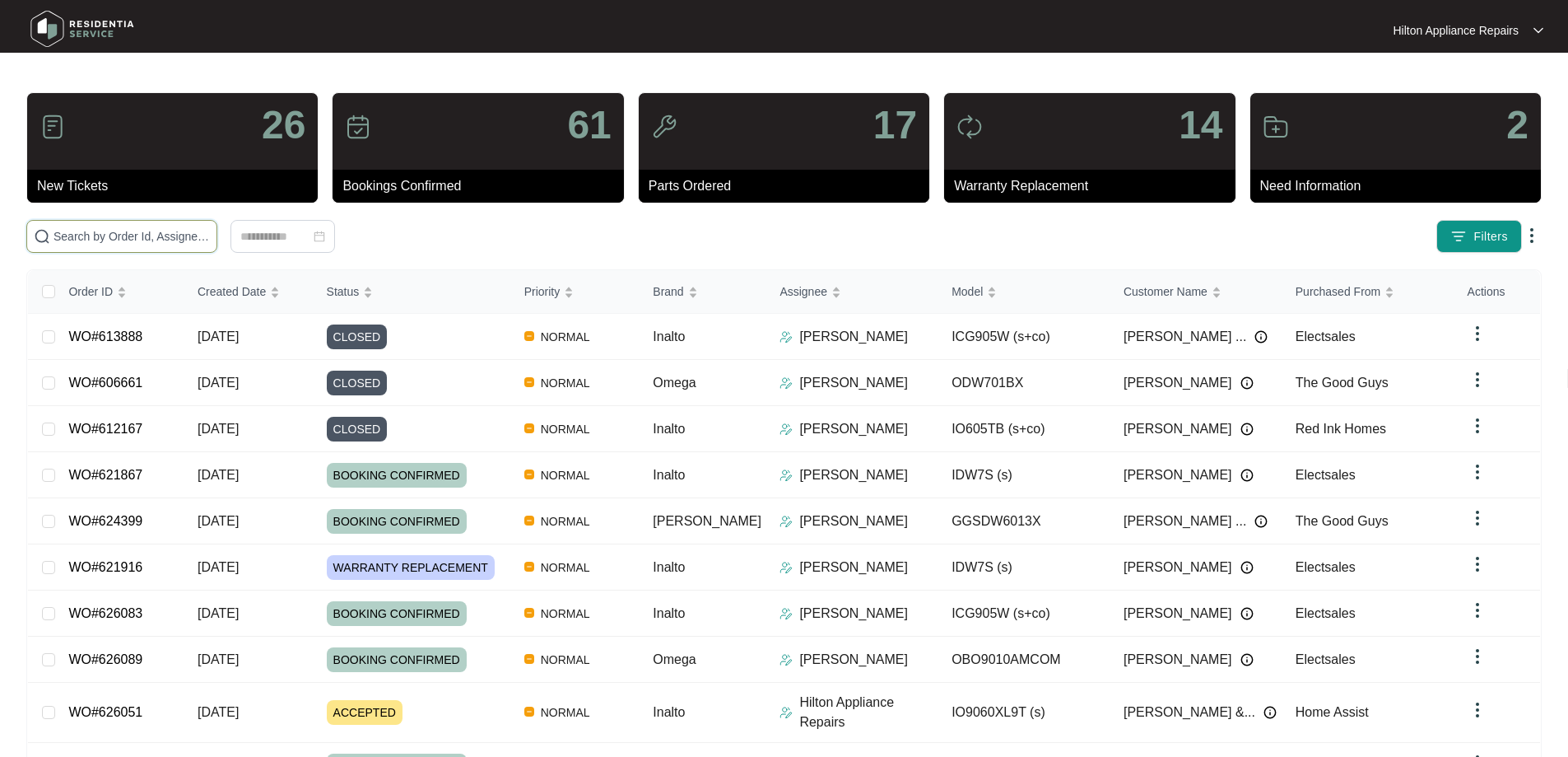
click at [210, 232] on input "text" at bounding box center [132, 236] width 157 height 18
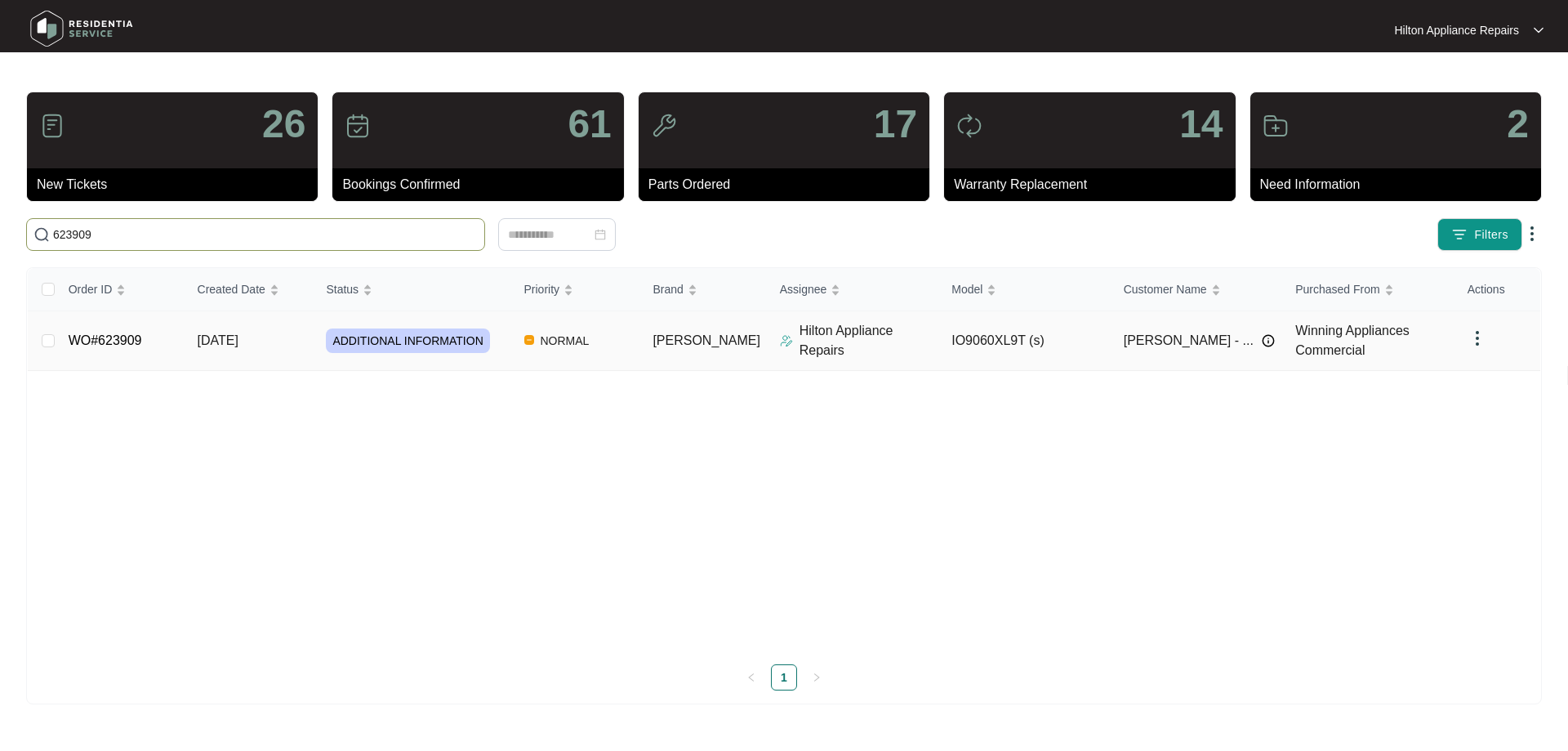
type input "623909"
click at [731, 342] on td "[PERSON_NAME]" at bounding box center [702, 341] width 127 height 60
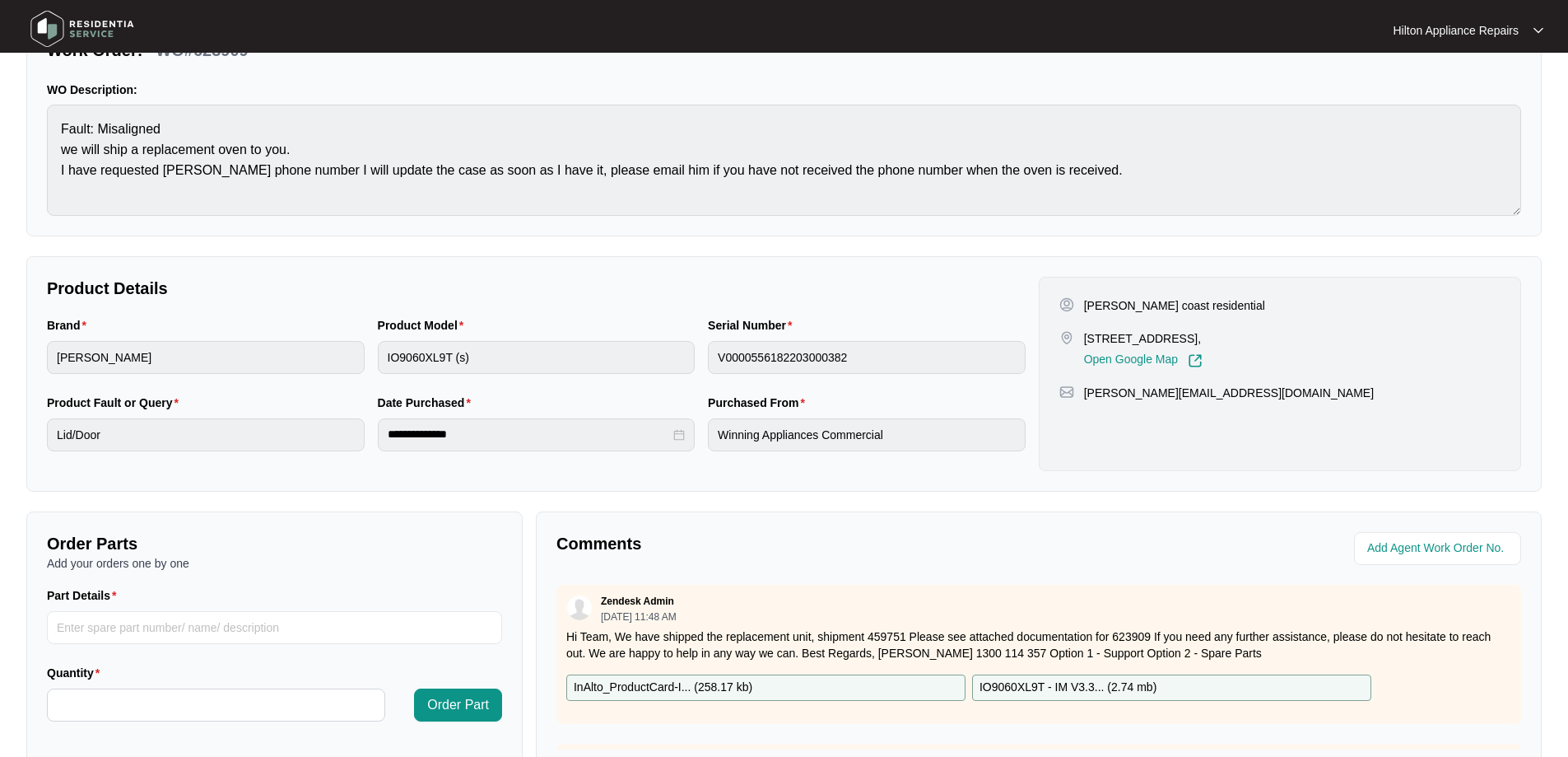
scroll to position [144, 0]
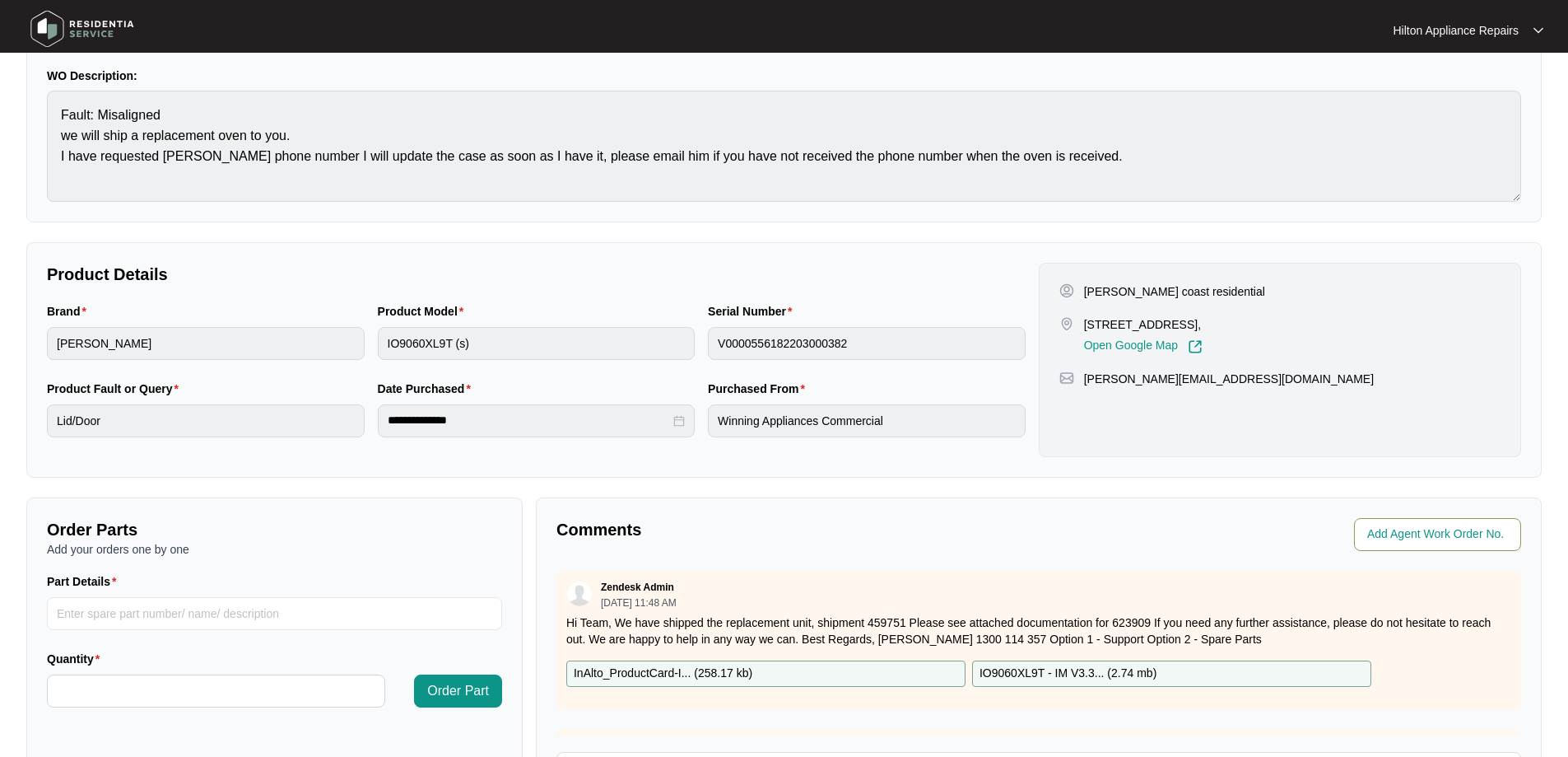
click at [1421, 542] on input "string" at bounding box center [1439, 534] width 144 height 20
type input "41210"
click at [1291, 490] on div "**********" at bounding box center [784, 425] width 1515 height 994
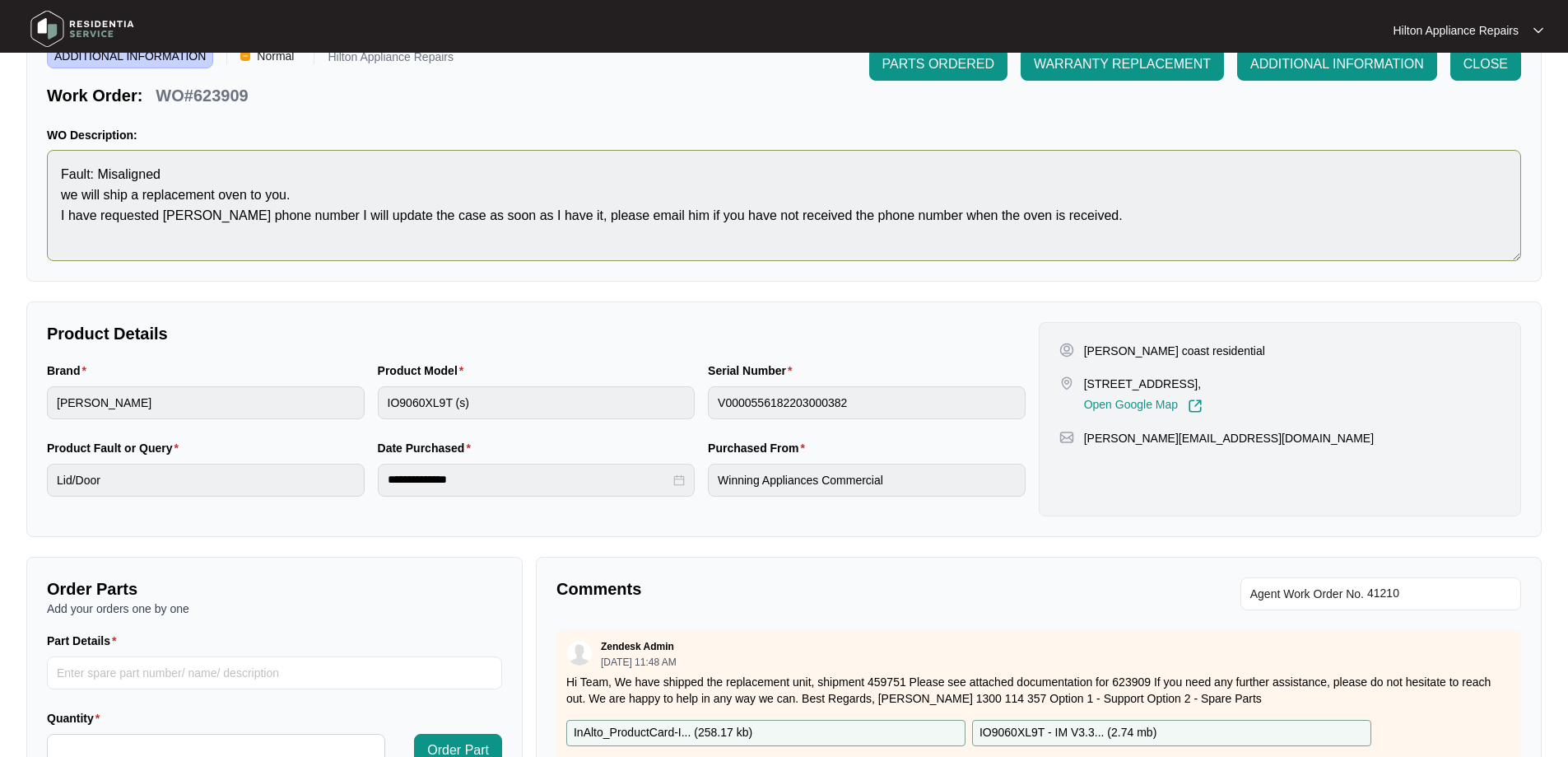
scroll to position [0, 0]
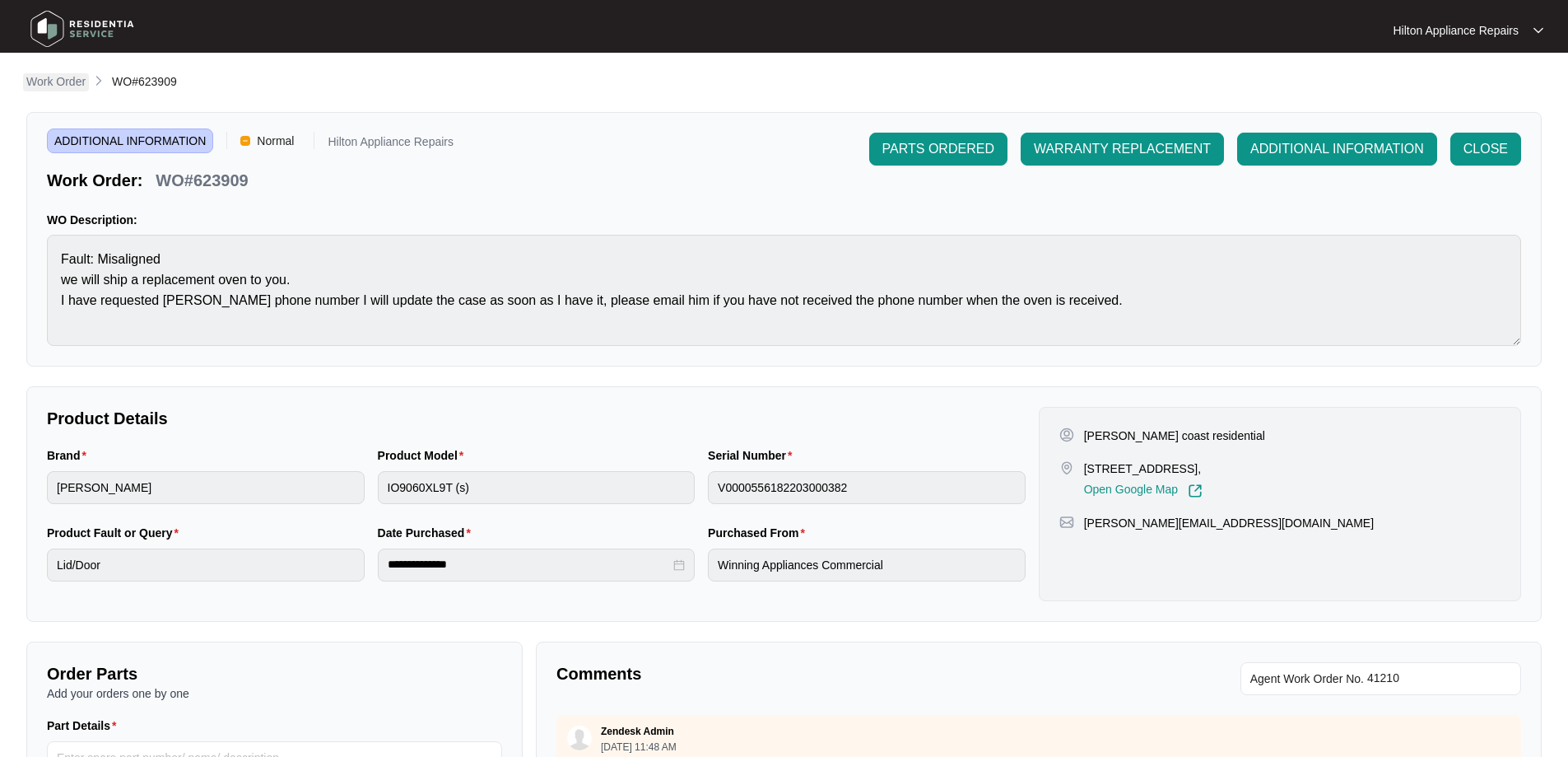
click at [81, 89] on link "Work Order" at bounding box center [56, 82] width 65 height 18
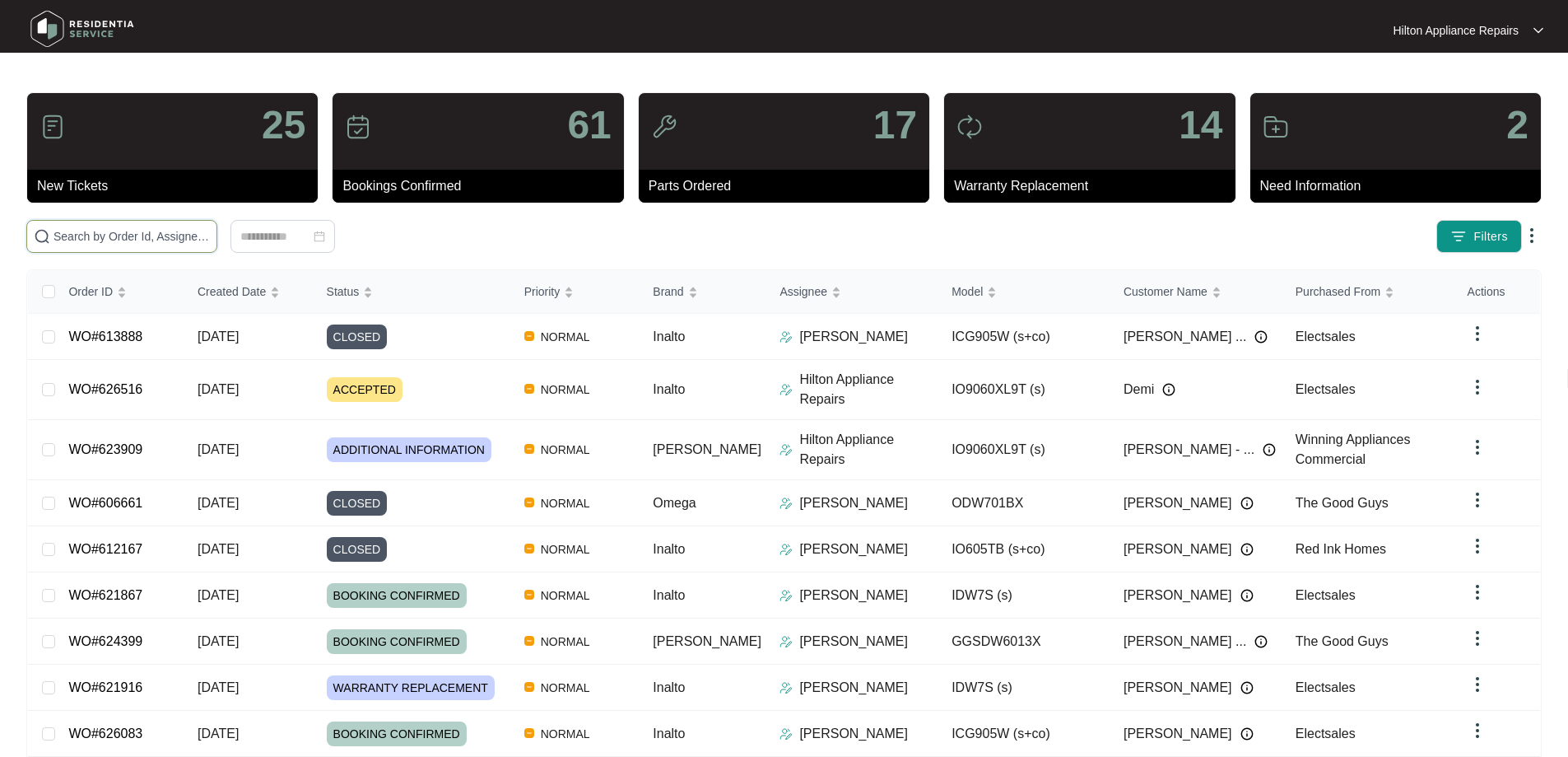
click at [152, 238] on input "text" at bounding box center [132, 236] width 157 height 18
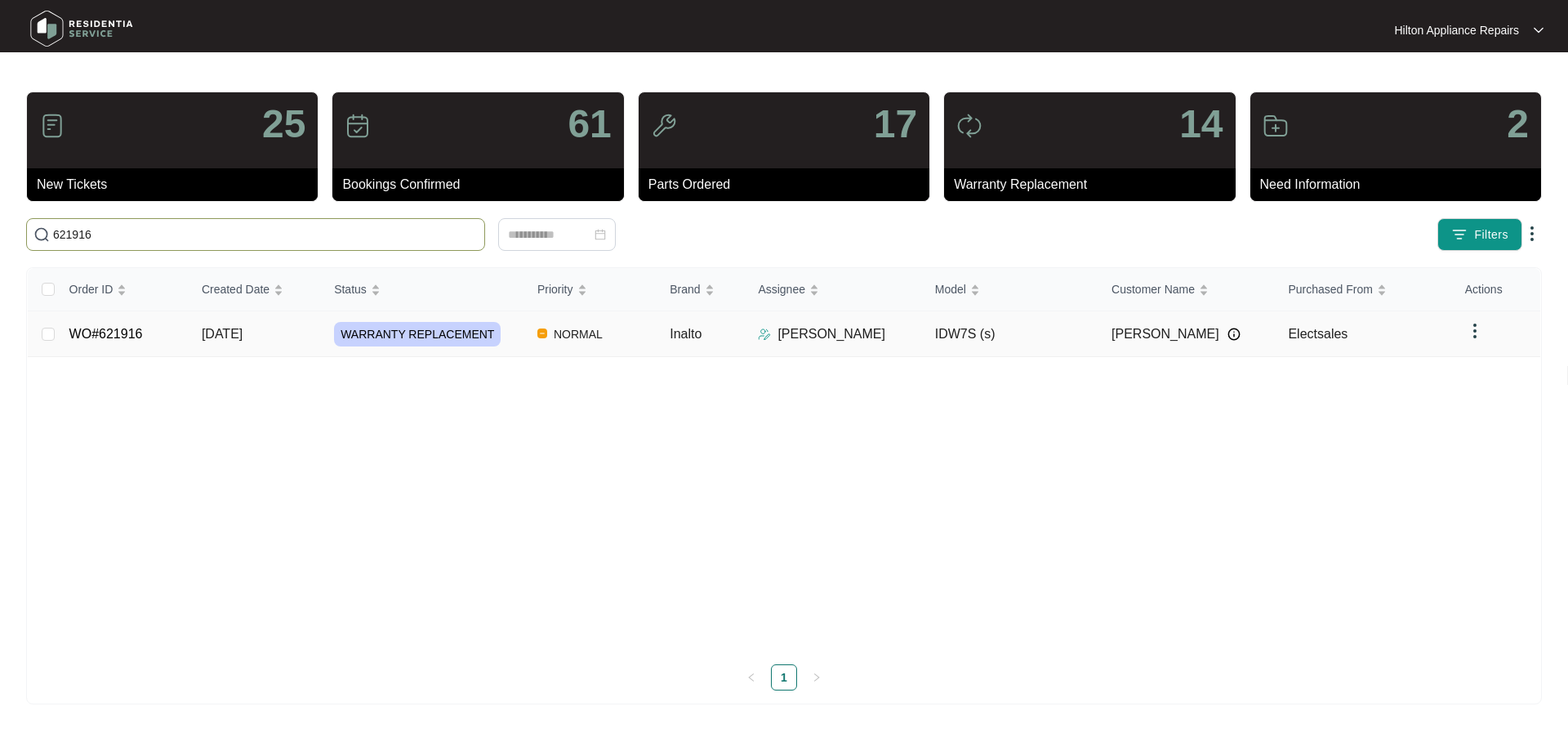
type input "621916"
click at [643, 341] on td "NORMAL" at bounding box center [590, 334] width 133 height 46
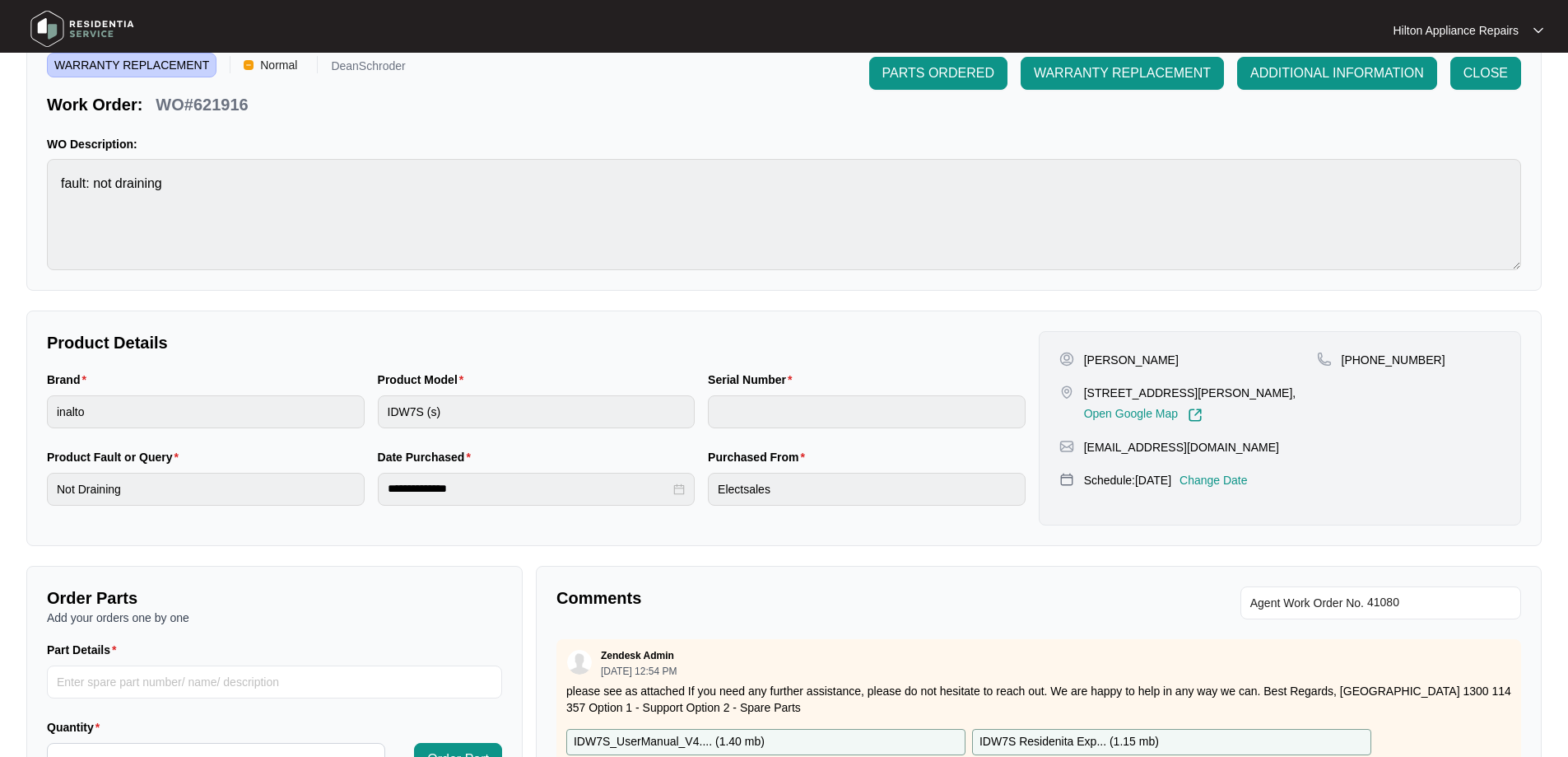
scroll to position [164, 0]
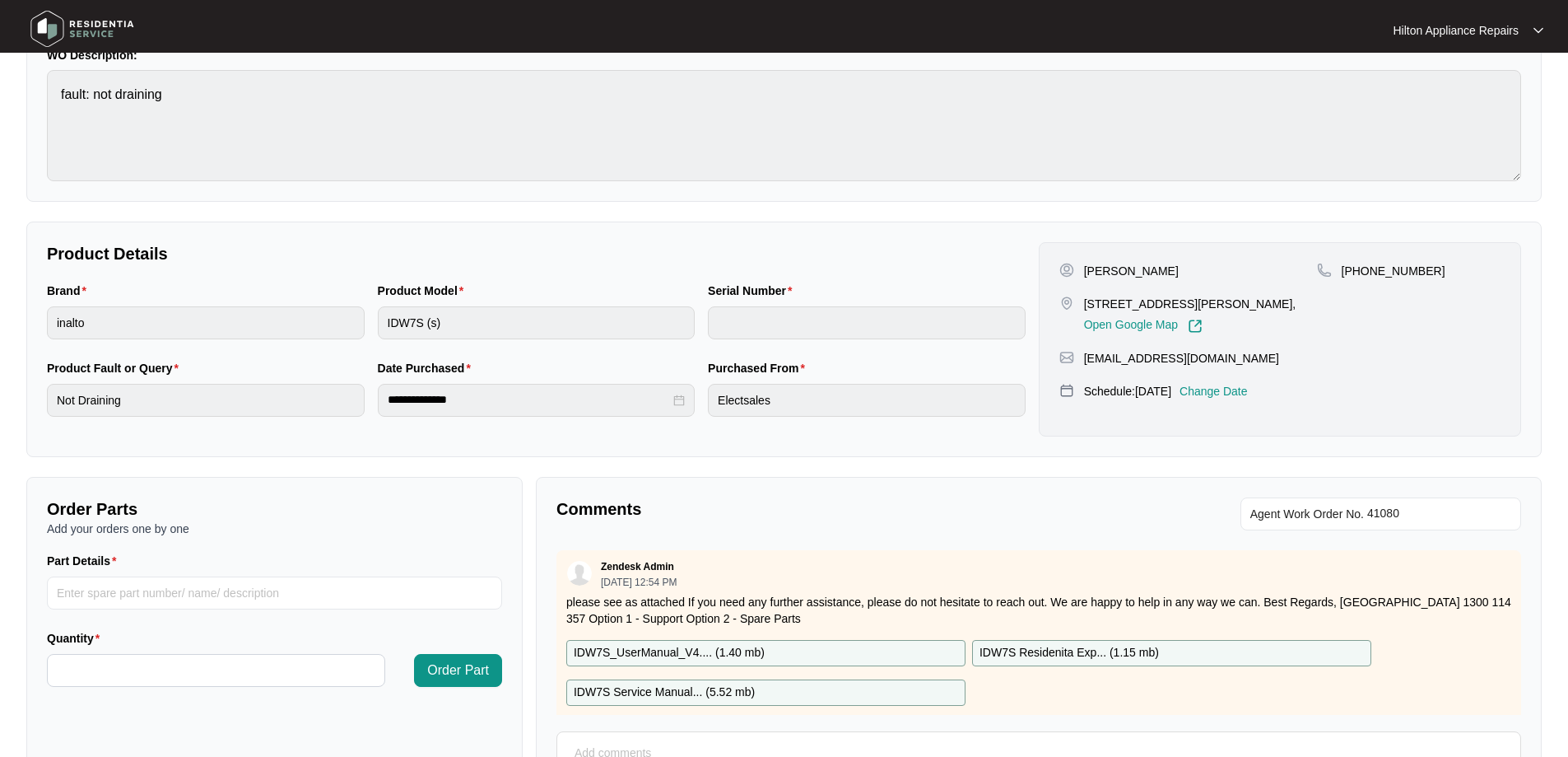
click at [1247, 392] on p "Change Date" at bounding box center [1213, 391] width 68 height 16
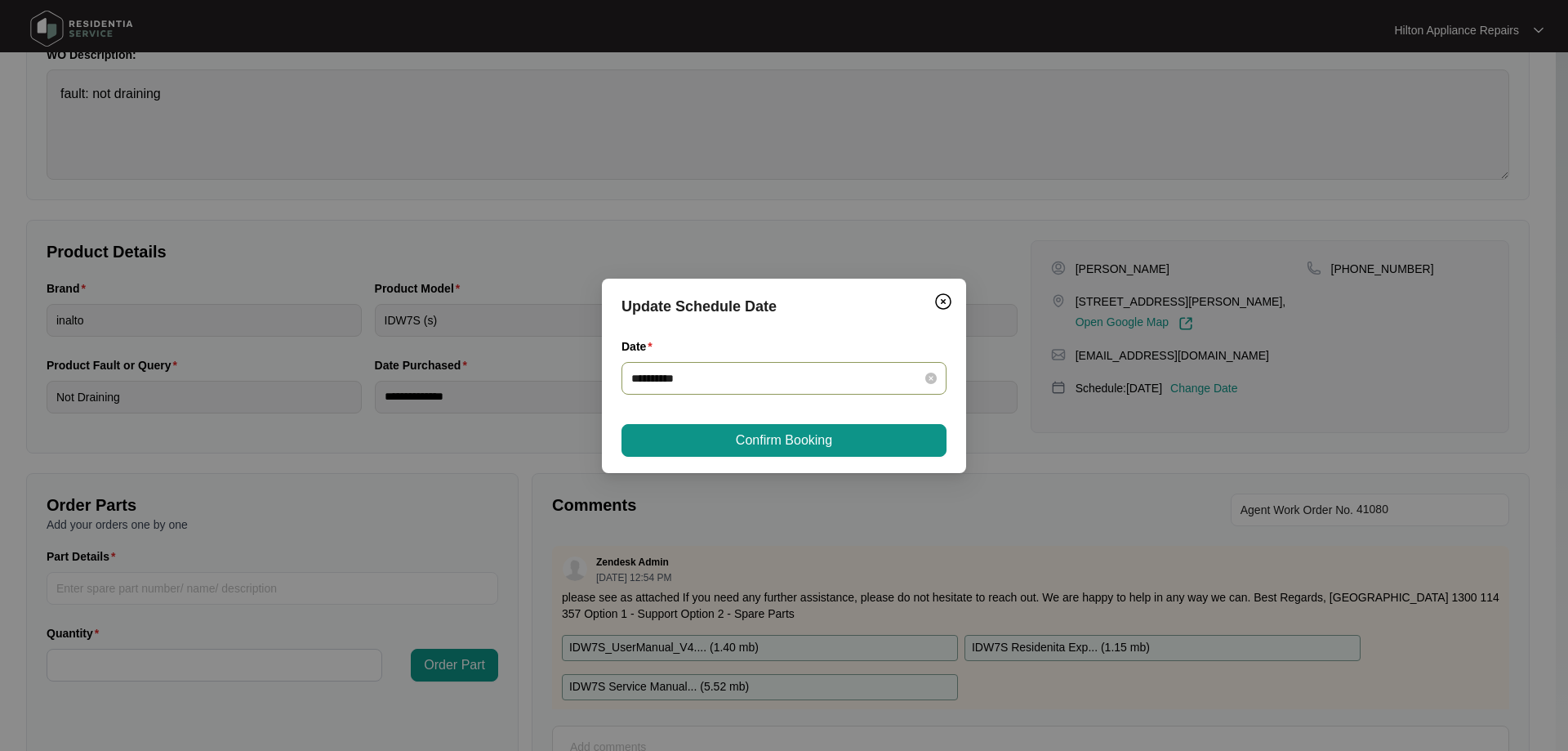
click at [794, 365] on div "**********" at bounding box center [784, 378] width 325 height 32
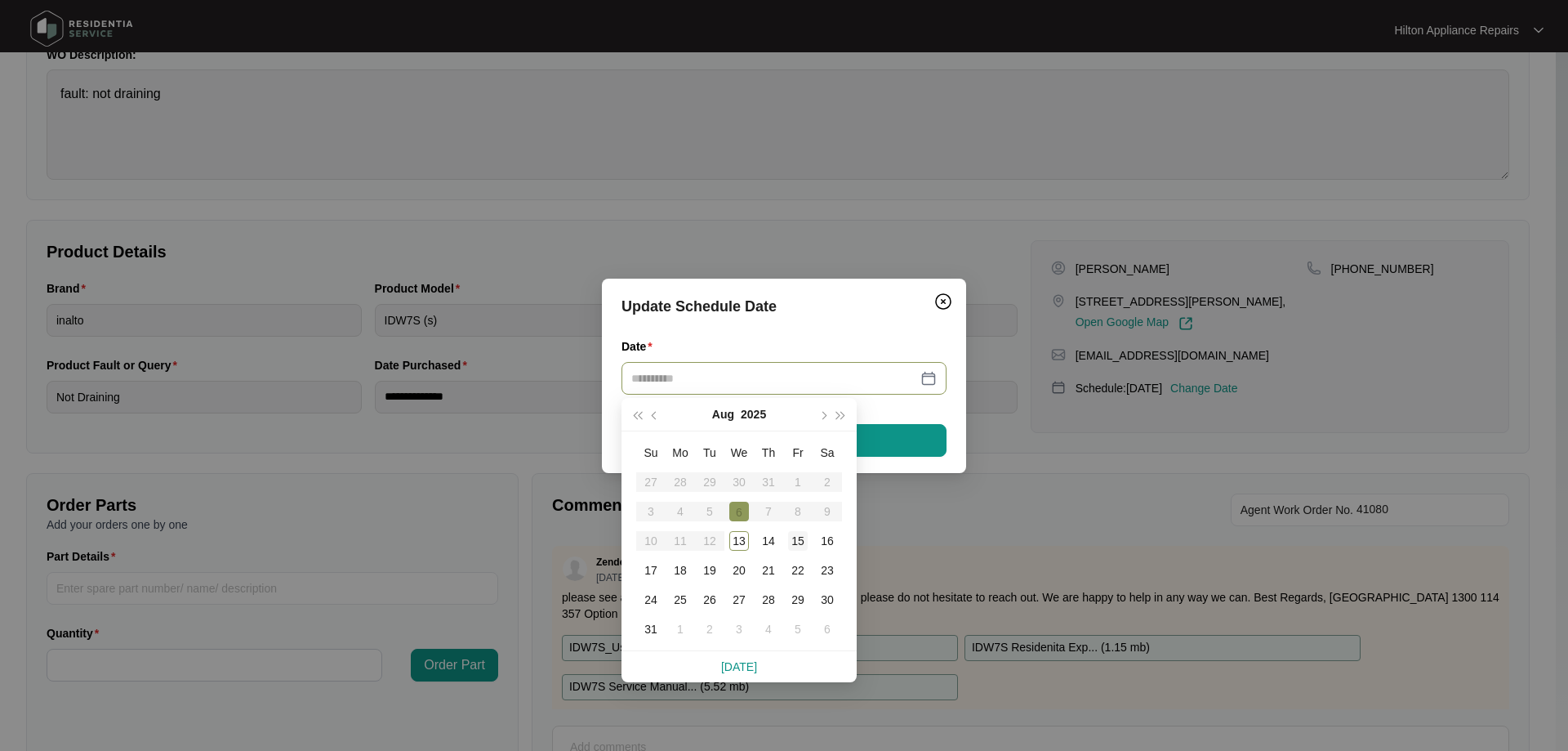
type input "**********"
click at [800, 537] on div "15" at bounding box center [797, 541] width 20 height 20
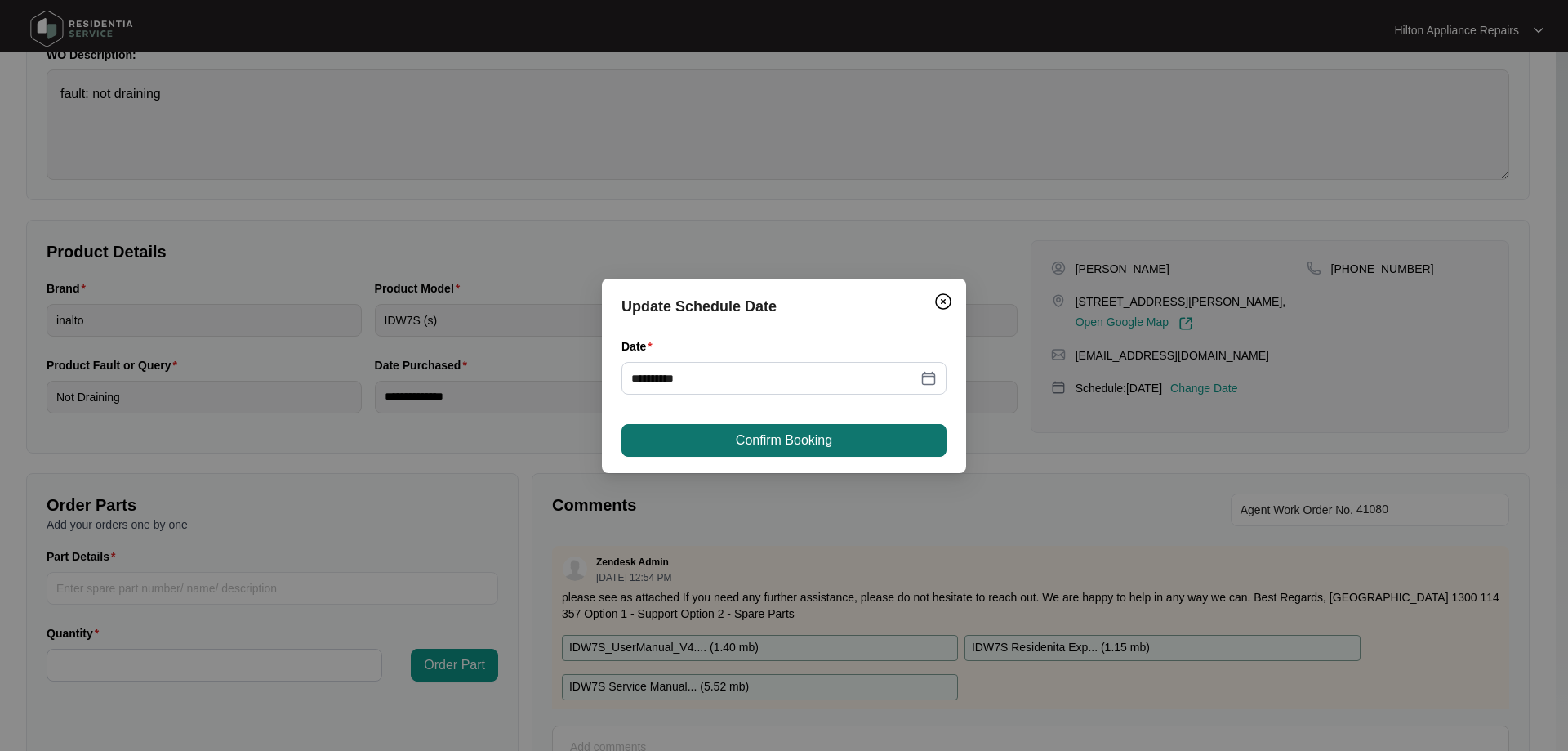
click at [816, 442] on span "Confirm Booking" at bounding box center [783, 440] width 96 height 20
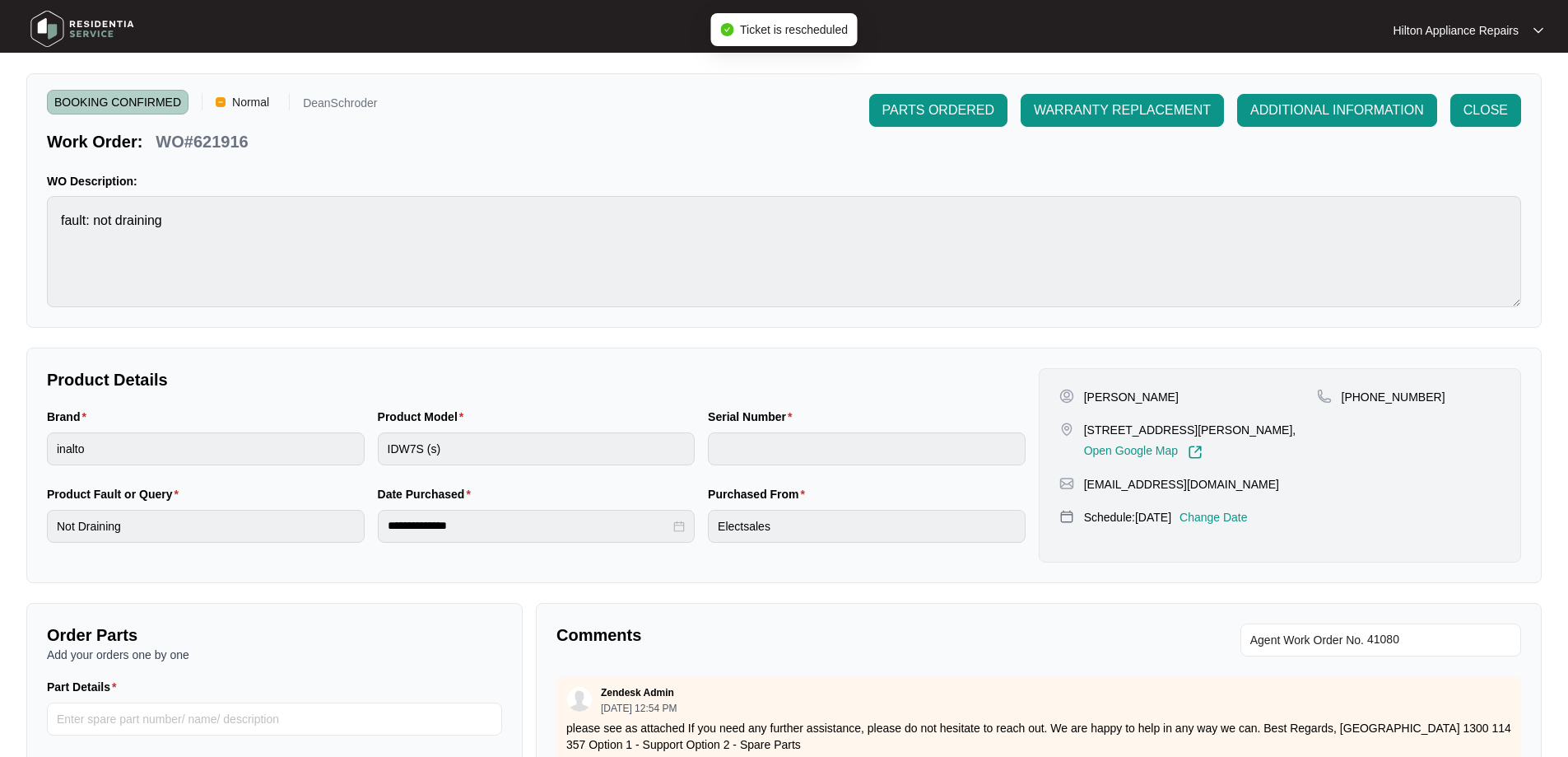
scroll to position [0, 0]
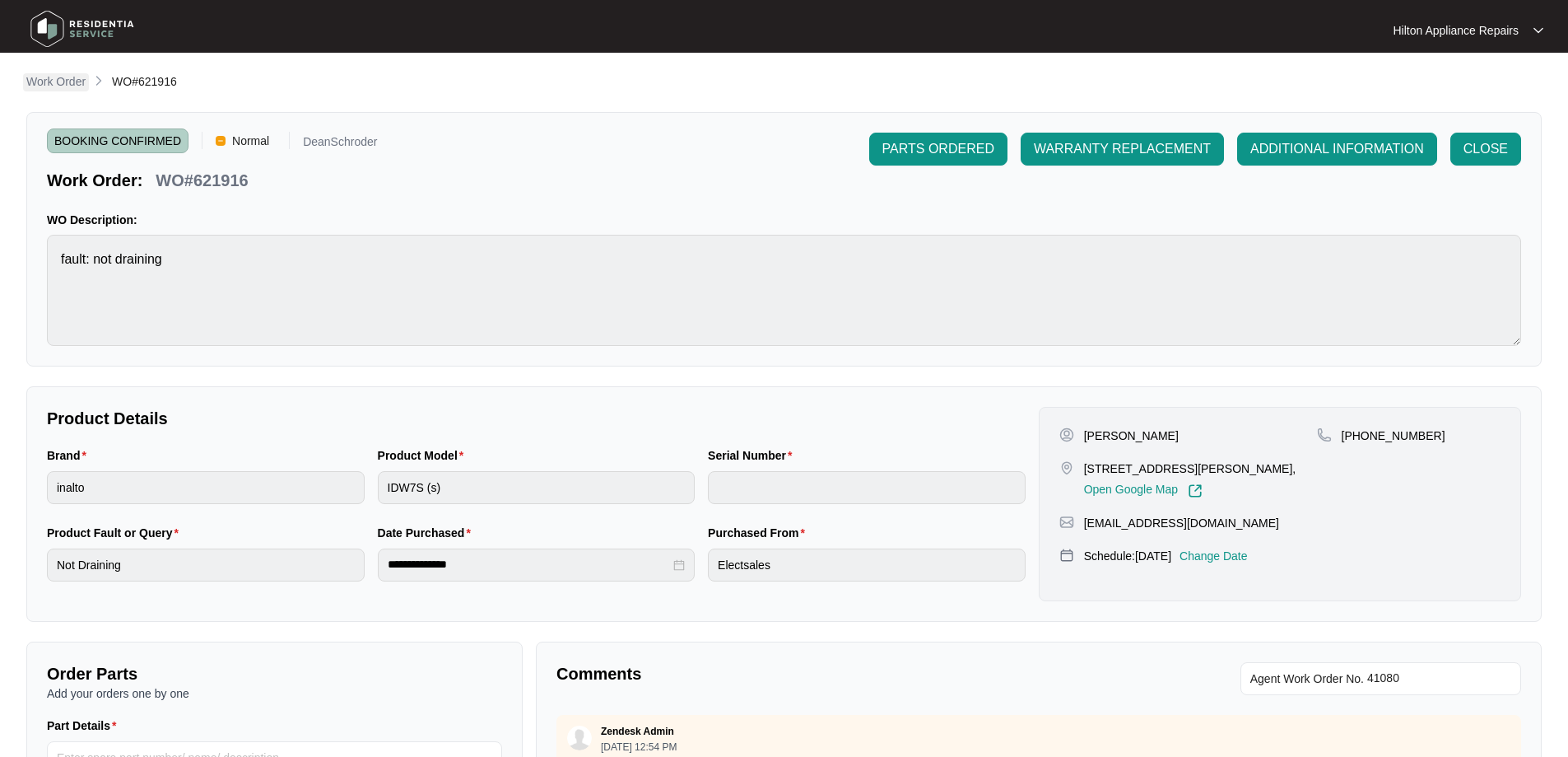
click at [45, 82] on p "Work Order" at bounding box center [56, 81] width 60 height 16
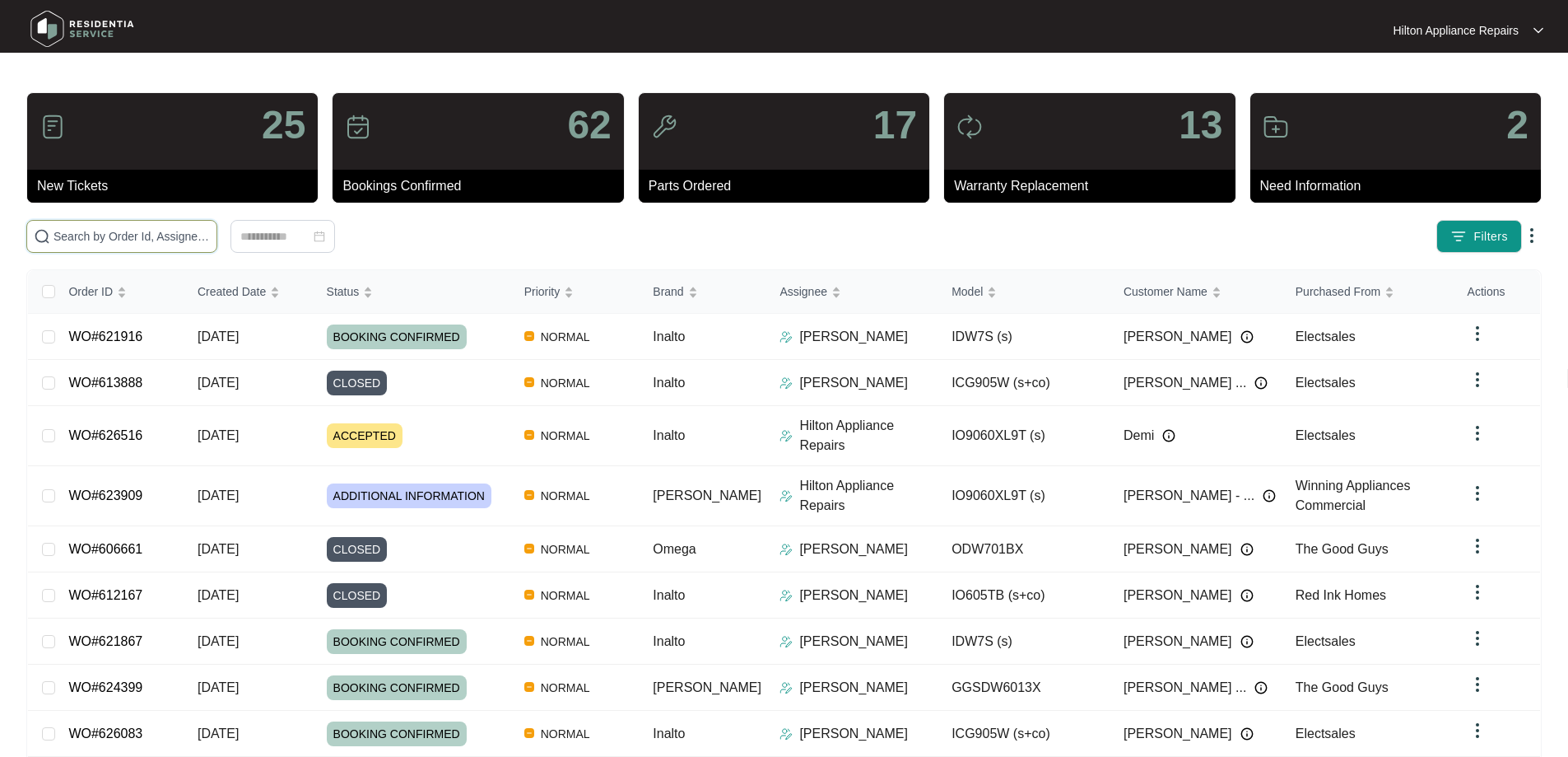
click at [197, 240] on input "text" at bounding box center [132, 236] width 157 height 18
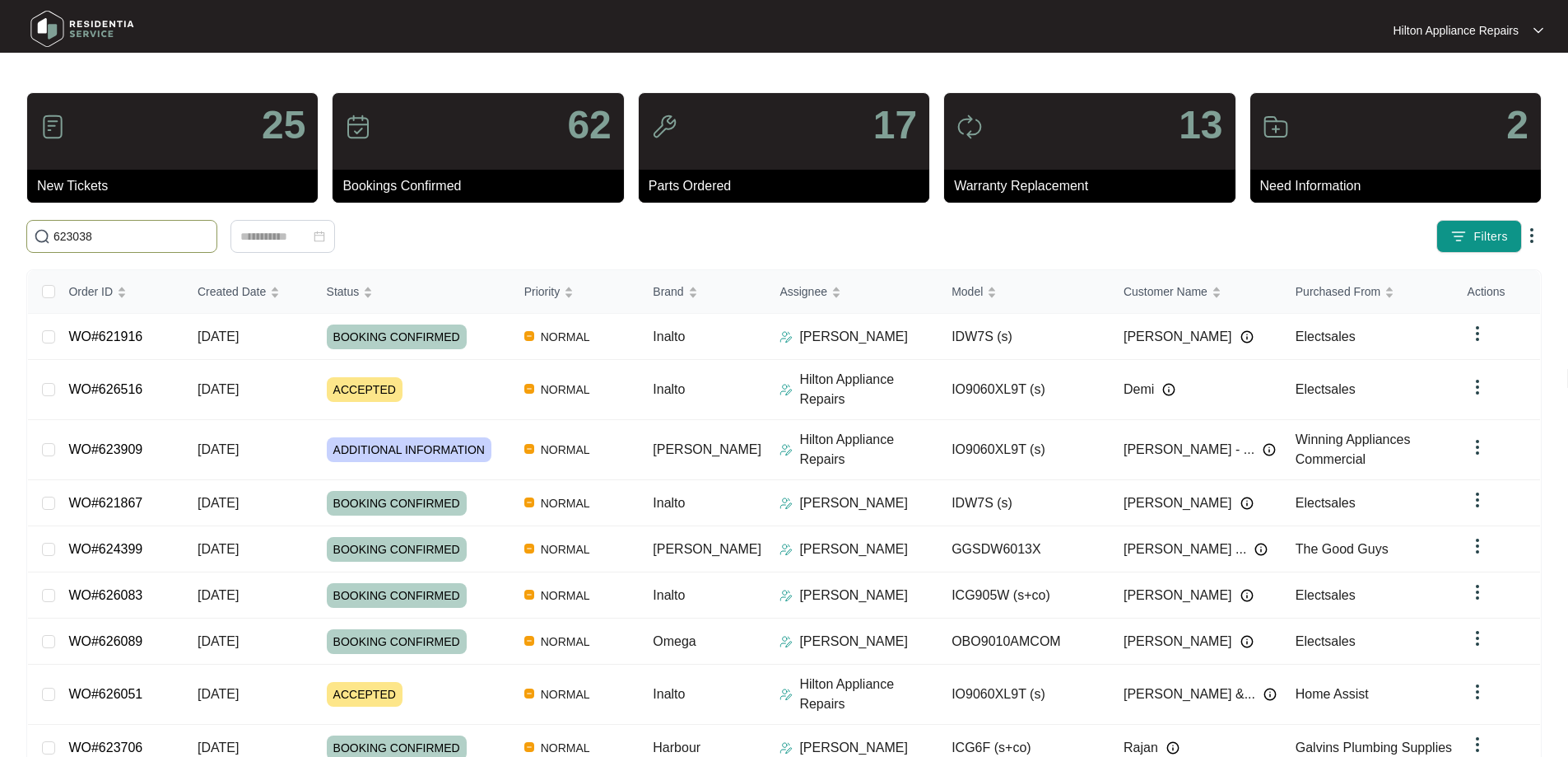
type input "623038"
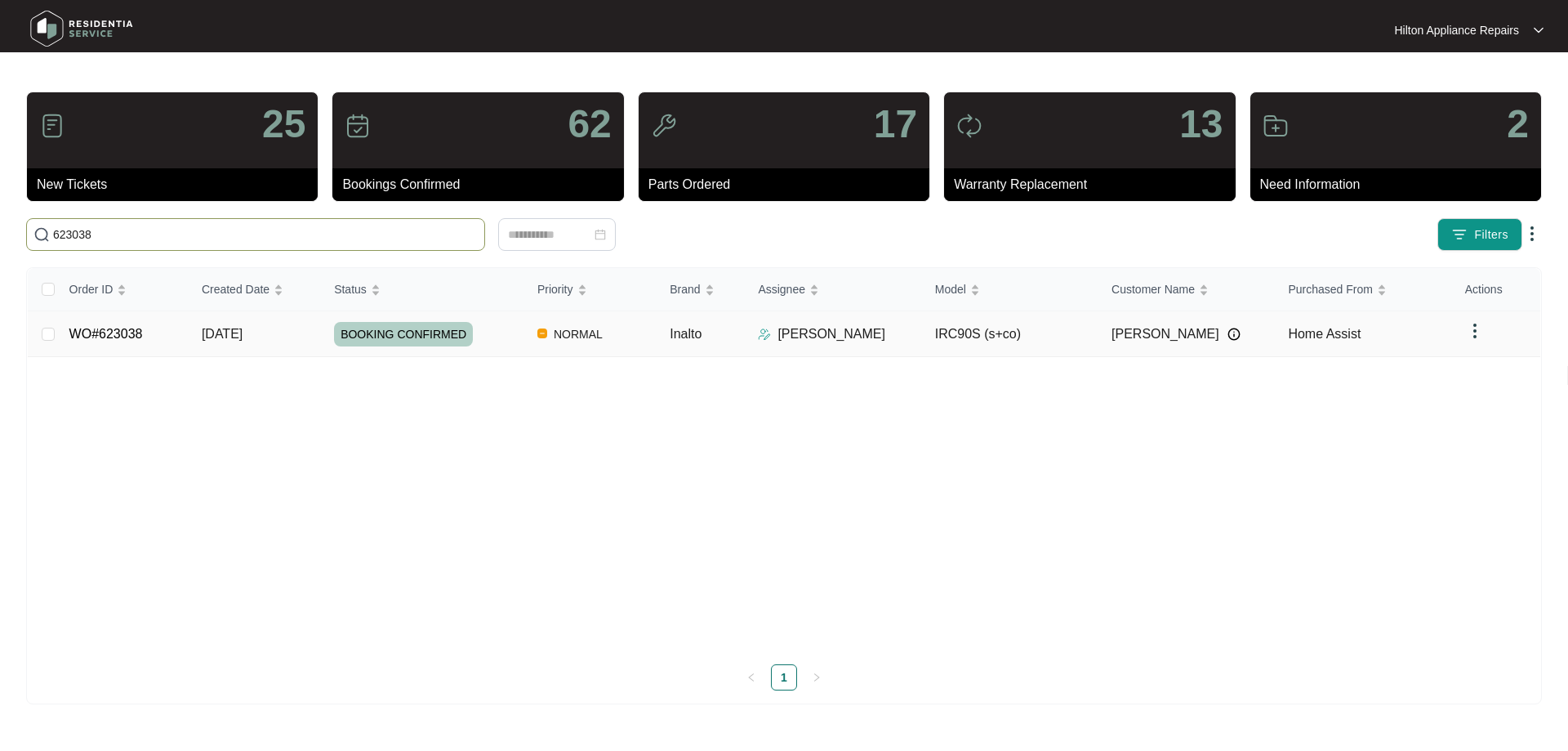
click at [656, 344] on td "NORMAL" at bounding box center [590, 334] width 133 height 46
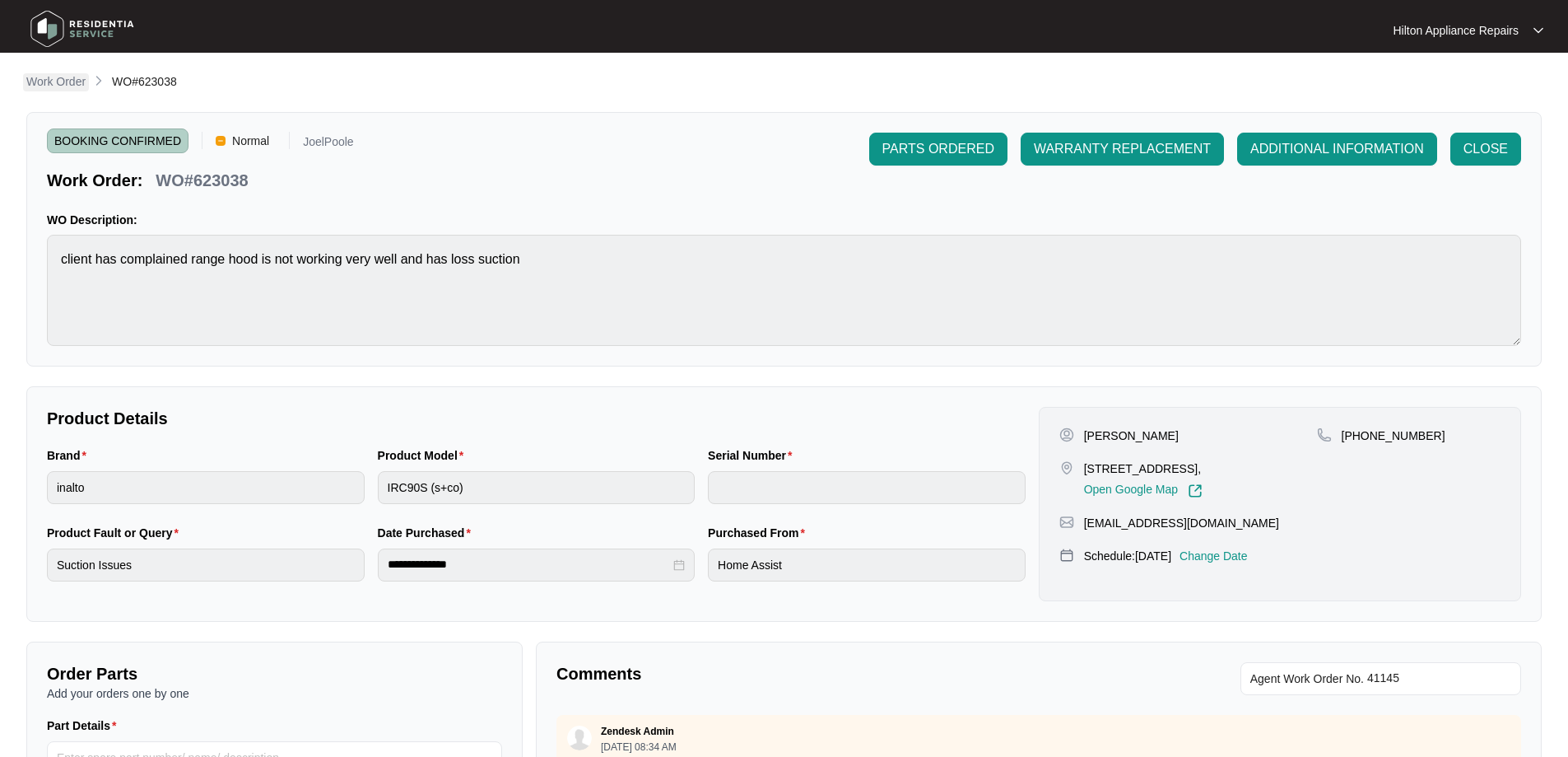
click at [66, 85] on p "Work Order" at bounding box center [56, 81] width 60 height 16
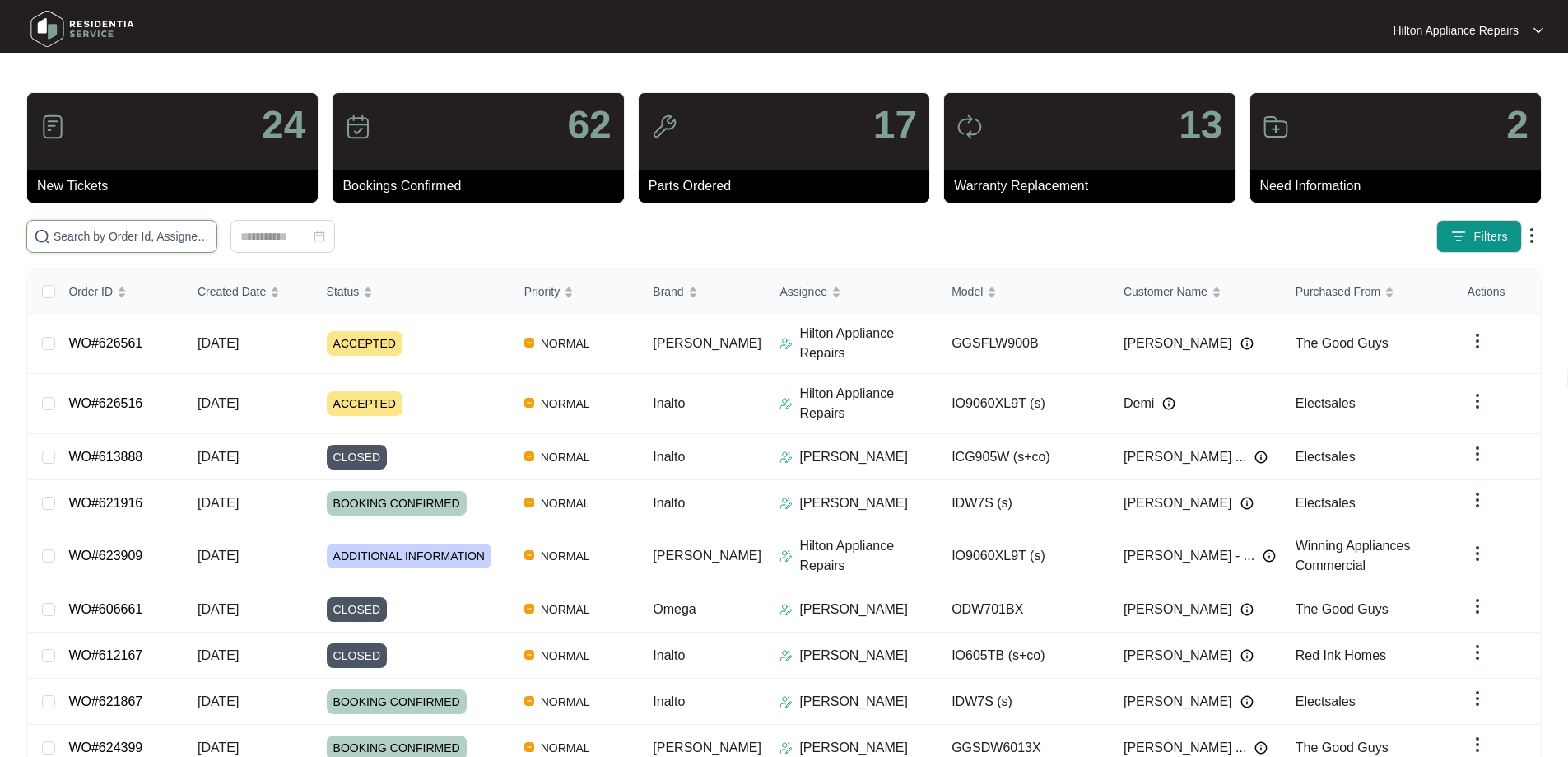
click at [210, 242] on input "text" at bounding box center [132, 236] width 157 height 18
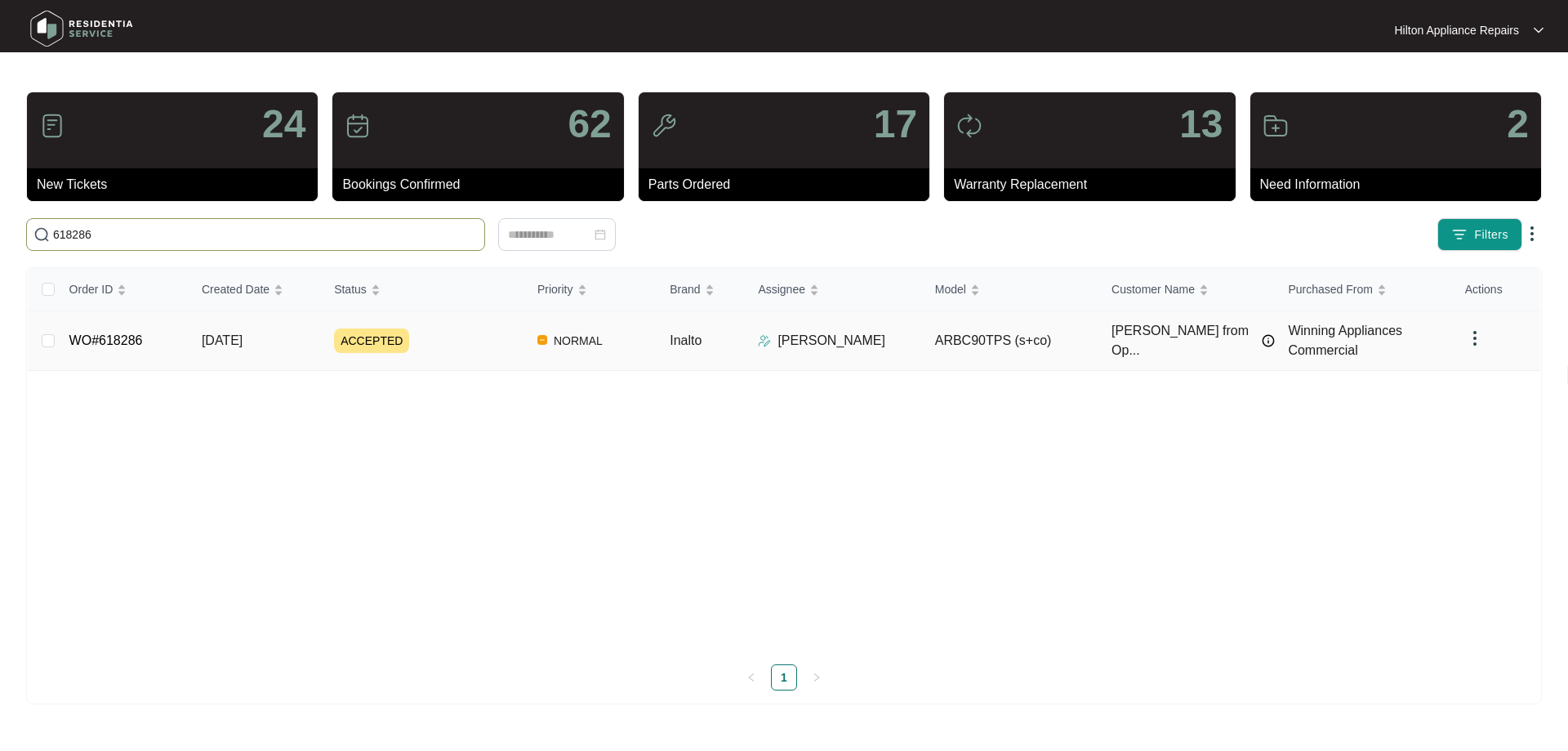
type input "618286"
click at [815, 339] on p "[PERSON_NAME]" at bounding box center [831, 341] width 108 height 20
click at [460, 345] on div "ACCEPTED" at bounding box center [428, 341] width 190 height 25
